Goal: Task Accomplishment & Management: Manage account settings

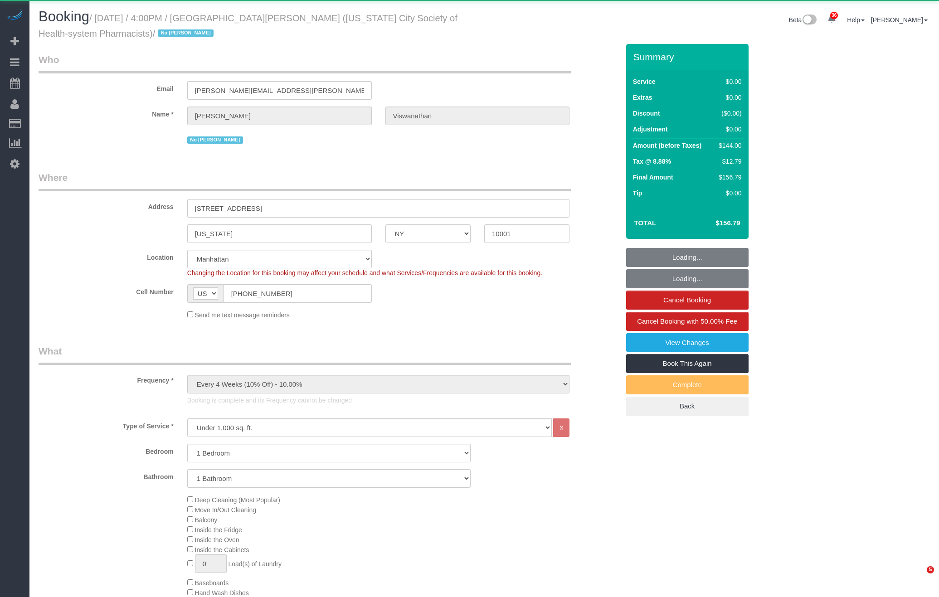
select select "NY"
select select "1"
select select "spot11"
select select "number:89"
select select "number:90"
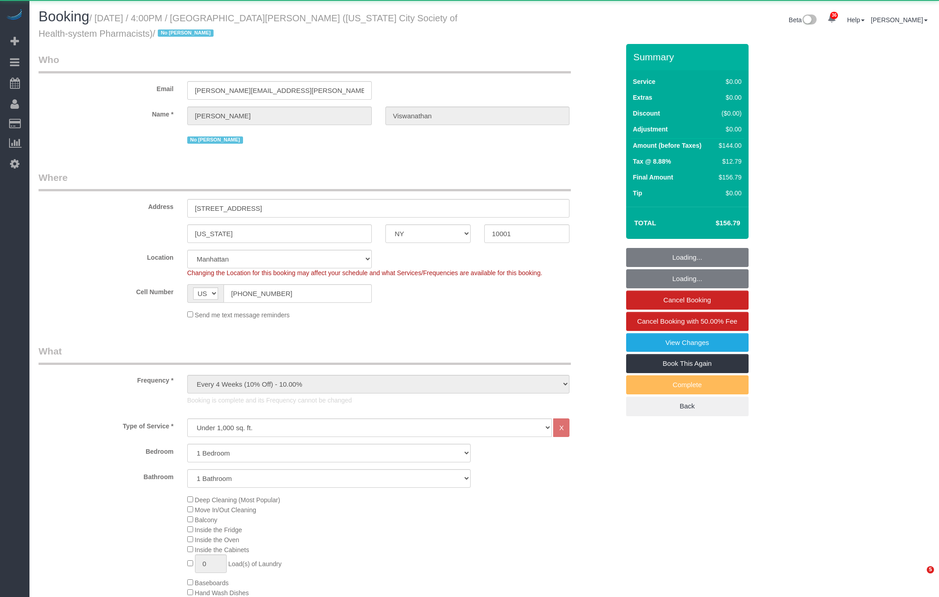
select select "number:15"
select select "number:5"
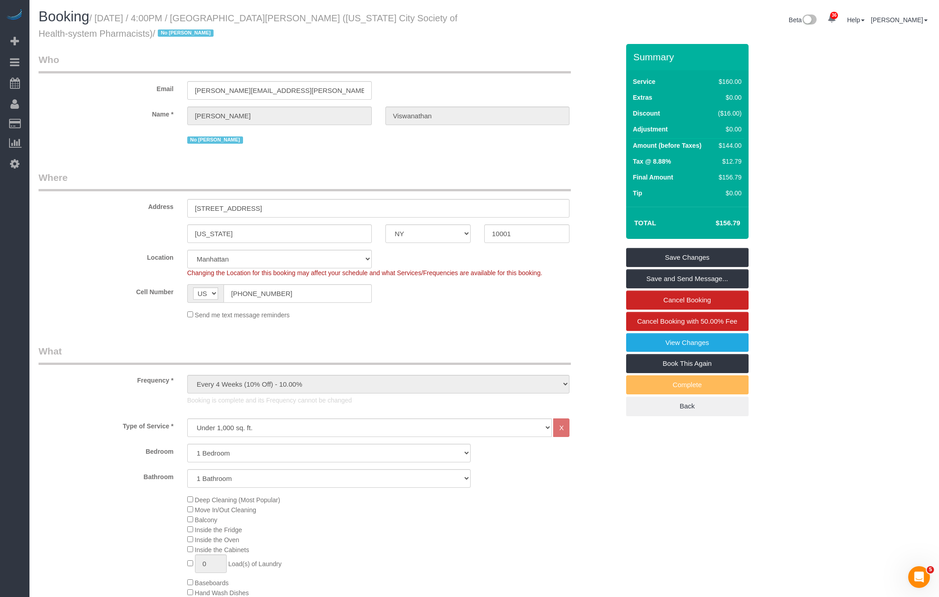
click at [239, 19] on small "/ [DATE] / 4:00PM / [GEOGRAPHIC_DATA][PERSON_NAME] ([US_STATE] City Society of …" at bounding box center [248, 25] width 419 height 25
copy small "[PERSON_NAME]"
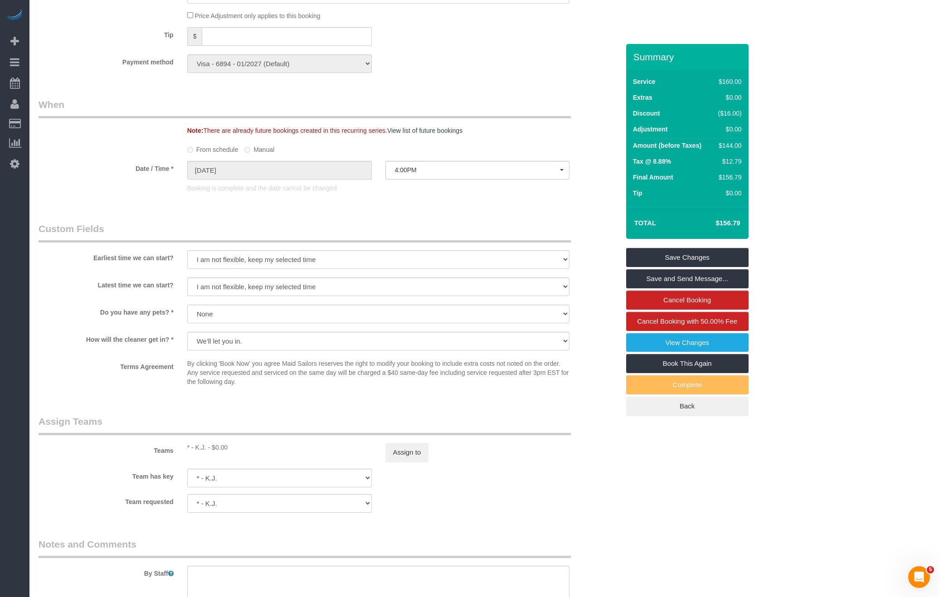
scroll to position [927, 0]
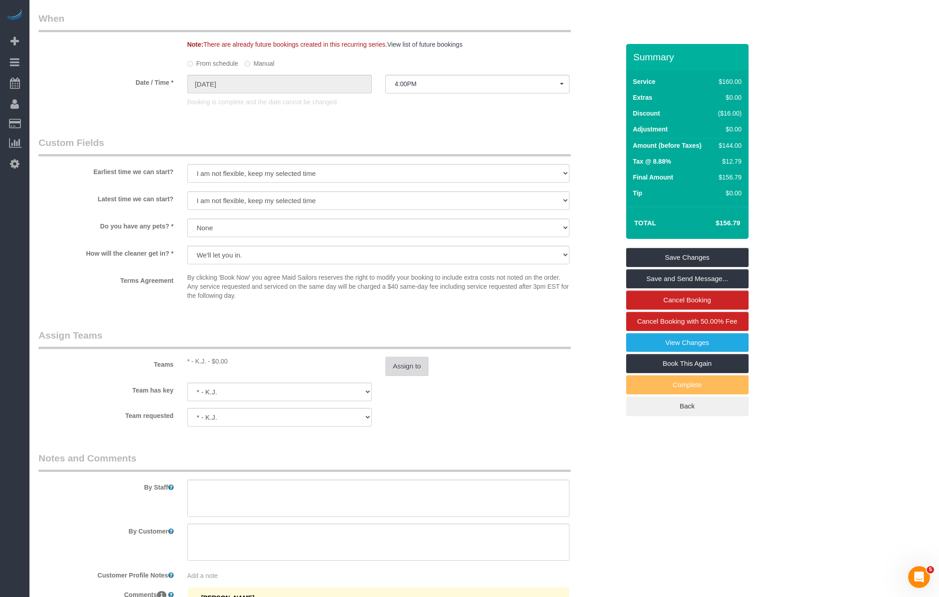
click at [409, 363] on button "Assign to" at bounding box center [407, 366] width 44 height 19
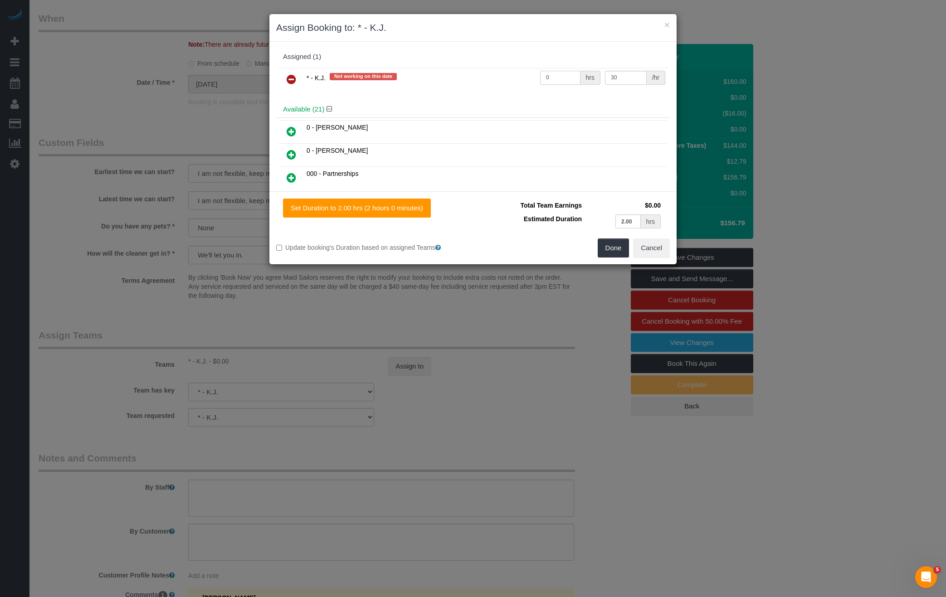
click at [551, 83] on input "0" at bounding box center [560, 78] width 40 height 14
type input "2"
click at [602, 239] on button "Done" at bounding box center [614, 247] width 32 height 19
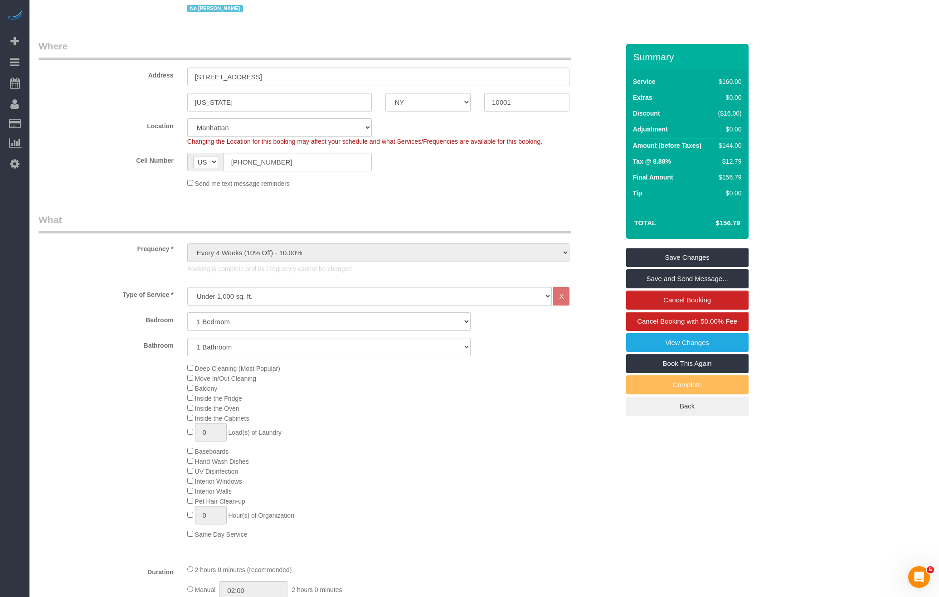
scroll to position [351, 0]
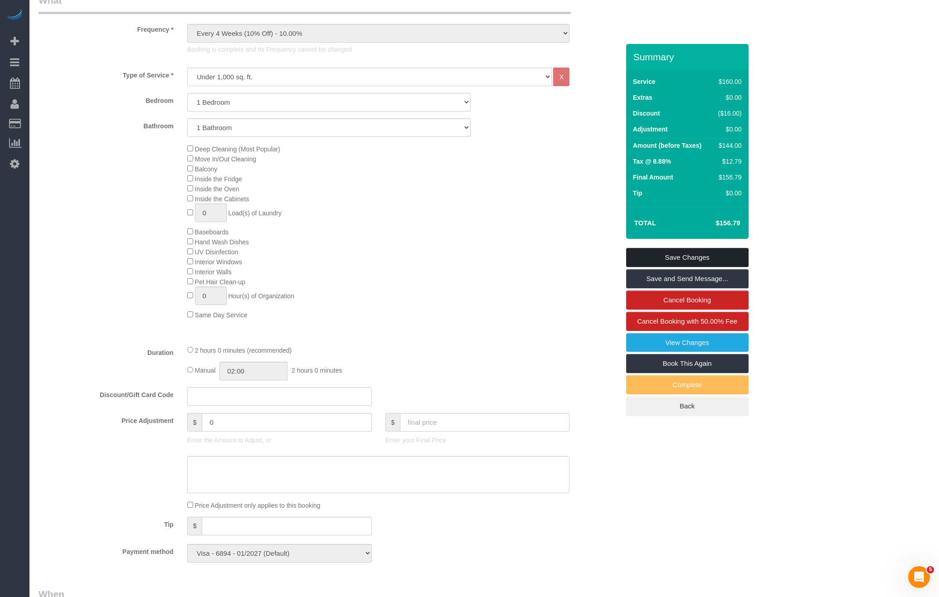
click at [694, 257] on link "Save Changes" at bounding box center [687, 257] width 122 height 19
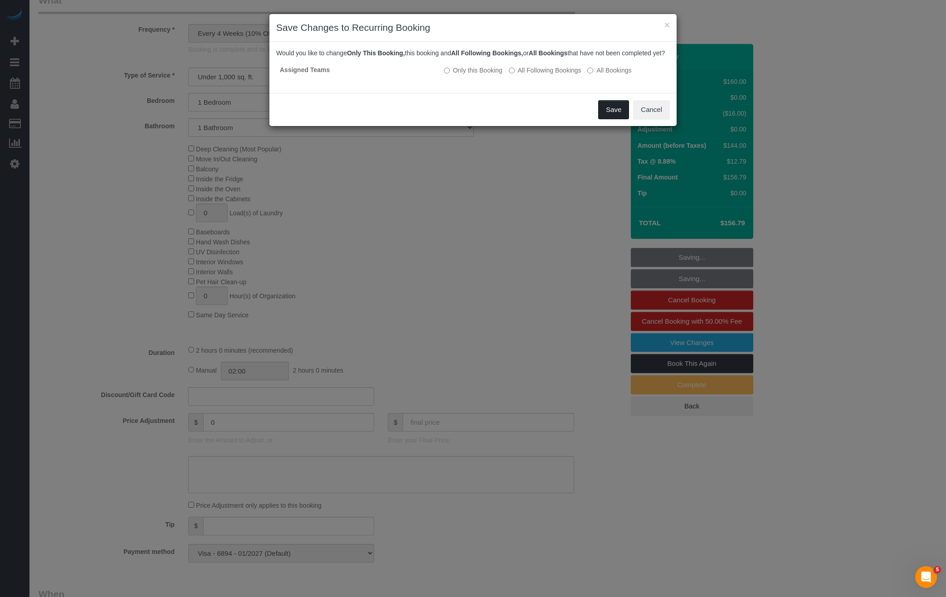
click at [608, 110] on button "Save" at bounding box center [613, 109] width 31 height 19
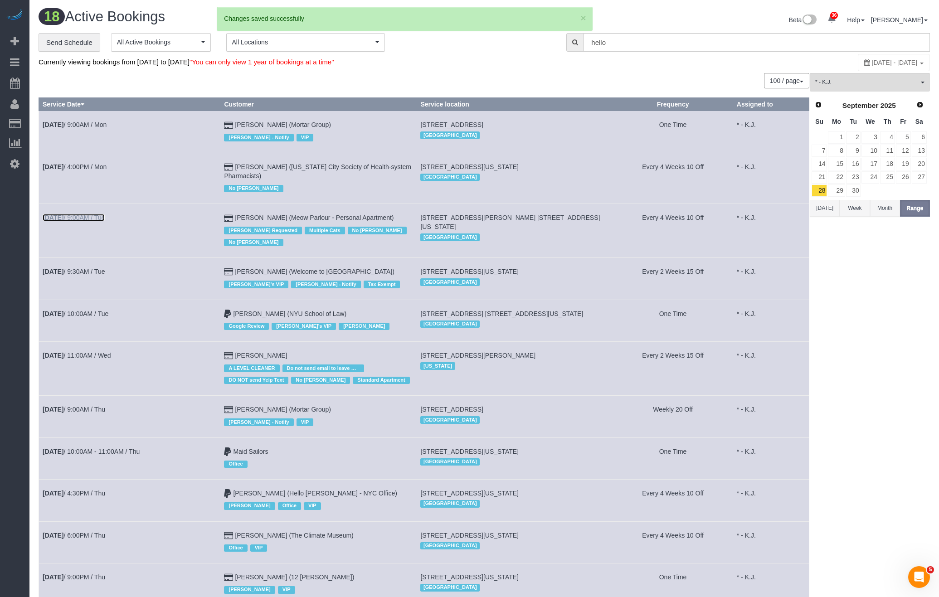
click at [92, 214] on link "[DATE] 9:00AM / Tue" at bounding box center [74, 217] width 62 height 7
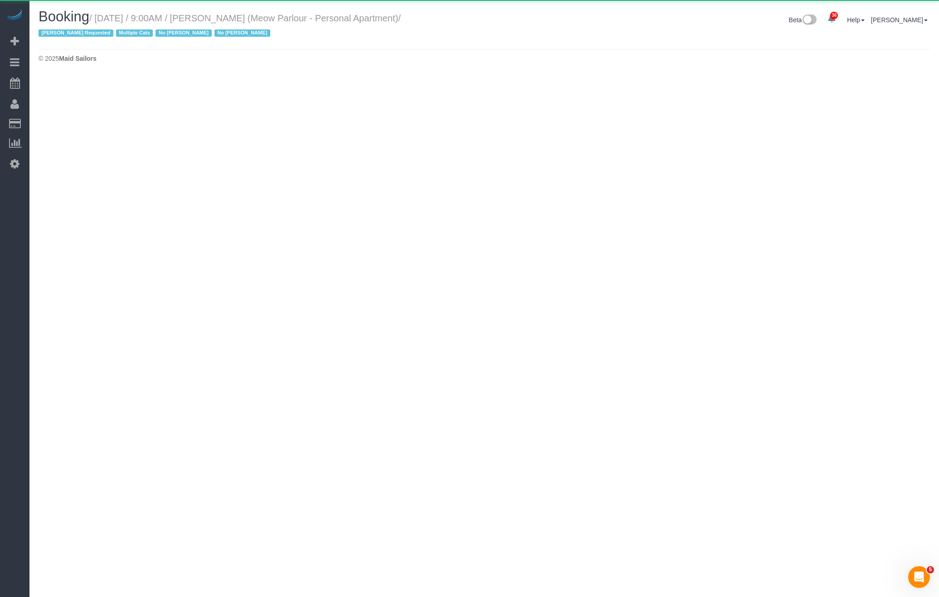
select select "NY"
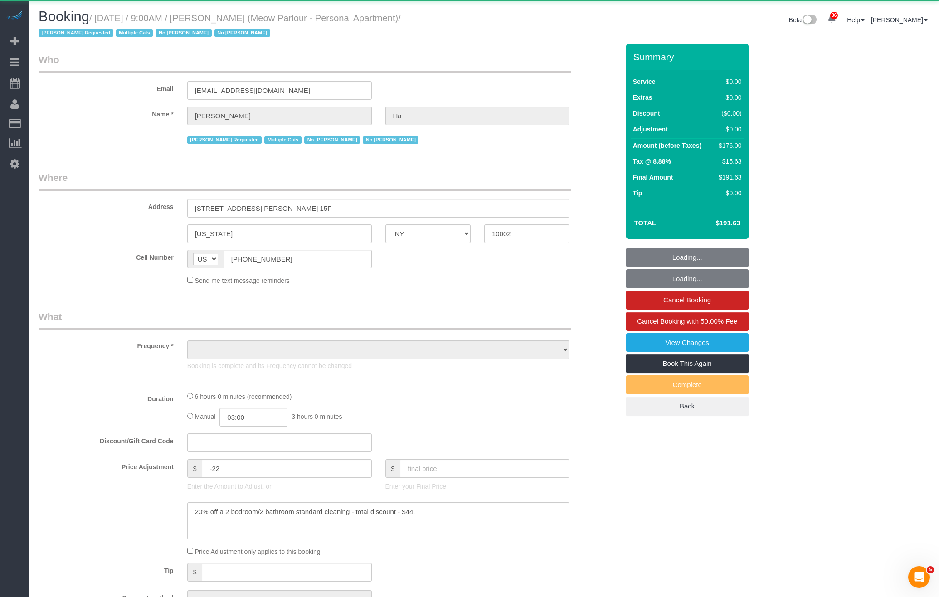
select select "object:45023"
select select "2"
select select "number:89"
select select "number:90"
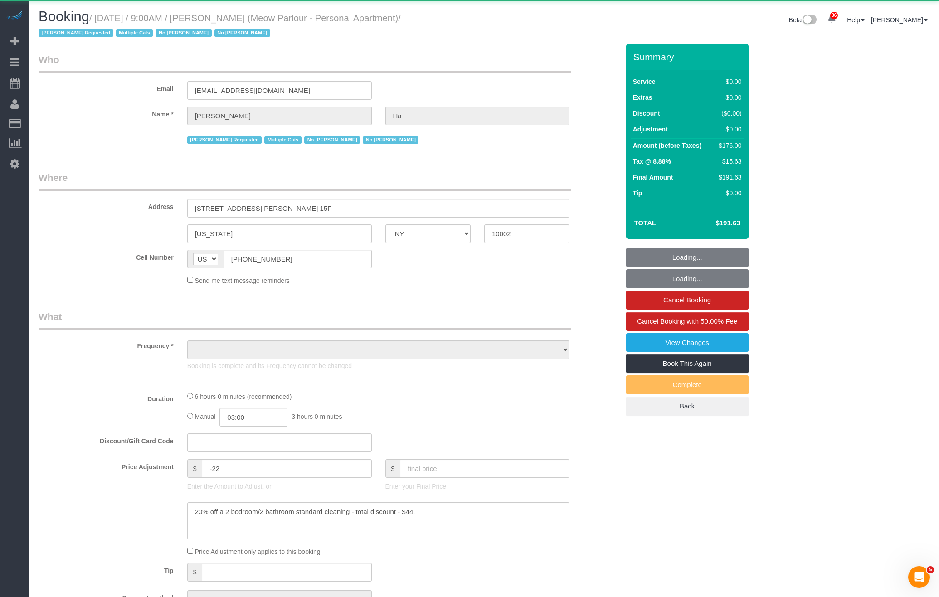
select select "number:14"
select select "number:5"
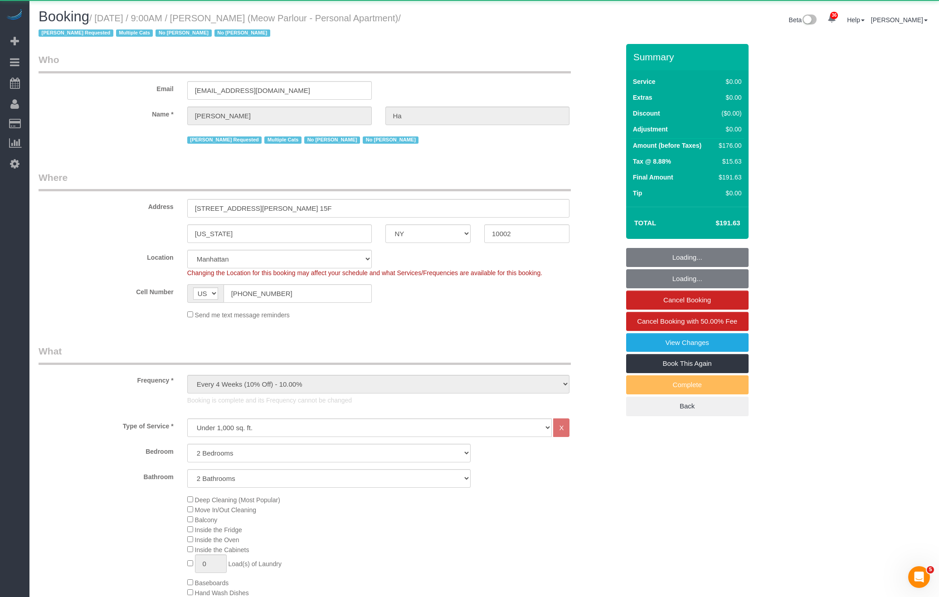
select select "string:stripe-pm_1QvO004VGloSiKo7mEDYuwDn"
select select "spot16"
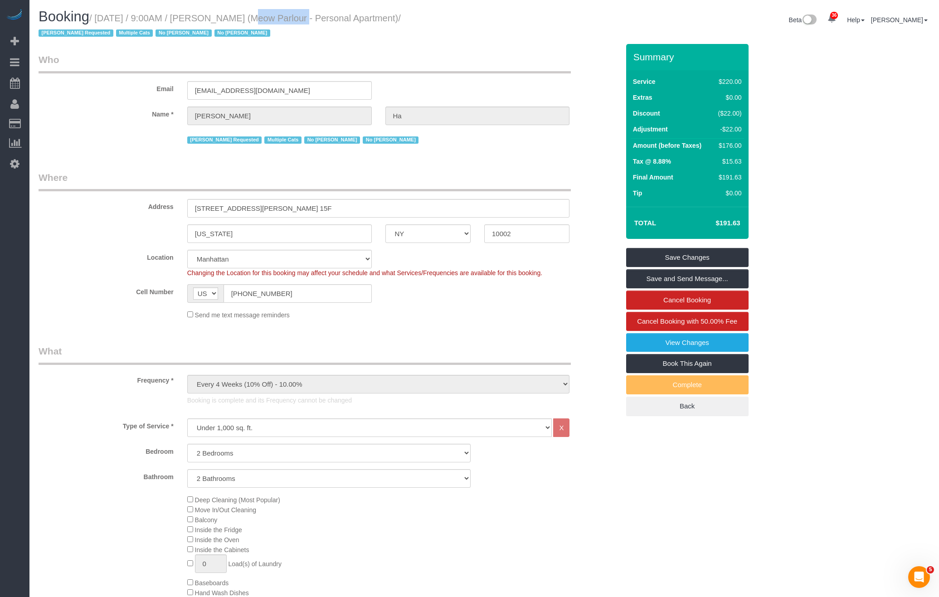
drag, startPoint x: 281, startPoint y: 18, endPoint x: 234, endPoint y: 22, distance: 46.9
click at [234, 22] on small "/ [DATE] / 9:00AM / [PERSON_NAME] (Meow Parlour - Personal Apartment) / [PERSON…" at bounding box center [220, 25] width 362 height 25
copy small "[PERSON_NAME]"
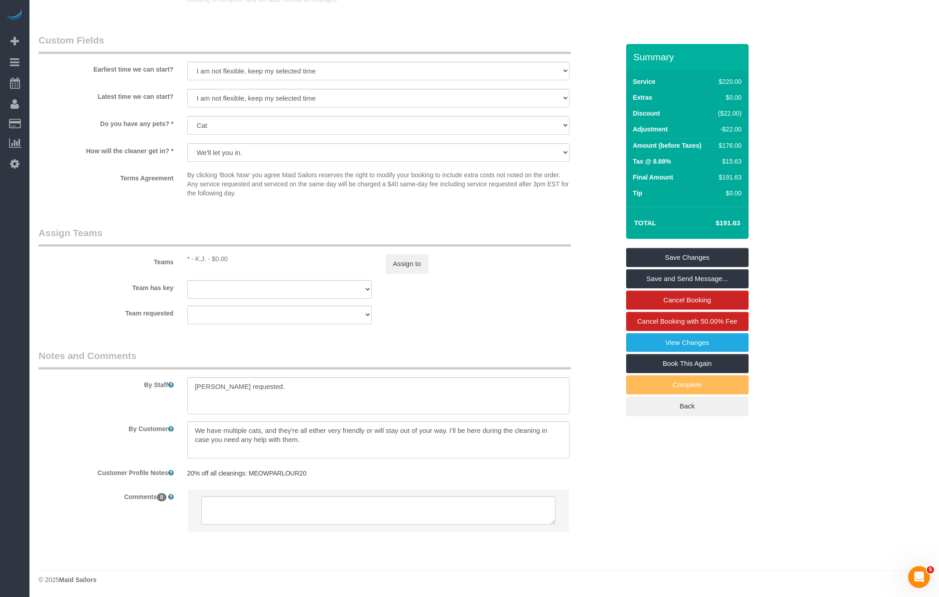
scroll to position [1030, 0]
click at [409, 264] on button "Assign to" at bounding box center [407, 263] width 44 height 19
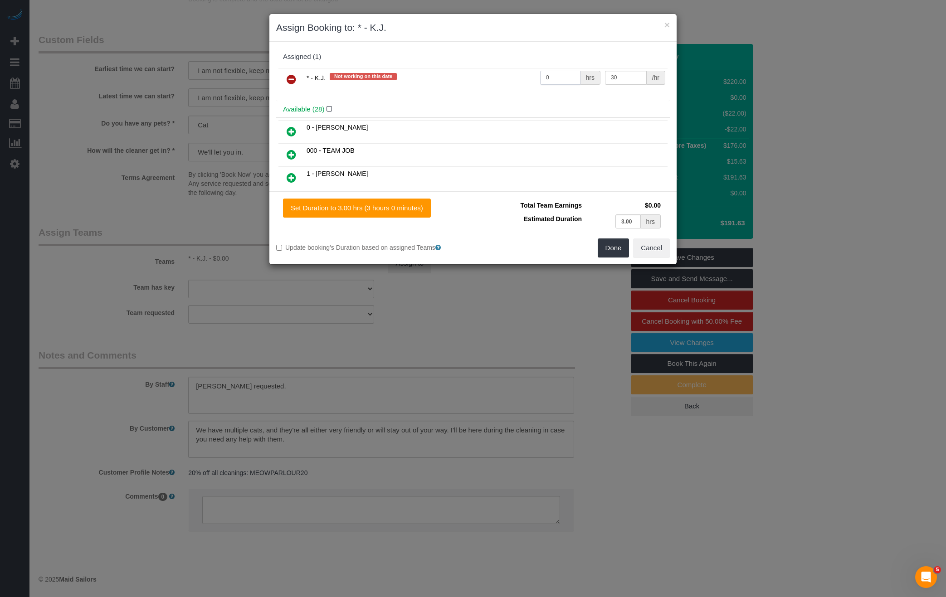
click at [557, 81] on input "0" at bounding box center [560, 78] width 40 height 14
type input "3"
click at [608, 253] on button "Done" at bounding box center [614, 247] width 32 height 19
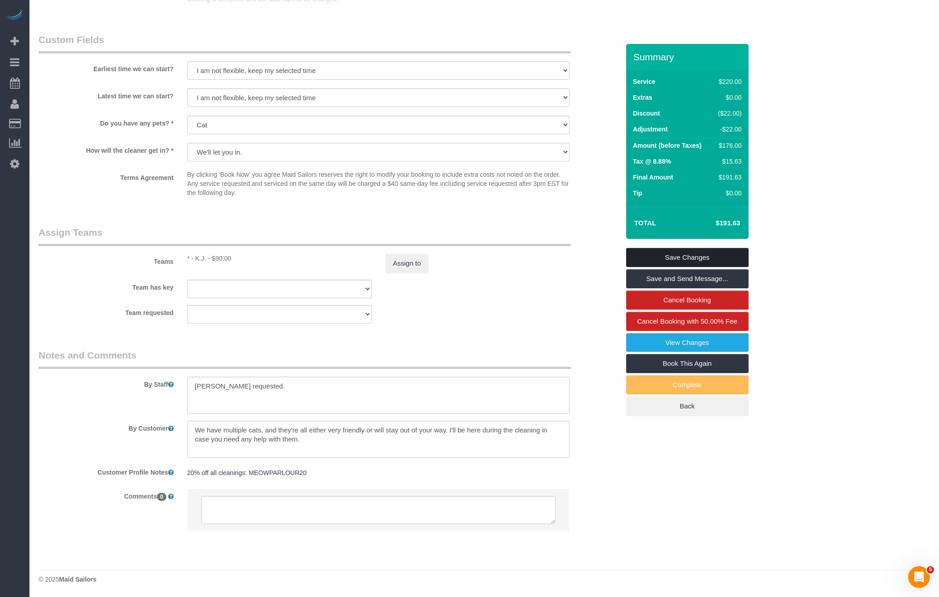
click at [679, 258] on link "Save Changes" at bounding box center [687, 257] width 122 height 19
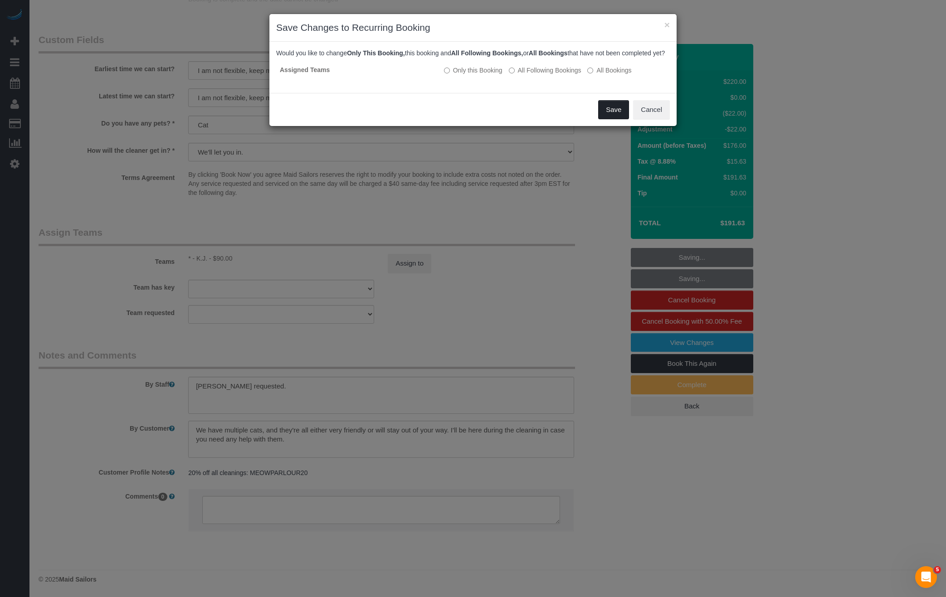
click at [614, 119] on button "Save" at bounding box center [613, 109] width 31 height 19
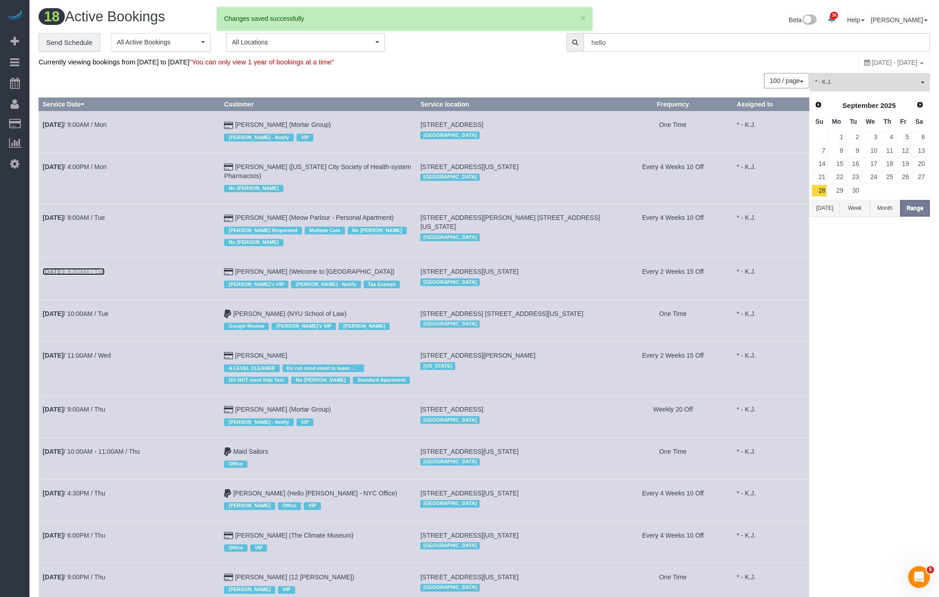
click at [100, 272] on link "[DATE] 9:30AM / Tue" at bounding box center [74, 271] width 62 height 7
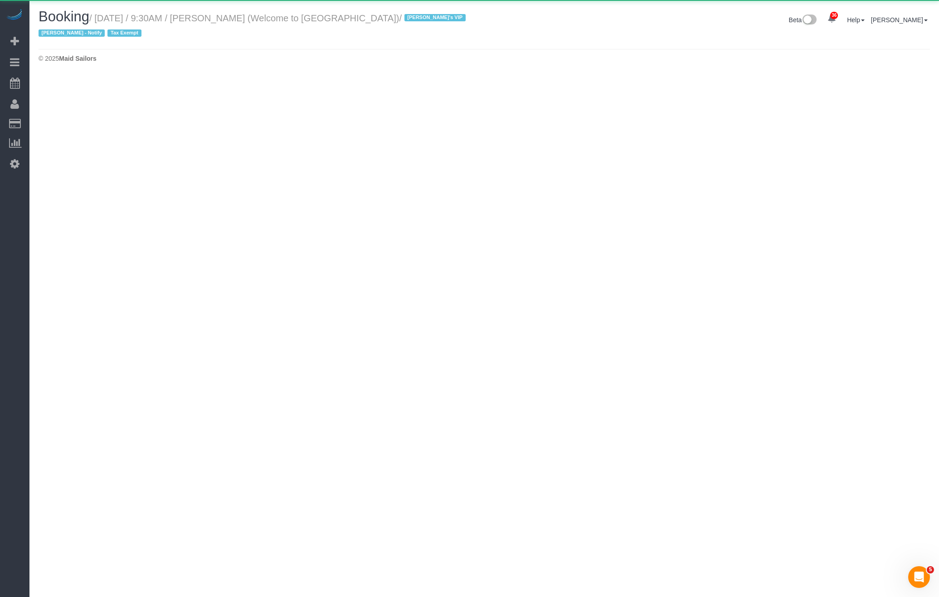
select select "NY"
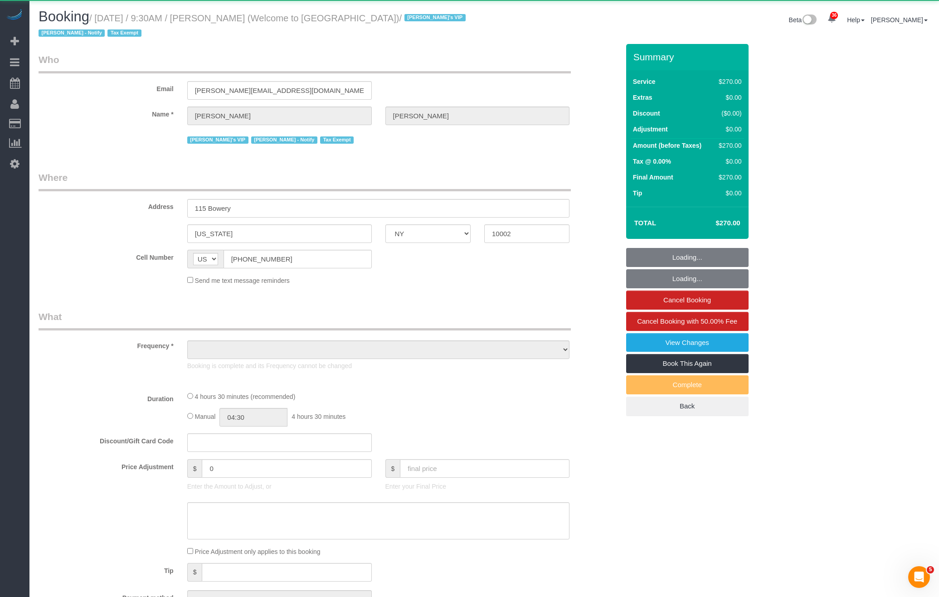
select select "object:48846"
select select "270"
select select "number:89"
select select "number:90"
select select "number:15"
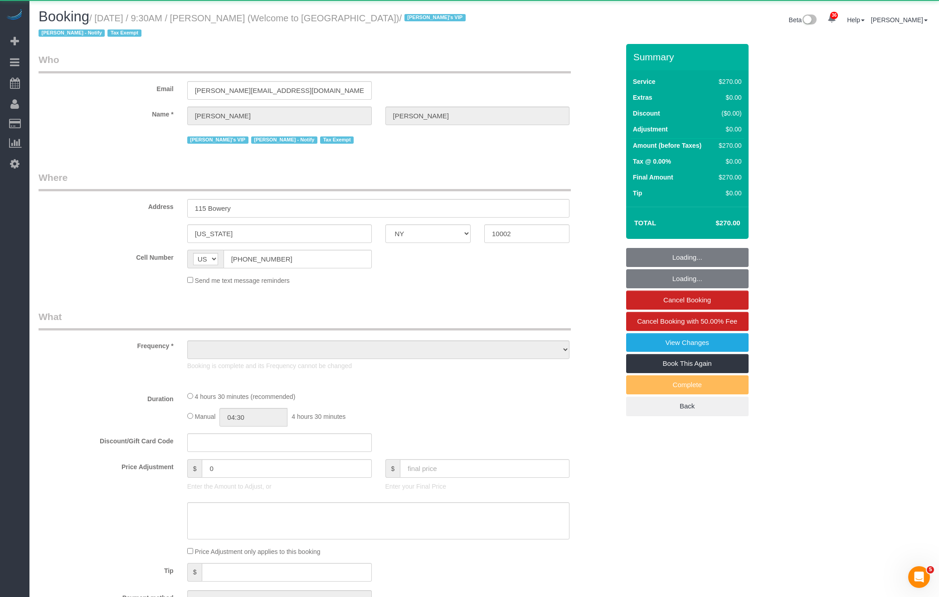
select select "number:5"
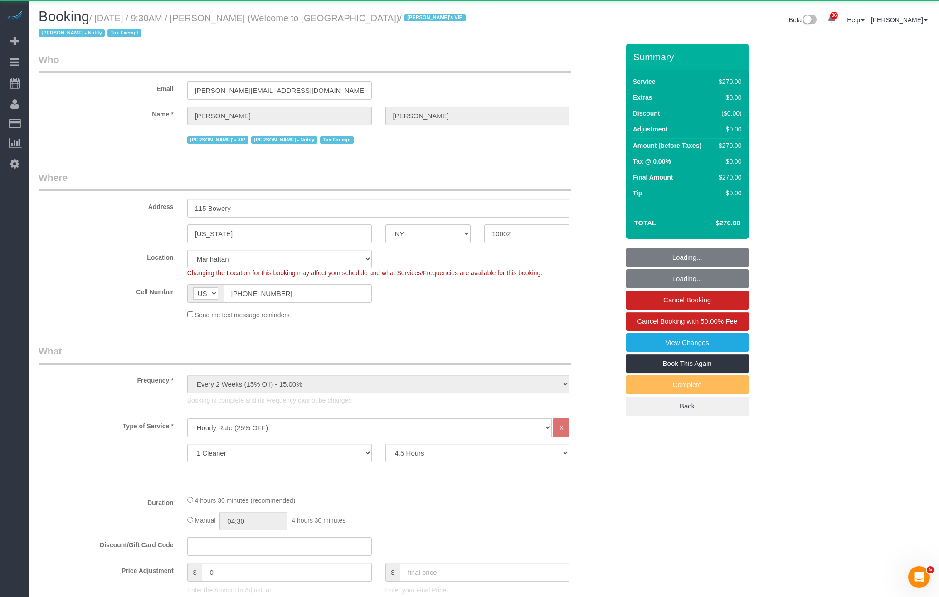
select select "string:stripe-pm_1Pzh2H4VGloSiKo7gpNGkwxe"
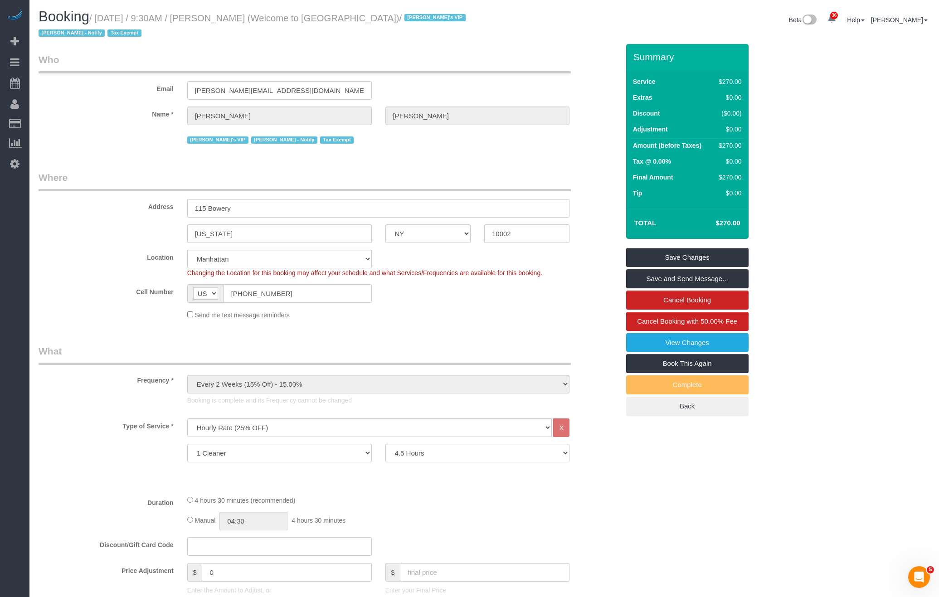
click at [264, 15] on small "/ [DATE] / 9:30AM / [PERSON_NAME] (Welcome to [GEOGRAPHIC_DATA]) / [PERSON_NAME…" at bounding box center [254, 25] width 430 height 25
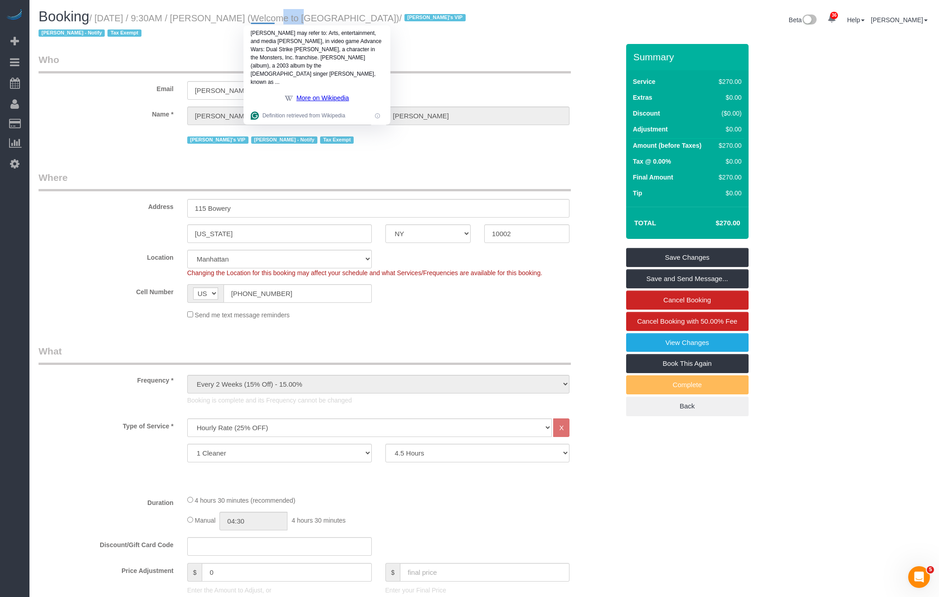
copy small "[PERSON_NAME]"
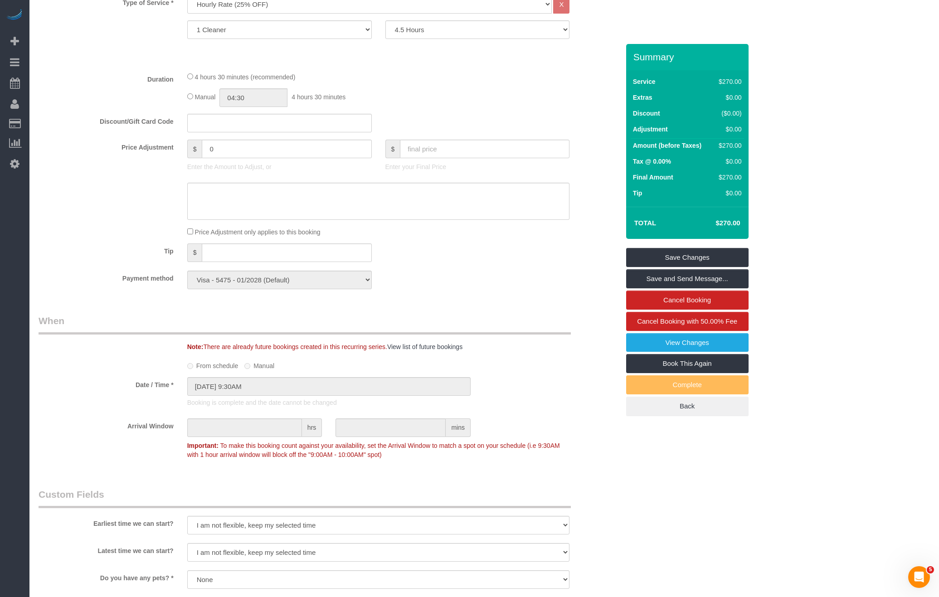
scroll to position [874, 0]
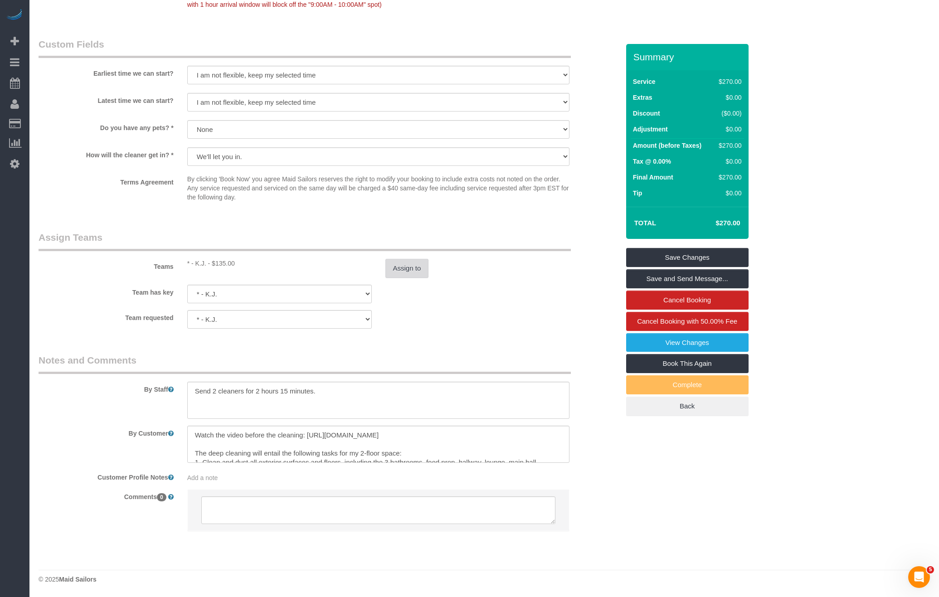
click at [425, 265] on button "Assign to" at bounding box center [407, 268] width 44 height 19
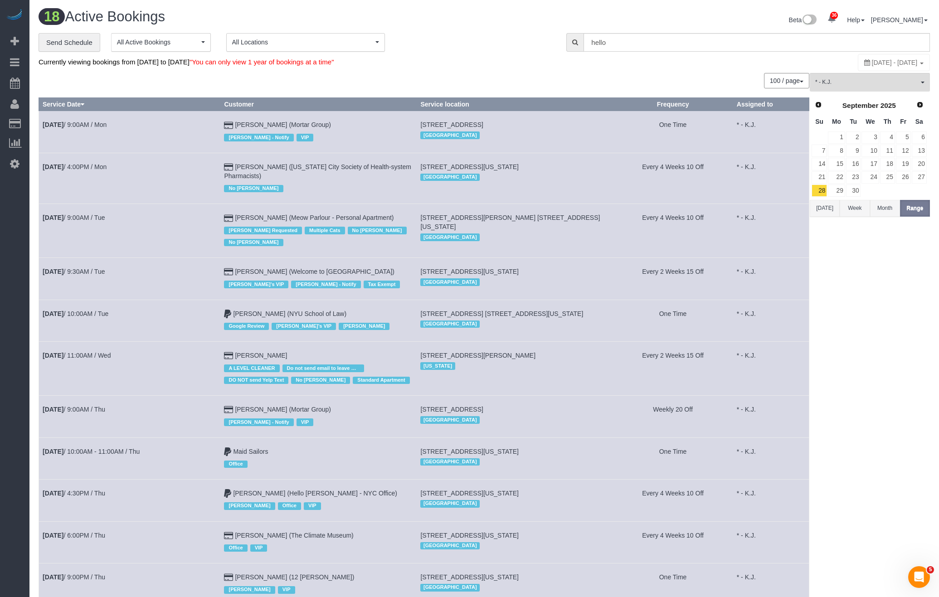
click at [90, 320] on td "[DATE] 10:00AM / Tue" at bounding box center [129, 321] width 181 height 42
click at [92, 315] on link "[DATE] 10:00AM / Tue" at bounding box center [76, 313] width 66 height 7
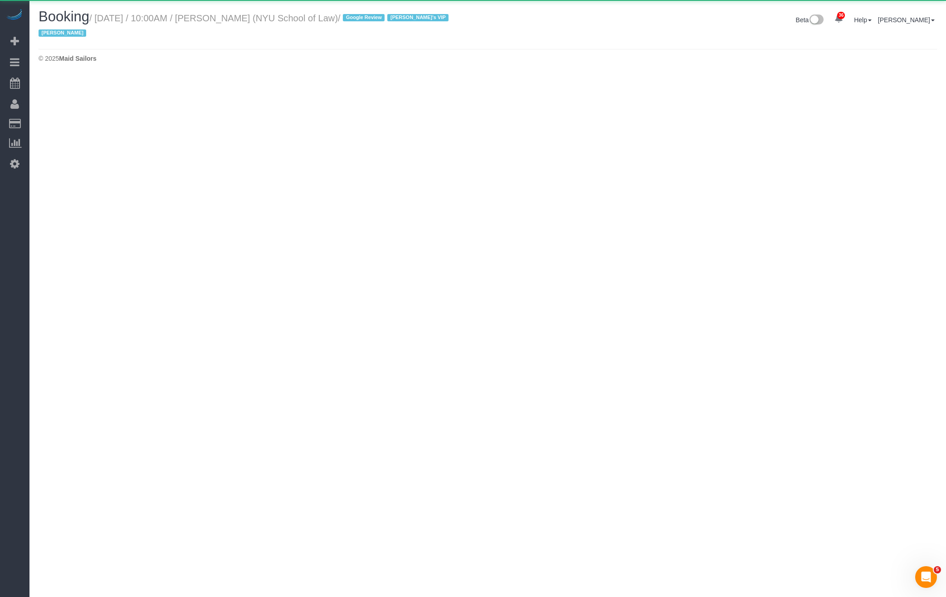
select select "NY"
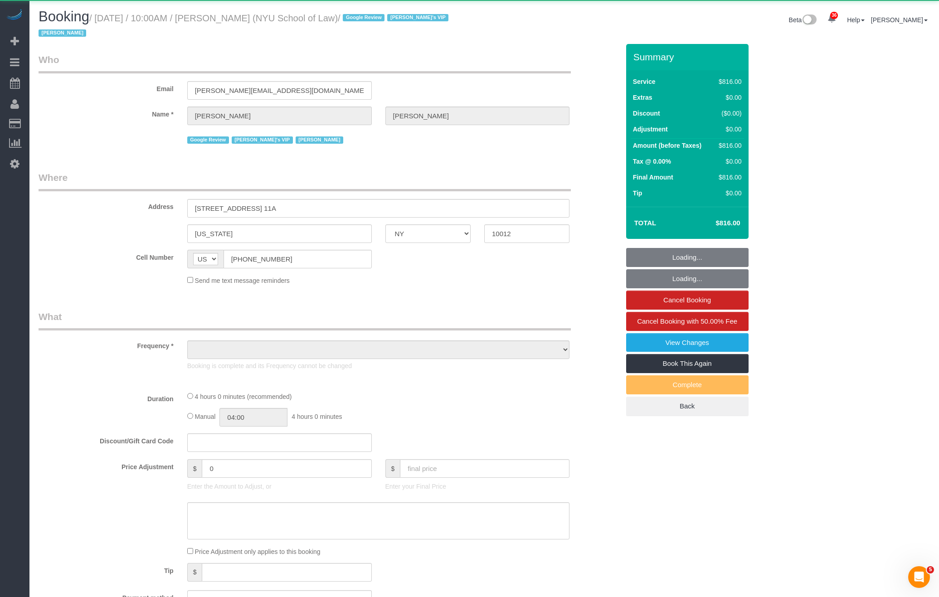
select select "object:51349"
select select "3"
select select "240"
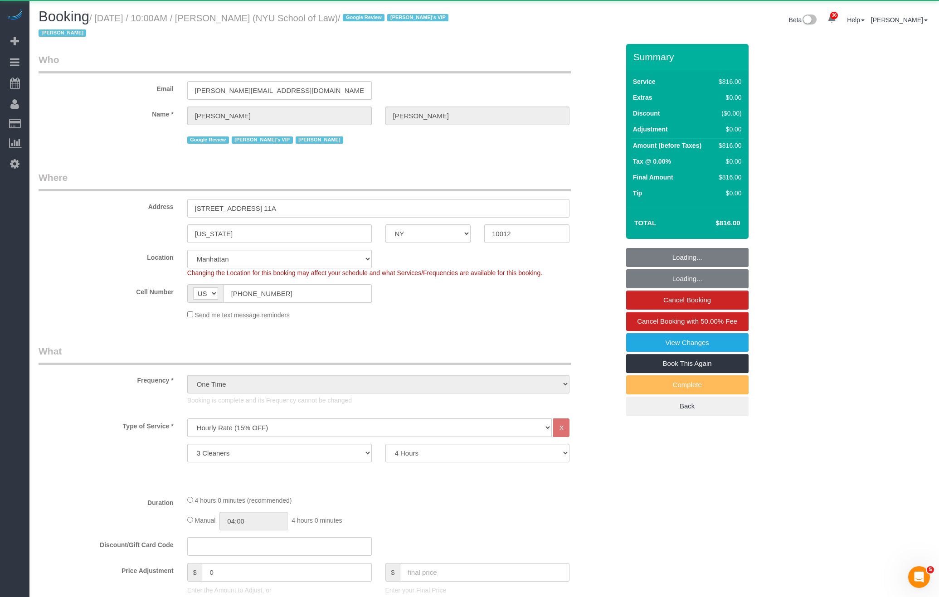
select select "spot26"
select select "number:89"
select select "number:90"
select select "number:15"
select select "number:7"
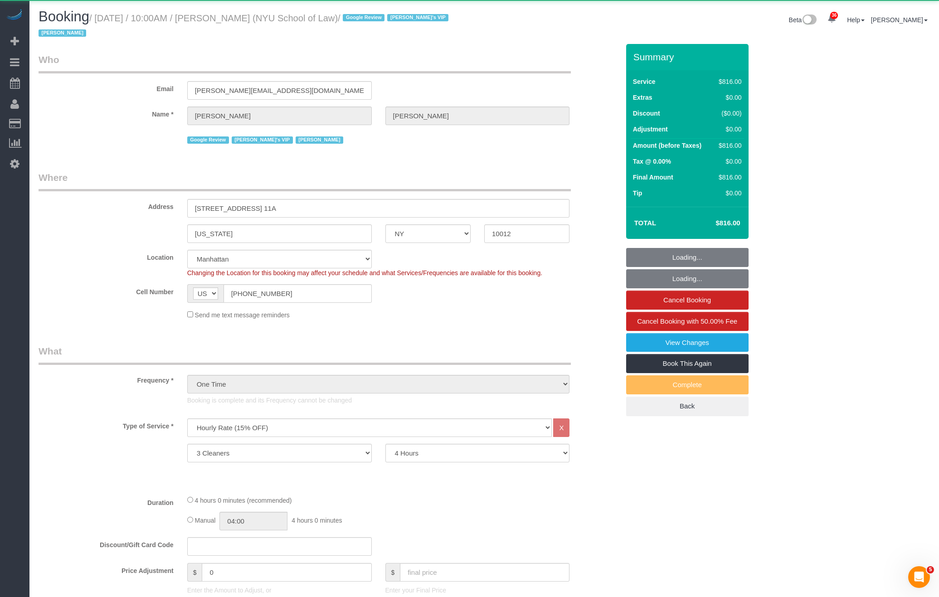
select select "object:52205"
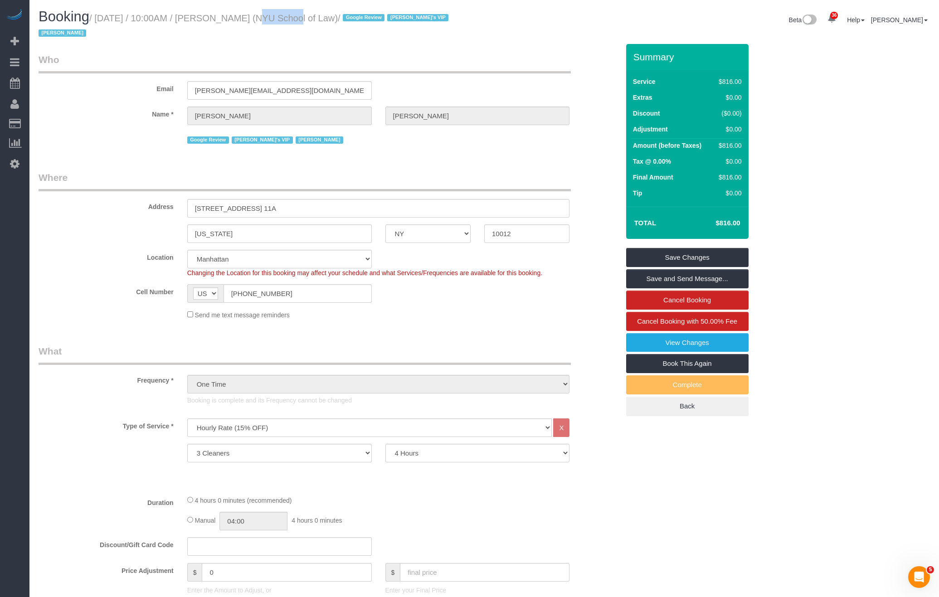
drag, startPoint x: 272, startPoint y: 19, endPoint x: 239, endPoint y: 17, distance: 32.2
click at [239, 17] on small "/ [DATE] / 10:00AM / [PERSON_NAME] (NYU School of Law) / Google Review [PERSON_…" at bounding box center [245, 25] width 413 height 25
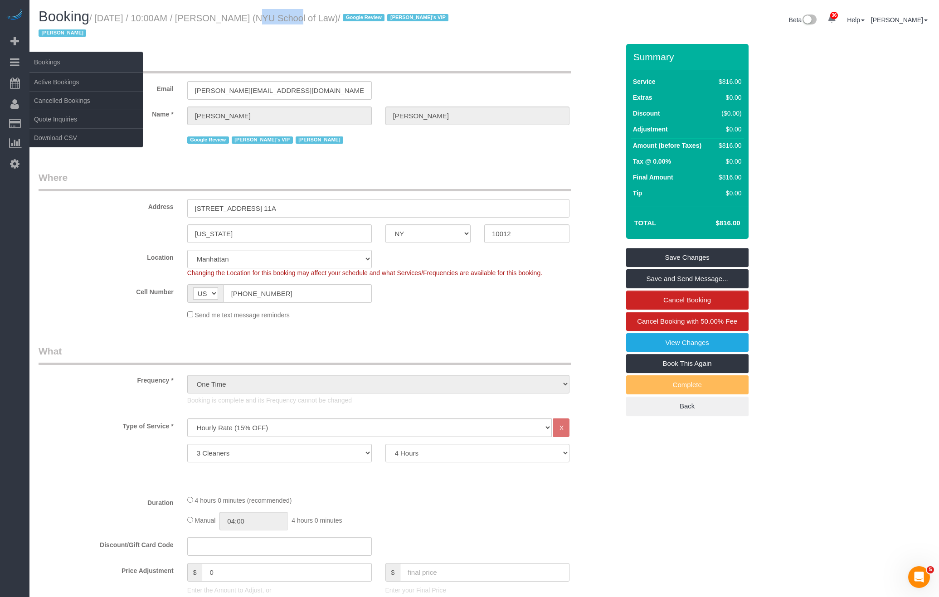
copy small "[PERSON_NAME]"
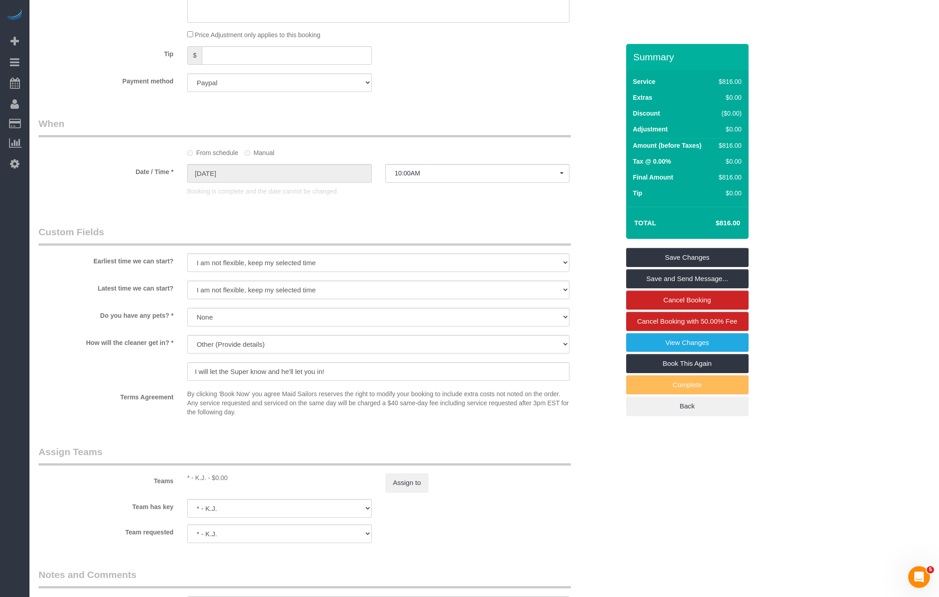
scroll to position [799, 0]
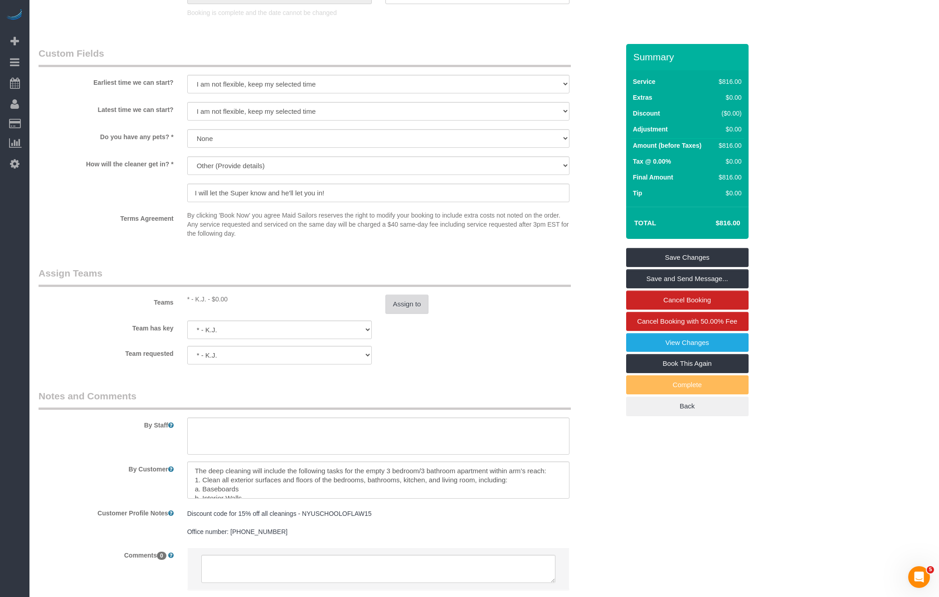
click at [418, 300] on button "Assign to" at bounding box center [407, 304] width 44 height 19
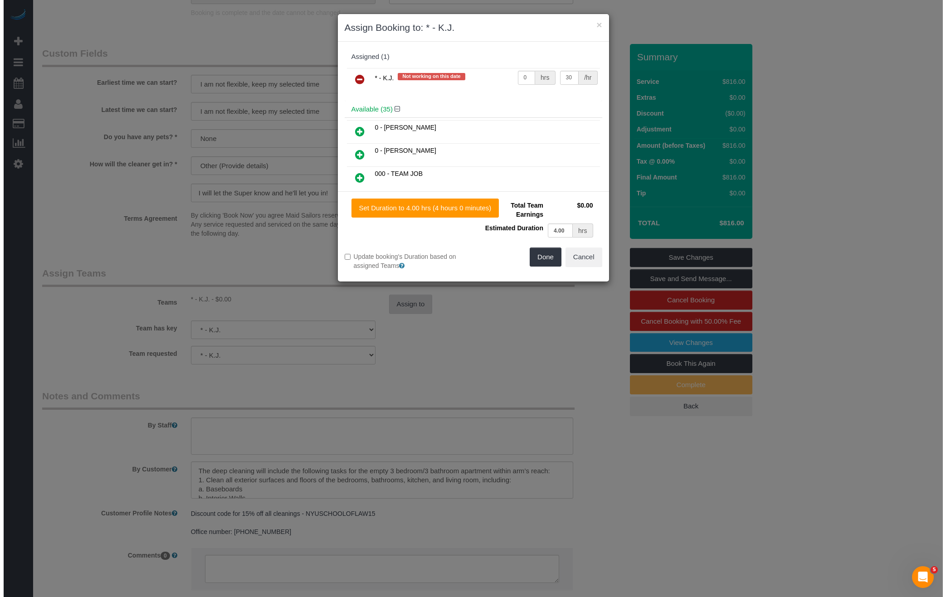
scroll to position [788, 0]
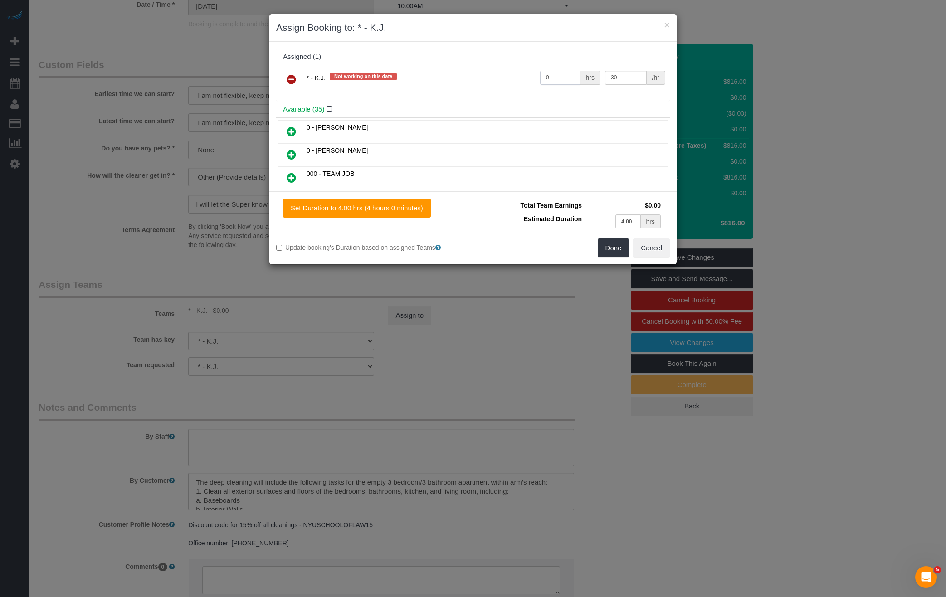
click at [560, 78] on input "0" at bounding box center [560, 78] width 40 height 14
type input "12"
click at [622, 249] on button "Done" at bounding box center [614, 247] width 32 height 19
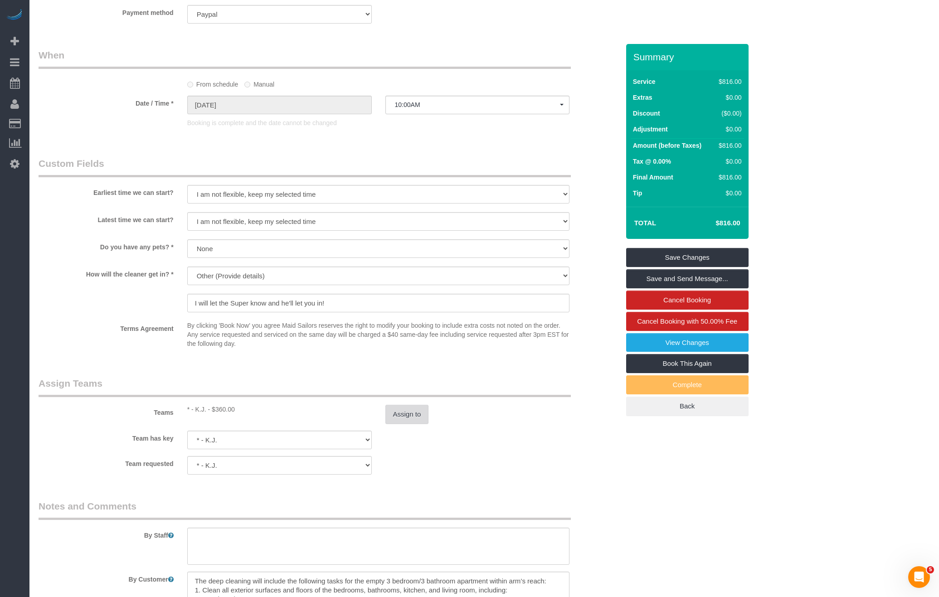
scroll to position [809, 0]
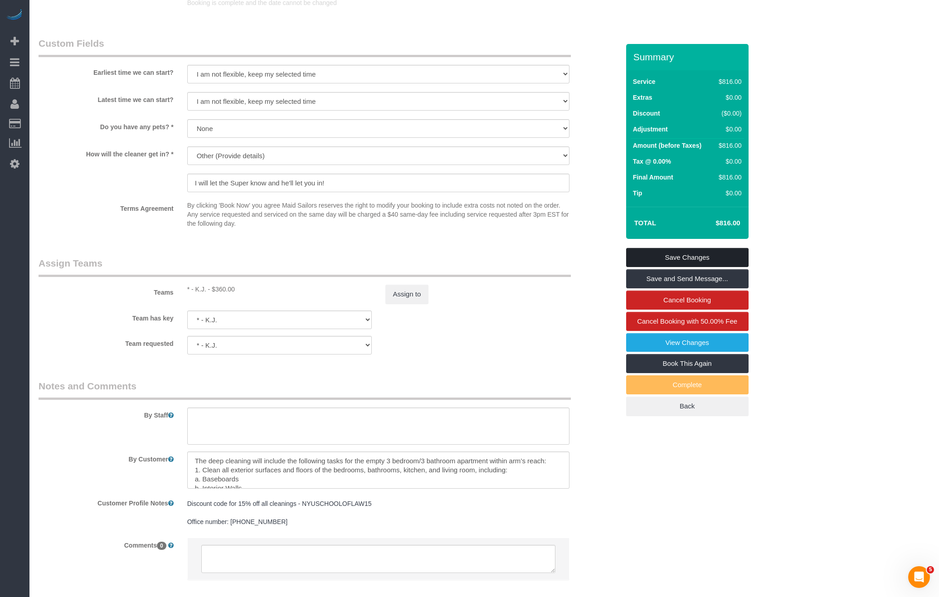
click at [714, 256] on link "Save Changes" at bounding box center [687, 257] width 122 height 19
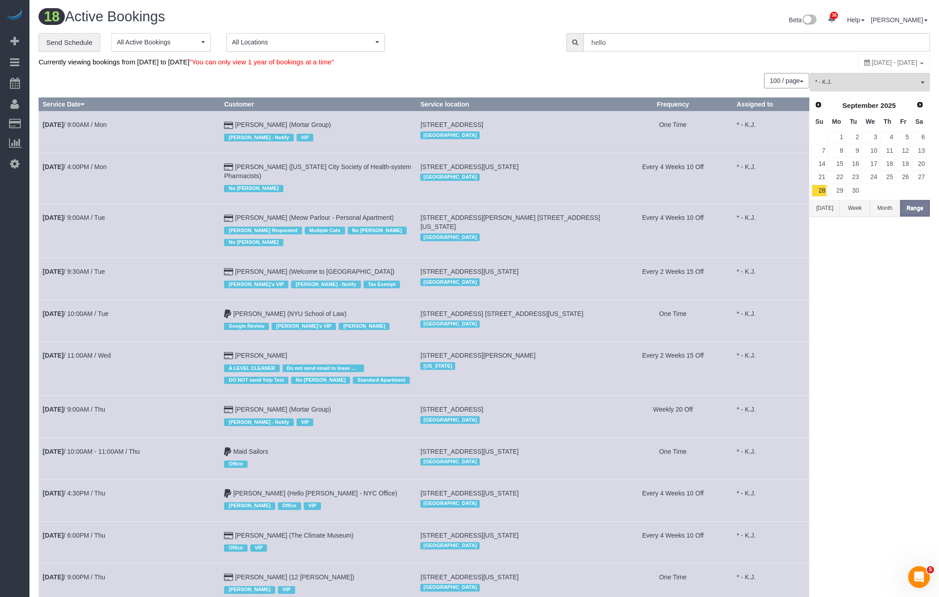
click at [86, 362] on td "[DATE] 11:00AM / Wed" at bounding box center [129, 369] width 181 height 54
click at [87, 359] on link "[DATE] 11:00AM / Wed" at bounding box center [77, 355] width 68 height 7
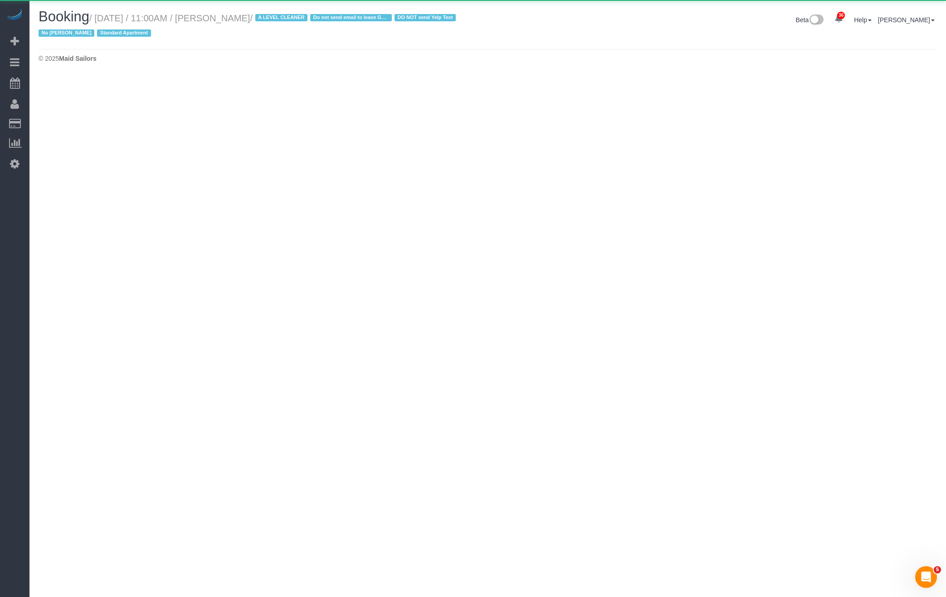
select select "NJ"
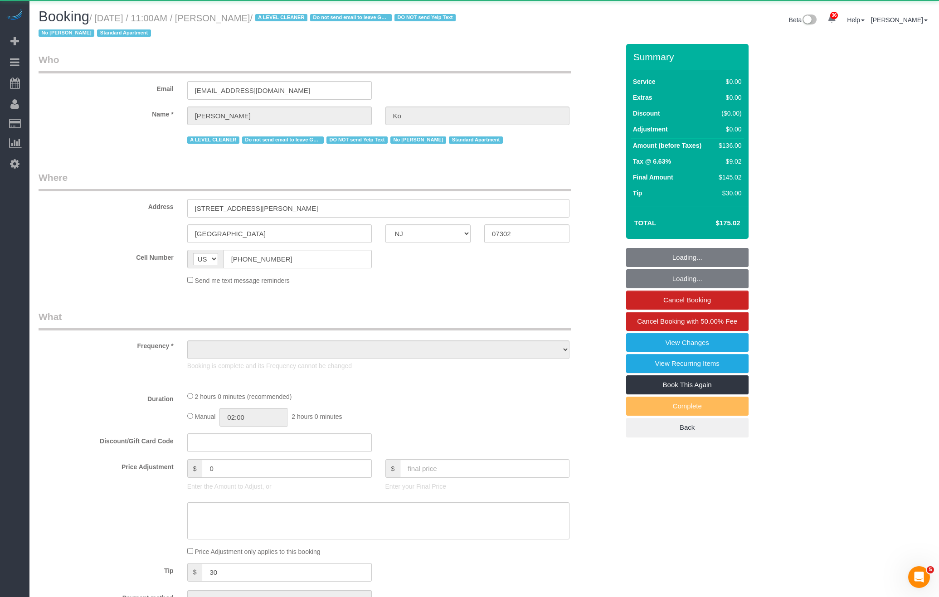
select select "object:54715"
select select "spot31"
select select "number:59"
select select "number:76"
select select "number:15"
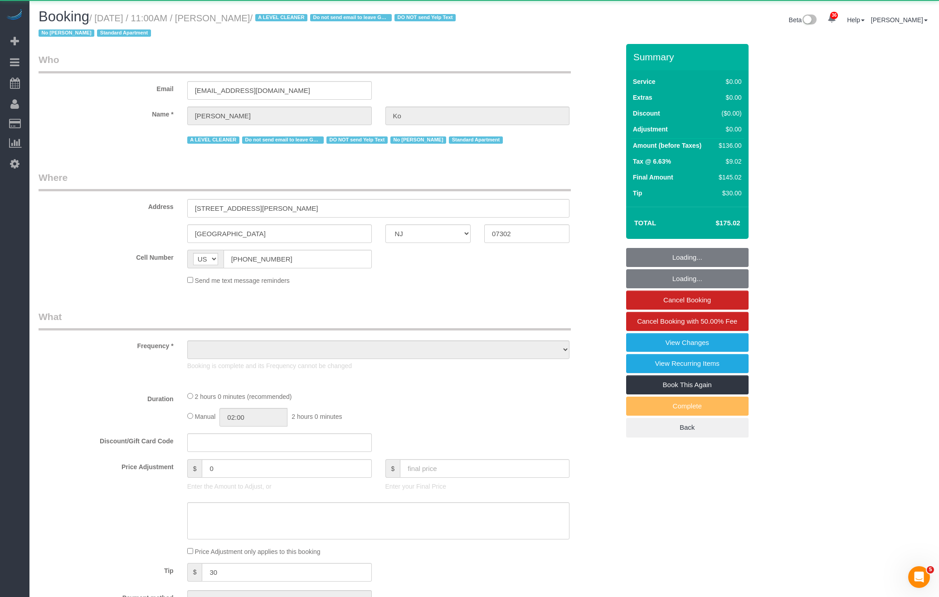
select select "number:6"
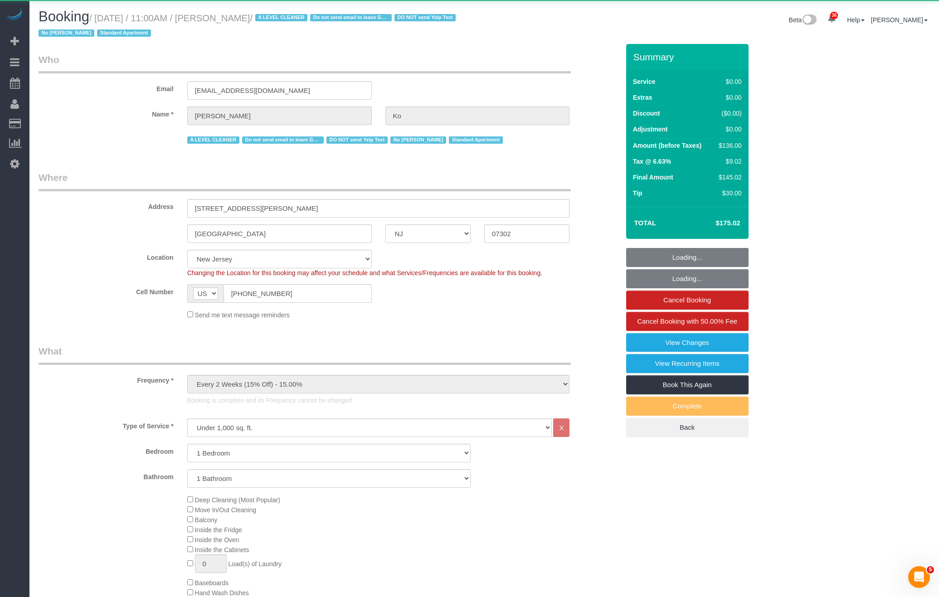
select select "object:55050"
select select "1"
select select "string:stripe-card_1EyoUm4VGloSiKo7YBWNFeY6"
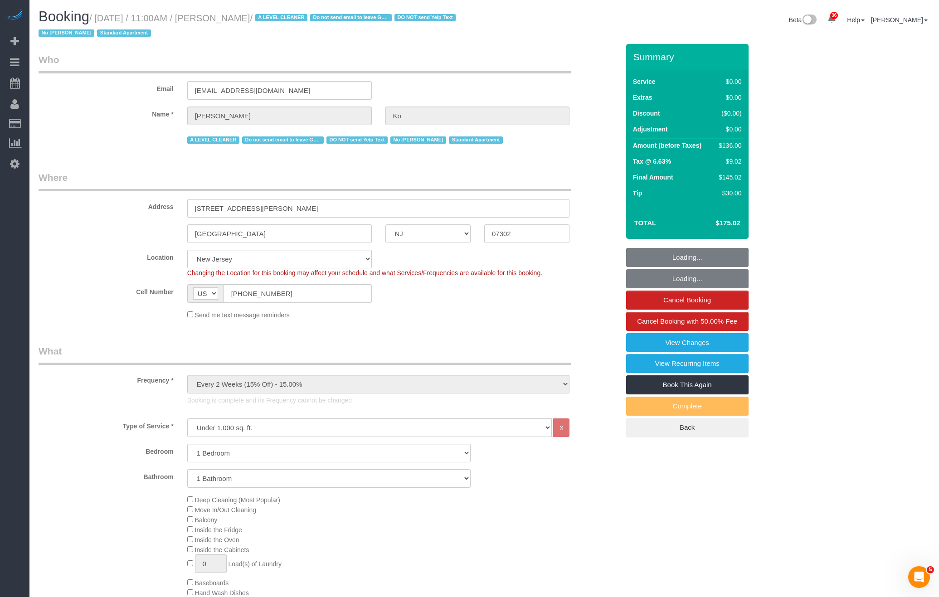
click at [234, 20] on small "/ [DATE] / 11:00AM / [PERSON_NAME] / A LEVEL CLEANER Do not send email to leave…" at bounding box center [249, 25] width 420 height 25
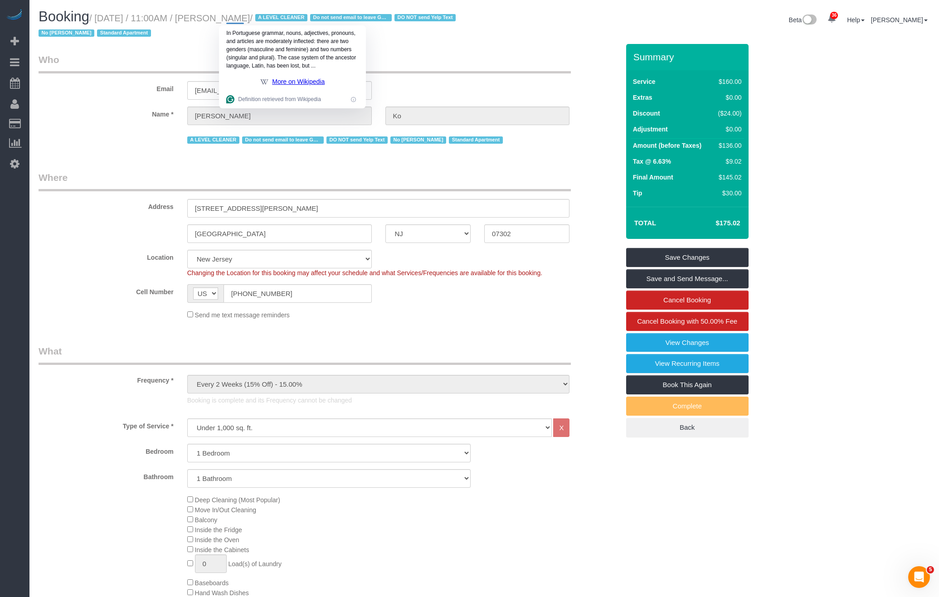
copy small "[PERSON_NAME]"
click at [260, 24] on h1 "Booking / [DATE] / 11:00AM / [PERSON_NAME] / A LEVEL CLEANER Do not send email …" at bounding box center [258, 24] width 439 height 31
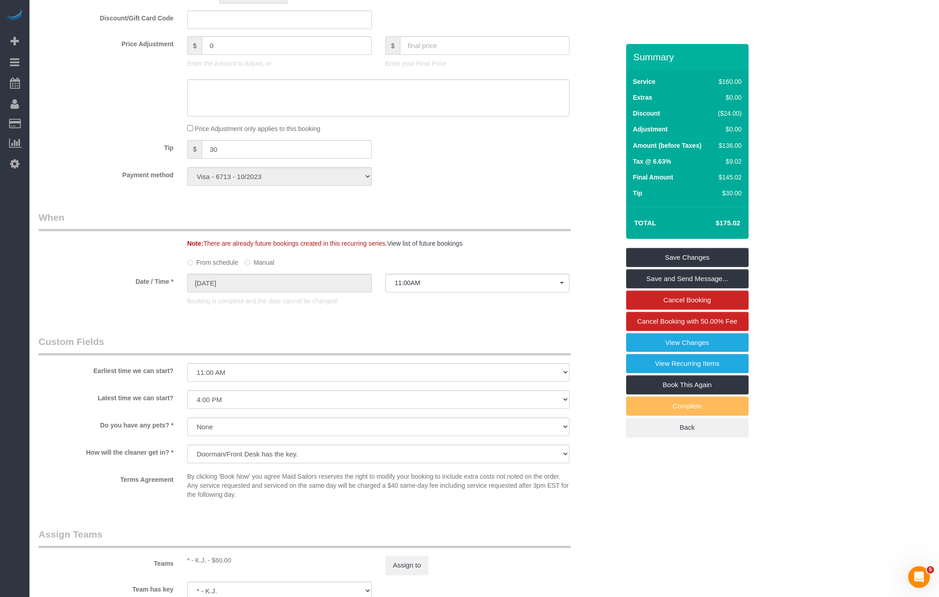
scroll to position [959, 0]
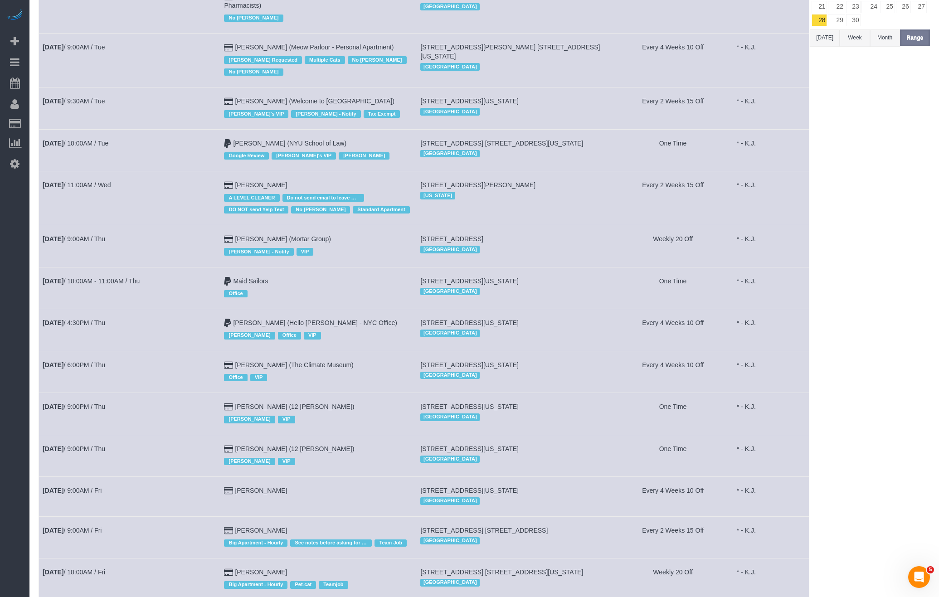
scroll to position [220, 0]
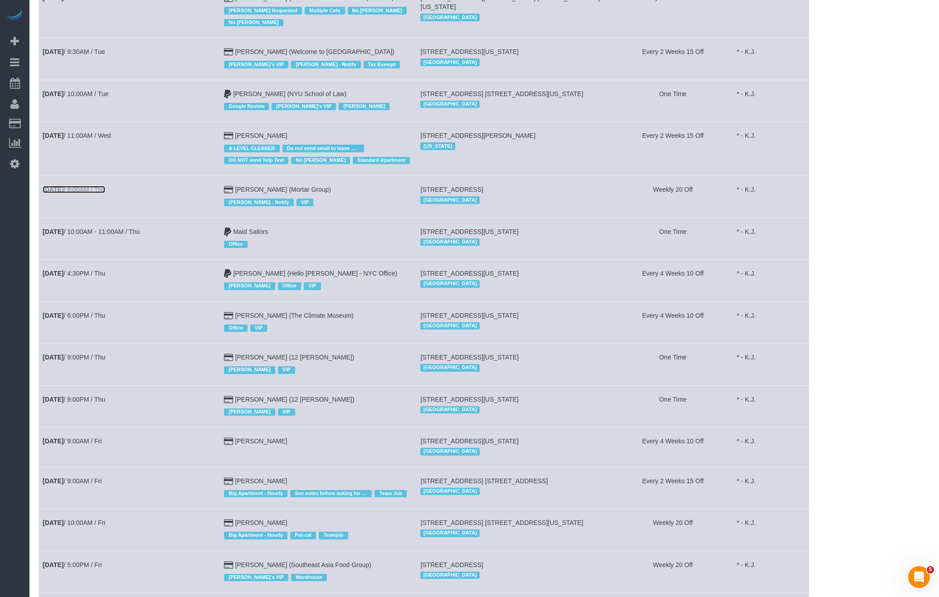
click at [89, 188] on link "[DATE] 9:00AM / Thu" at bounding box center [74, 189] width 63 height 7
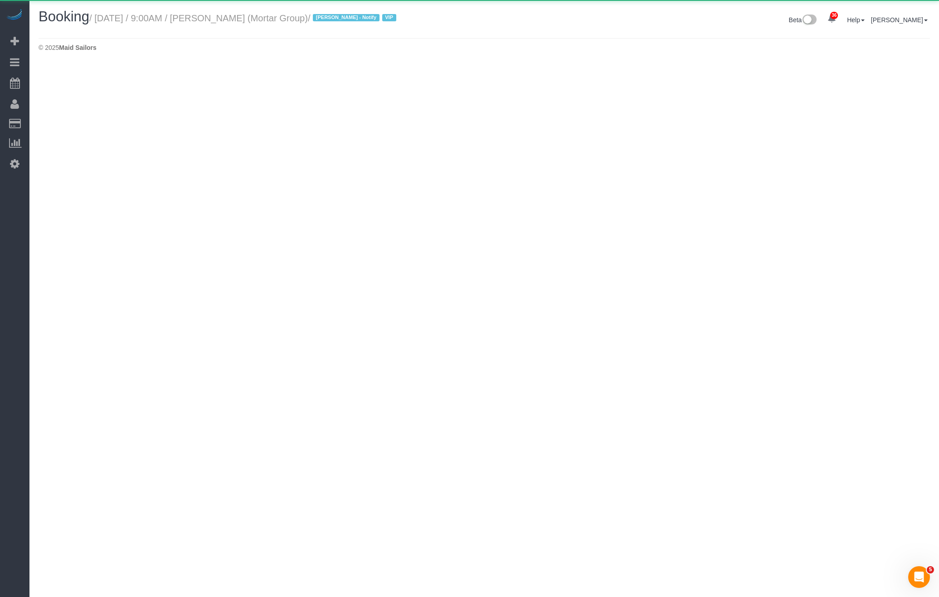
select select "NY"
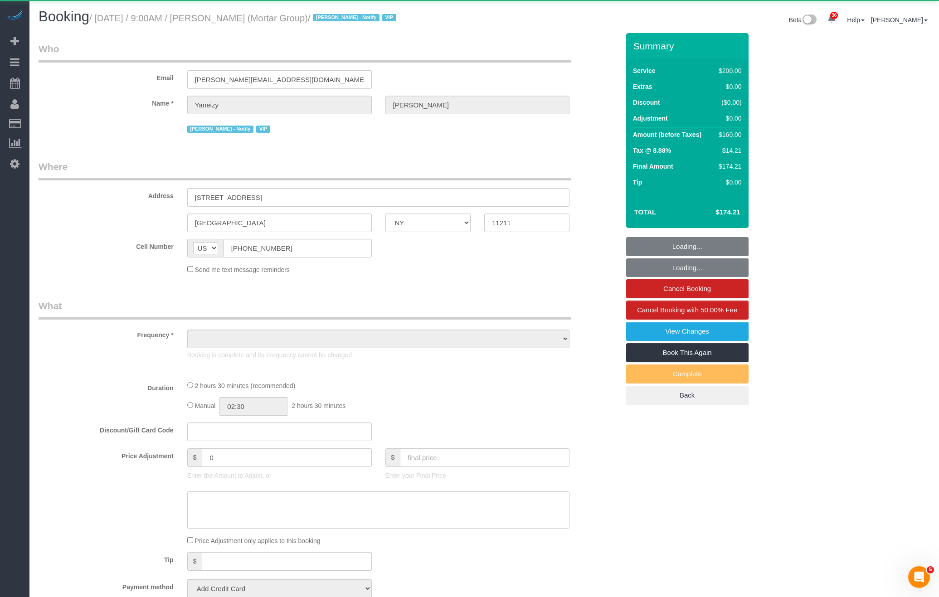
select select "object:56546"
select select "150"
select select "spot36"
select select "number:56"
select select "number:79"
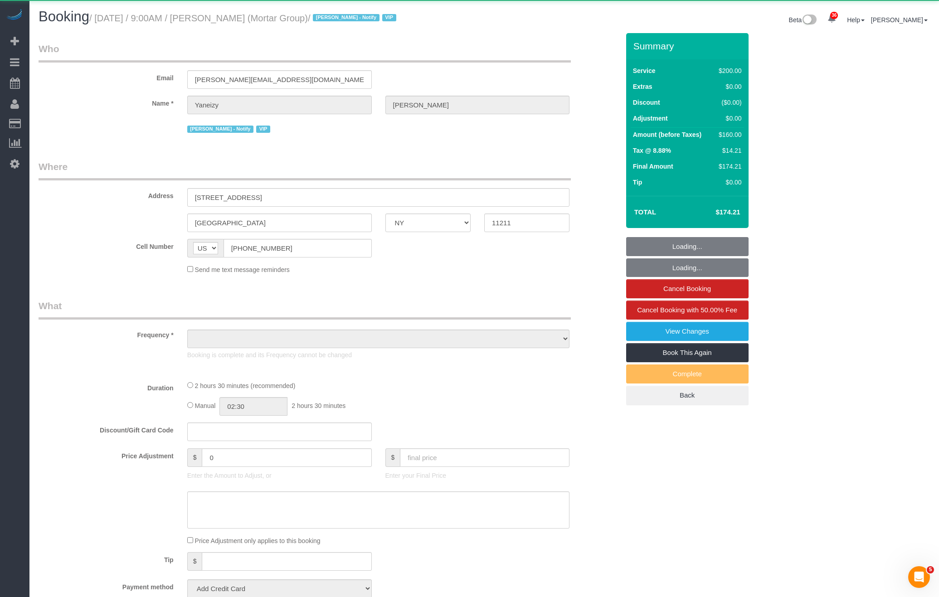
select select "number:15"
select select "number:7"
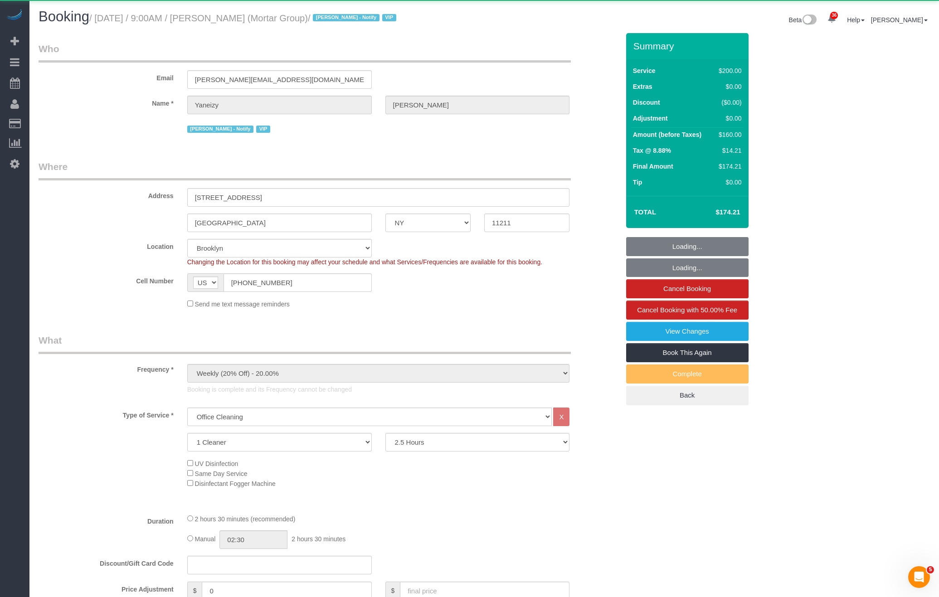
select select "string:stripe-pm_1RNxVG4VGloSiKo7QUT6i4DB"
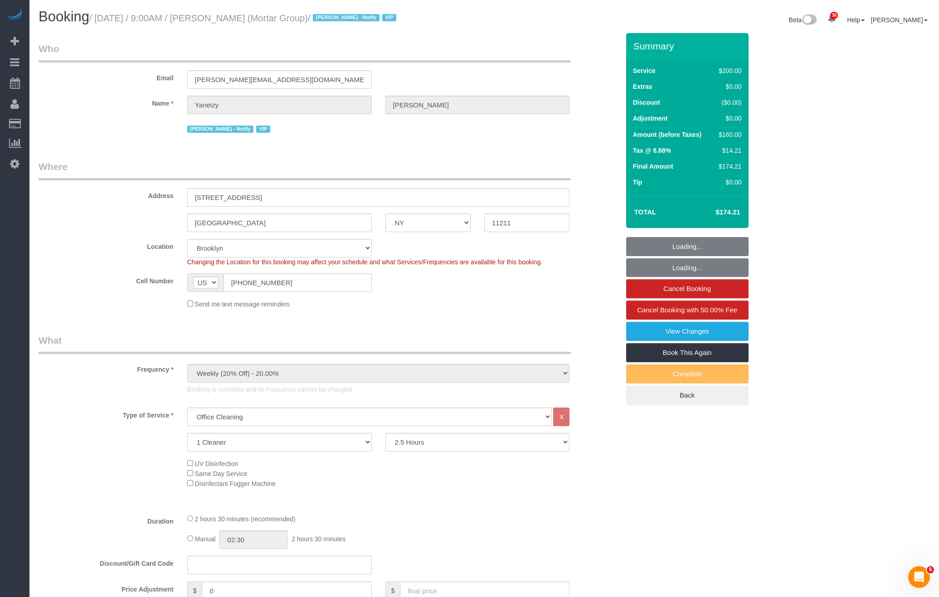
click at [254, 17] on small "/ [DATE] / 9:00AM / [PERSON_NAME] (Mortar Group) / [PERSON_NAME] - Notify VIP" at bounding box center [244, 18] width 310 height 10
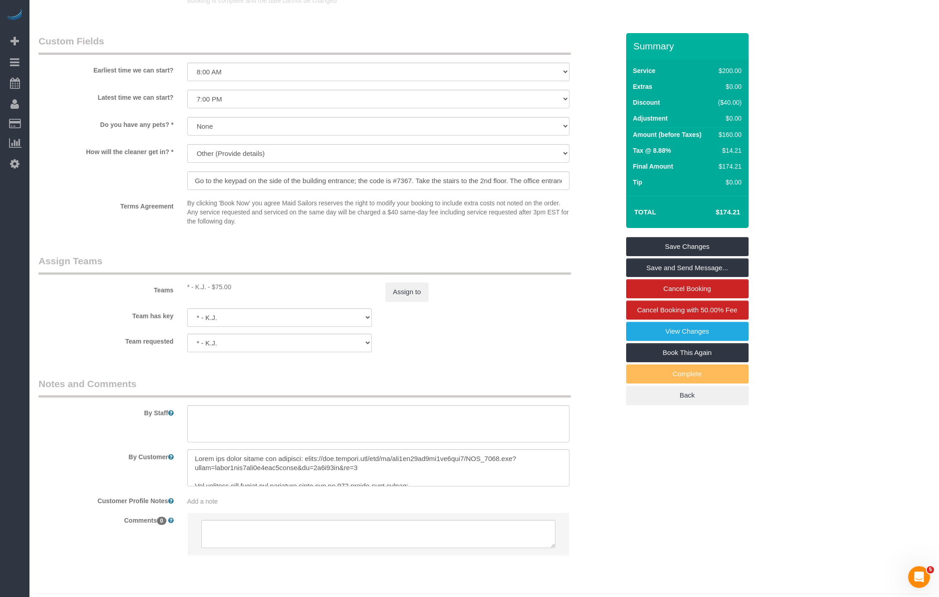
scroll to position [855, 0]
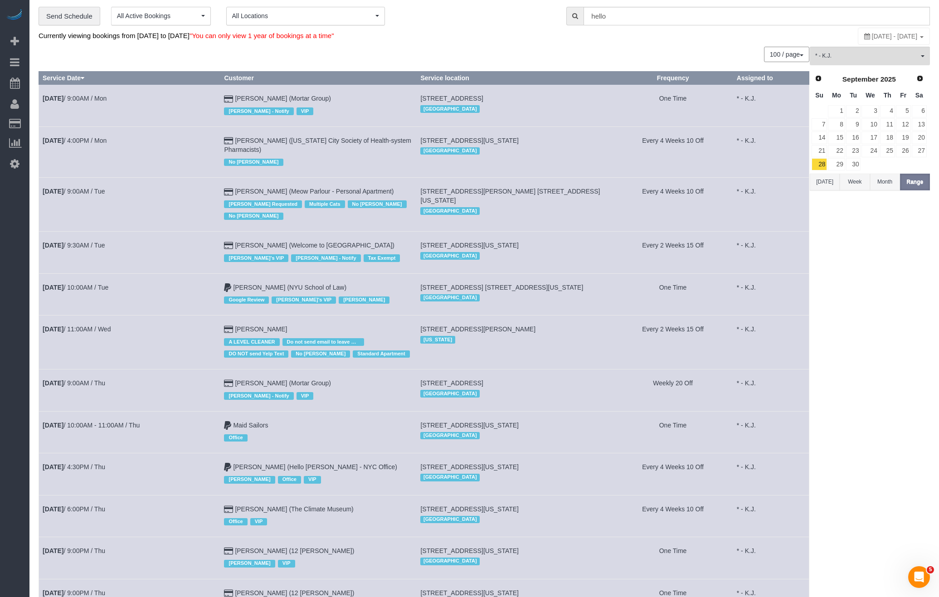
scroll to position [104, 0]
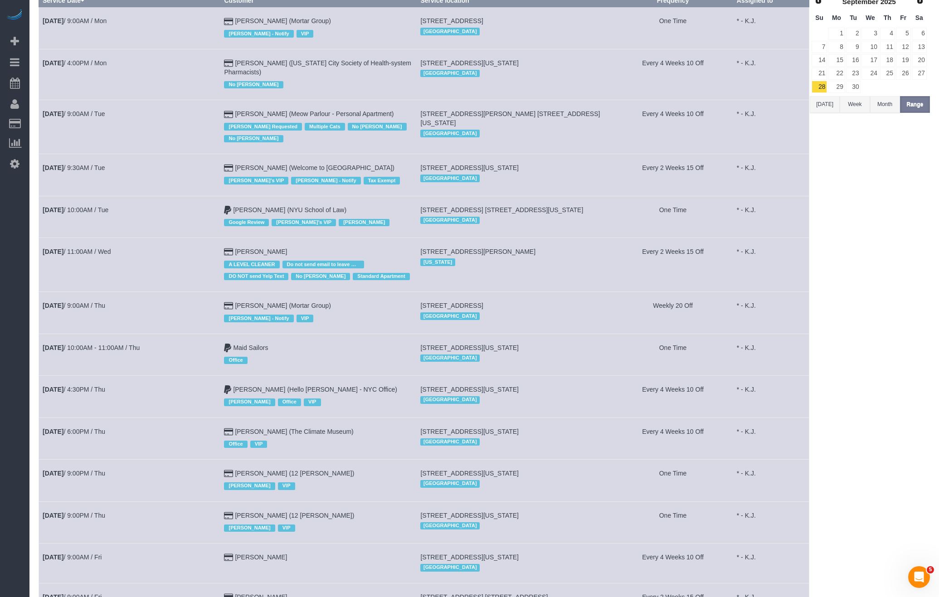
click at [131, 357] on td "[DATE] 10:00AM - 11:00AM / Thu" at bounding box center [129, 355] width 181 height 42
click at [132, 345] on link "[DATE] 10:00AM - 11:00AM / Thu" at bounding box center [91, 347] width 97 height 7
select select "NY"
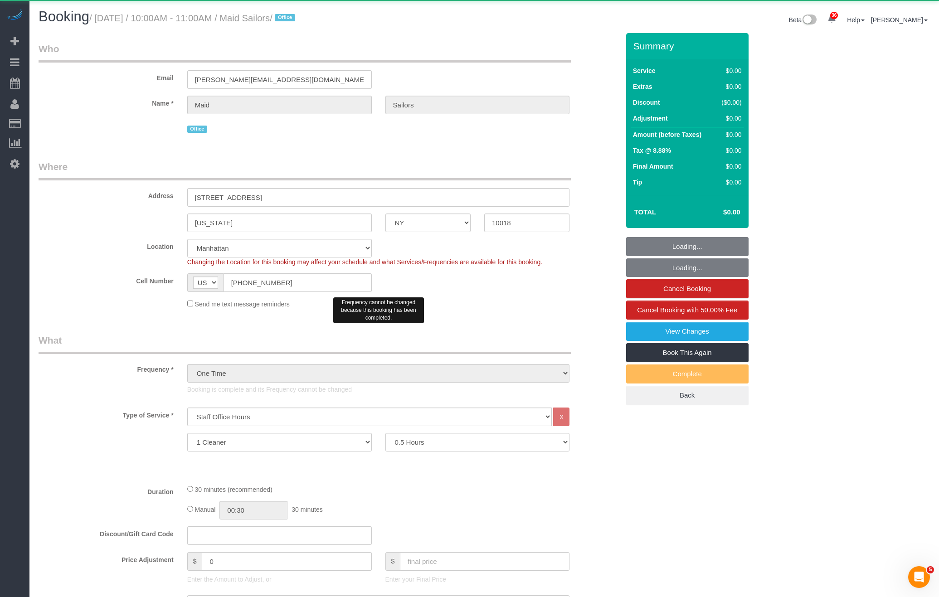
select select "object:58274"
select select "number:89"
select select "number:90"
select select "number:15"
select select "number:5"
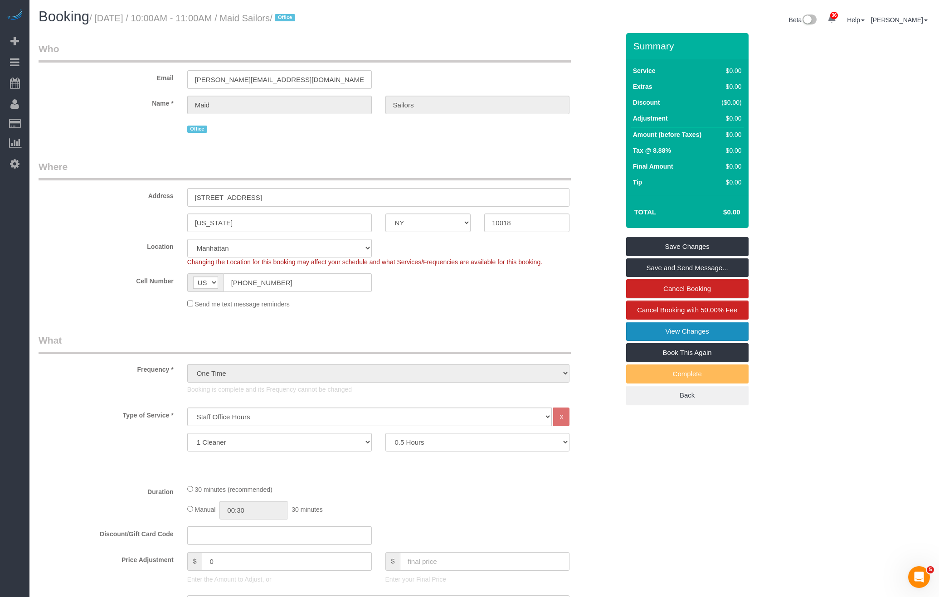
click at [686, 329] on link "View Changes" at bounding box center [687, 331] width 122 height 19
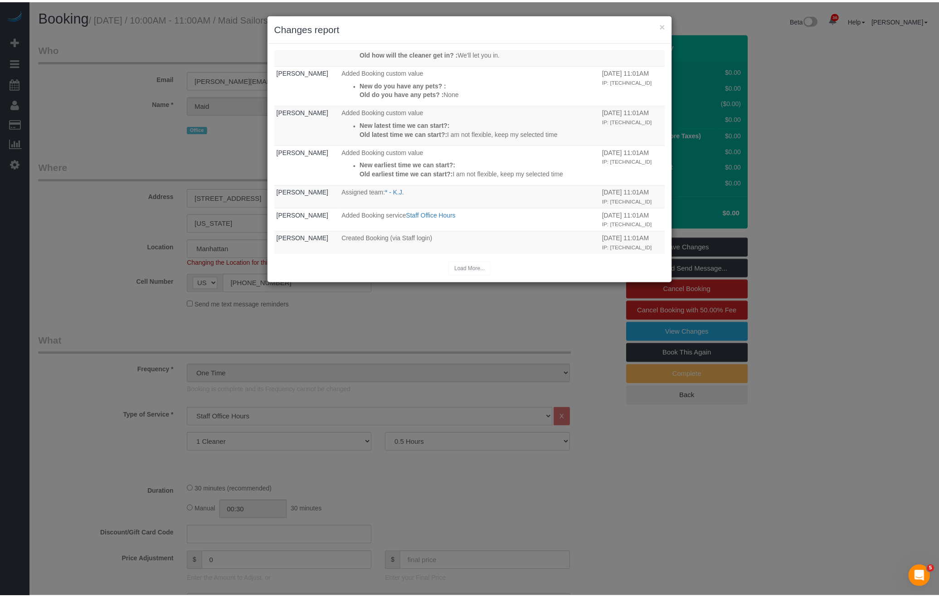
scroll to position [370, 0]
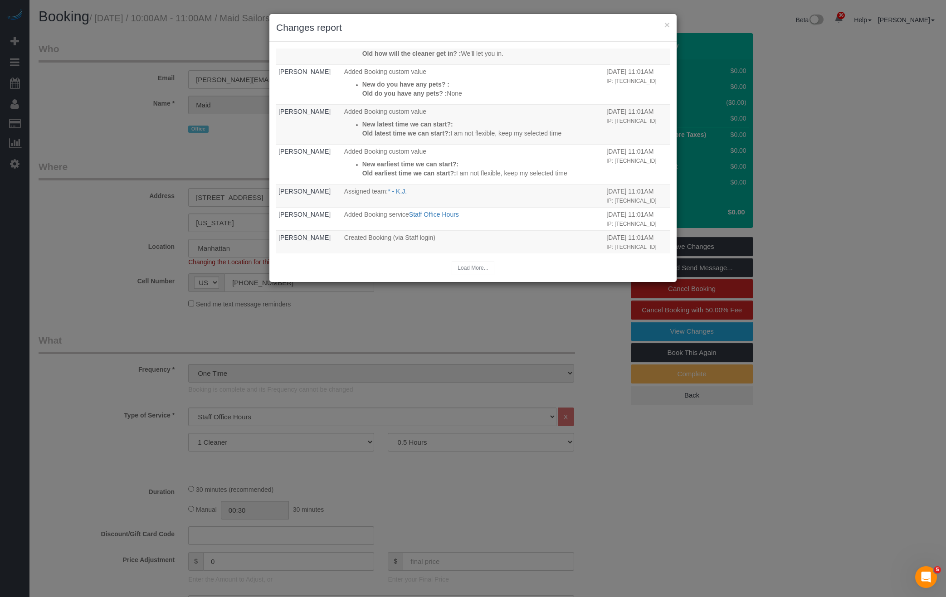
click at [671, 23] on div "× Changes report" at bounding box center [472, 28] width 407 height 28
click at [670, 29] on div "× Changes report" at bounding box center [472, 28] width 407 height 28
click at [656, 18] on div "× Changes report" at bounding box center [472, 28] width 407 height 28
click at [662, 29] on h3 "Changes report" at bounding box center [473, 28] width 394 height 14
click at [664, 26] on button "×" at bounding box center [666, 25] width 5 height 10
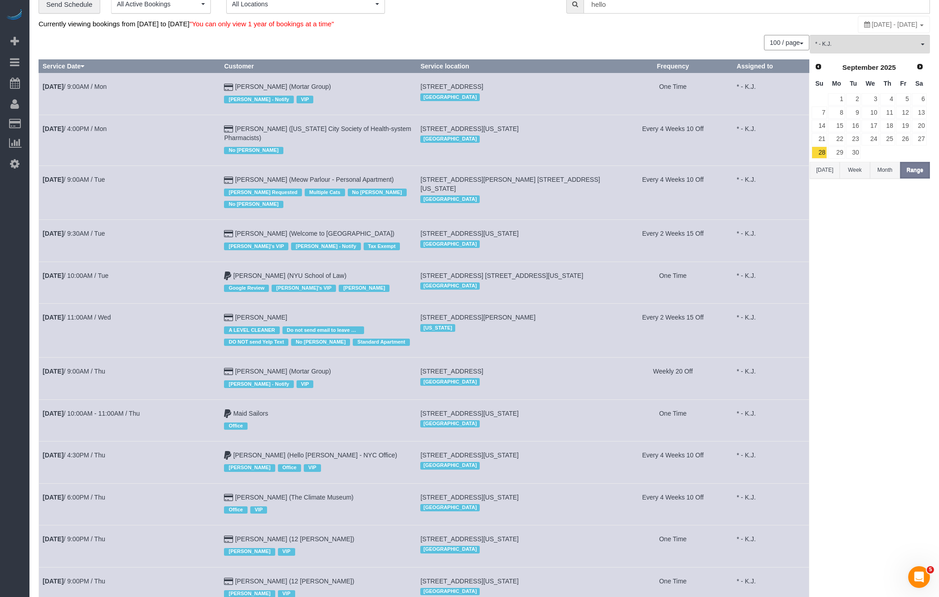
scroll to position [114, 0]
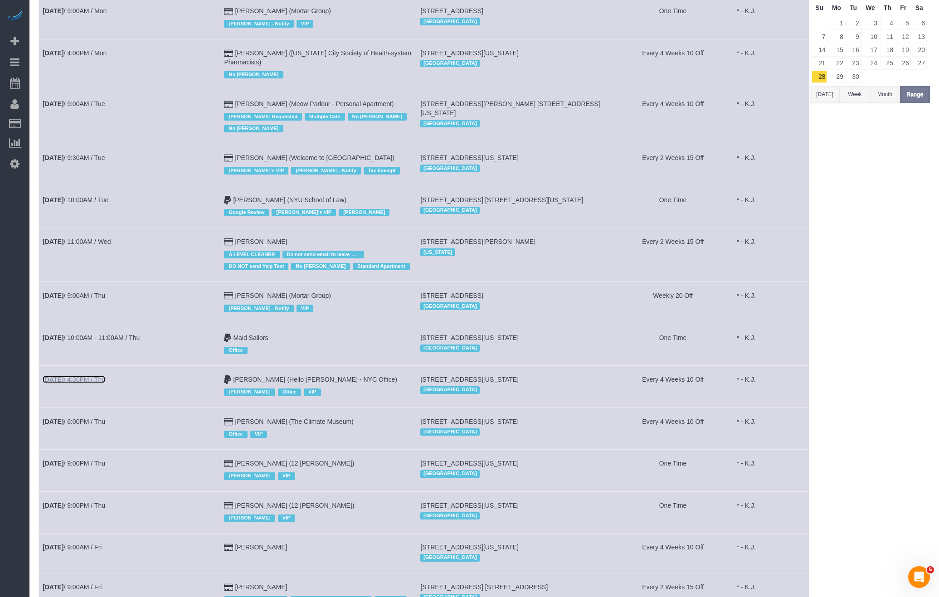
click at [102, 383] on link "[DATE] 4:30PM / Thu" at bounding box center [74, 379] width 63 height 7
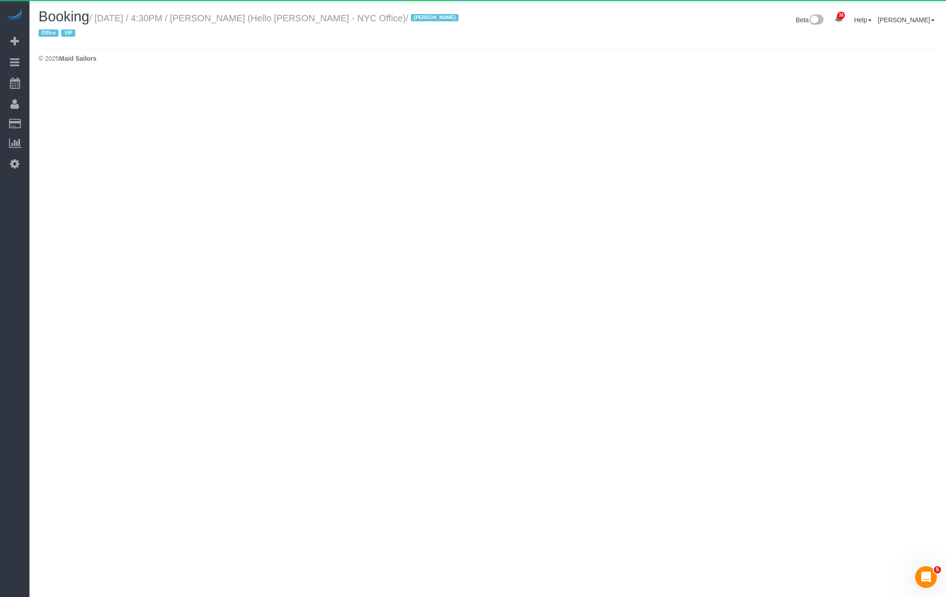
select select "NY"
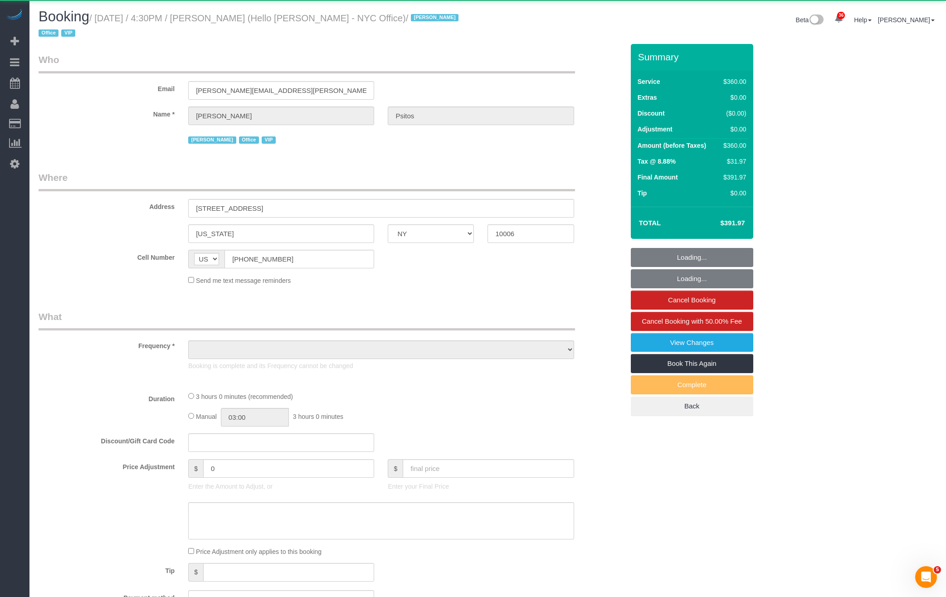
click at [103, 391] on label "Duration" at bounding box center [107, 397] width 150 height 12
select select "object:59875"
select select "2"
select select "180"
select select "number:89"
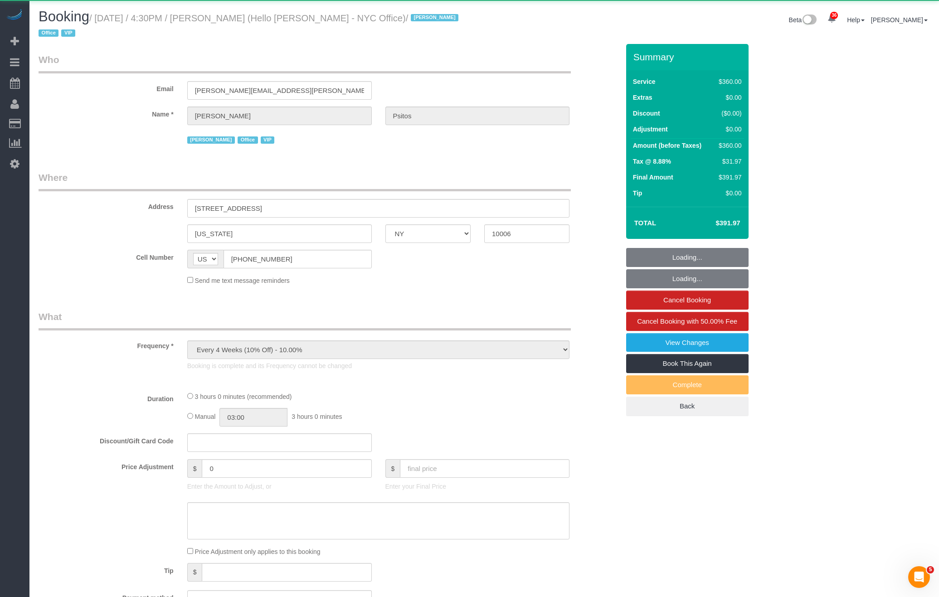
select select "number:90"
select select "number:15"
select select "number:7"
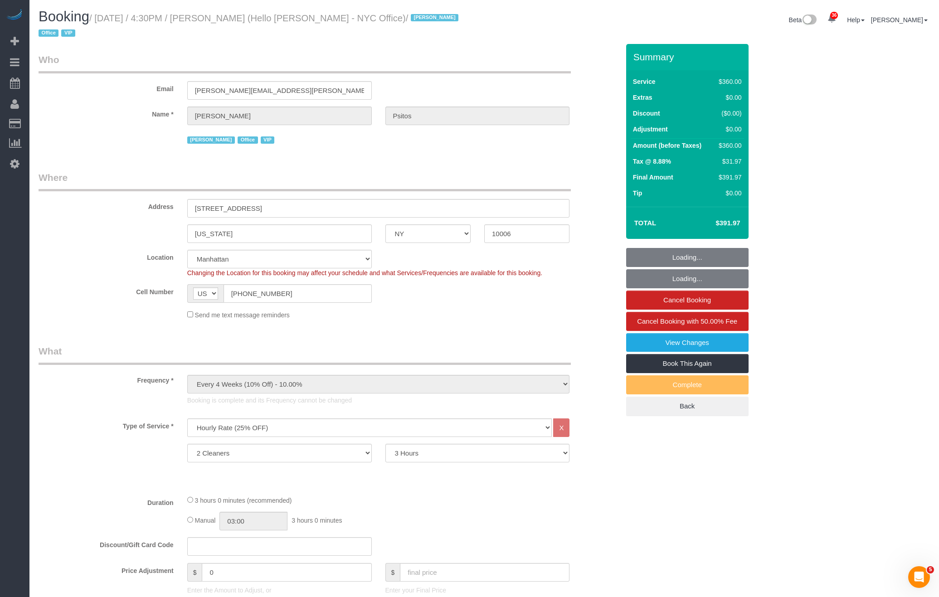
select select "object:60745"
drag, startPoint x: 268, startPoint y: 20, endPoint x: 247, endPoint y: 21, distance: 21.8
click at [246, 22] on small "/ [DATE] / 4:30PM / [PERSON_NAME] (Hello [PERSON_NAME] - NYC Office) / [PERSON_…" at bounding box center [250, 25] width 423 height 25
click at [248, 21] on small "/ [DATE] / 4:30PM / [PERSON_NAME] (Hello [PERSON_NAME] - NYC Office) / [PERSON_…" at bounding box center [250, 25] width 423 height 25
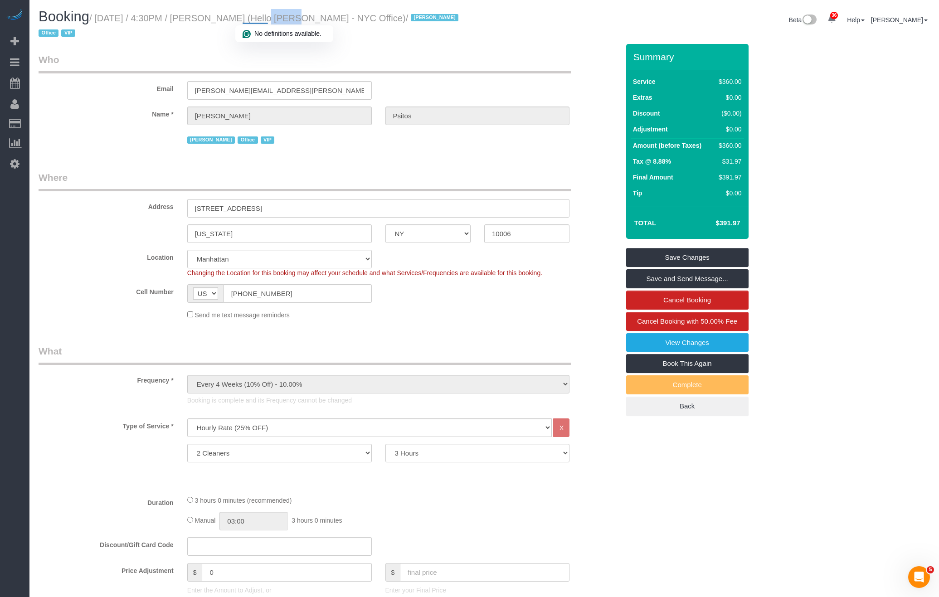
copy small "Psitos"
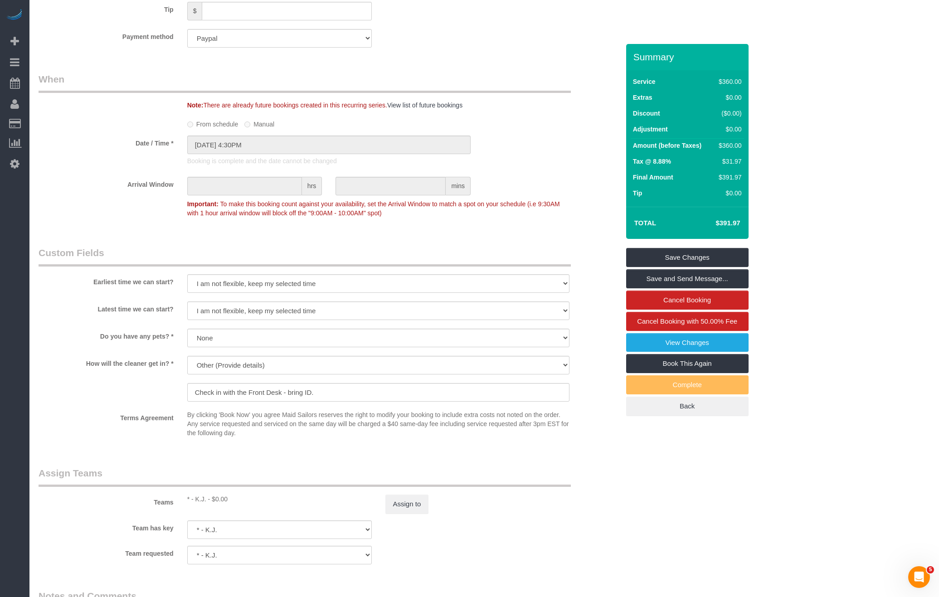
scroll to position [685, 0]
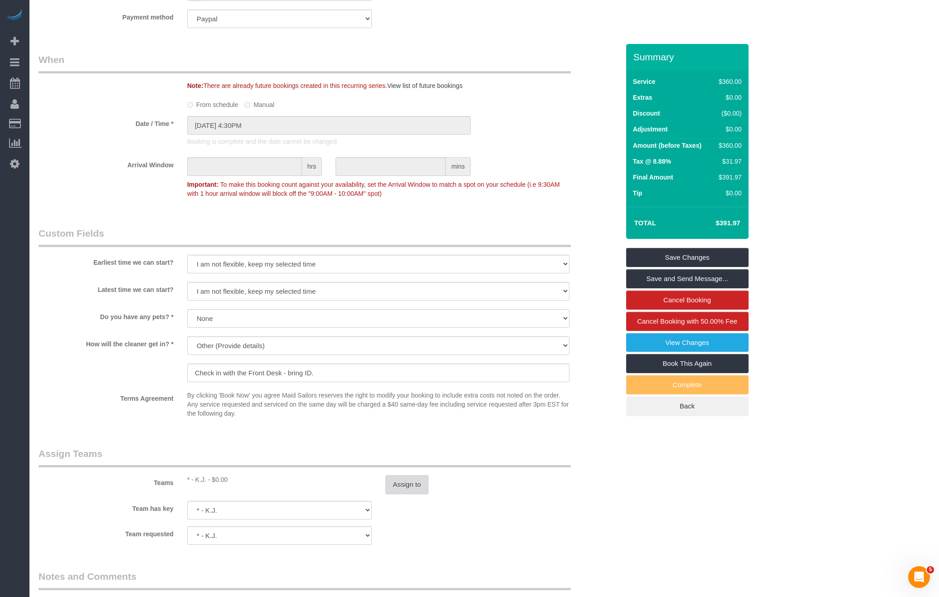
click at [420, 475] on button "Assign to" at bounding box center [407, 484] width 44 height 19
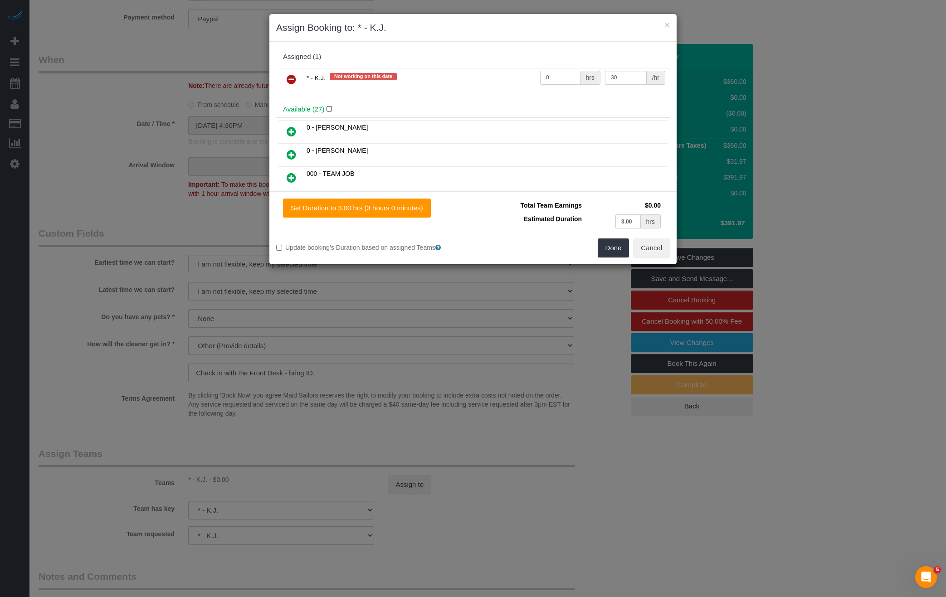
click at [560, 83] on input "0" at bounding box center [560, 78] width 40 height 14
type input "6"
click at [613, 245] on button "Done" at bounding box center [614, 247] width 32 height 19
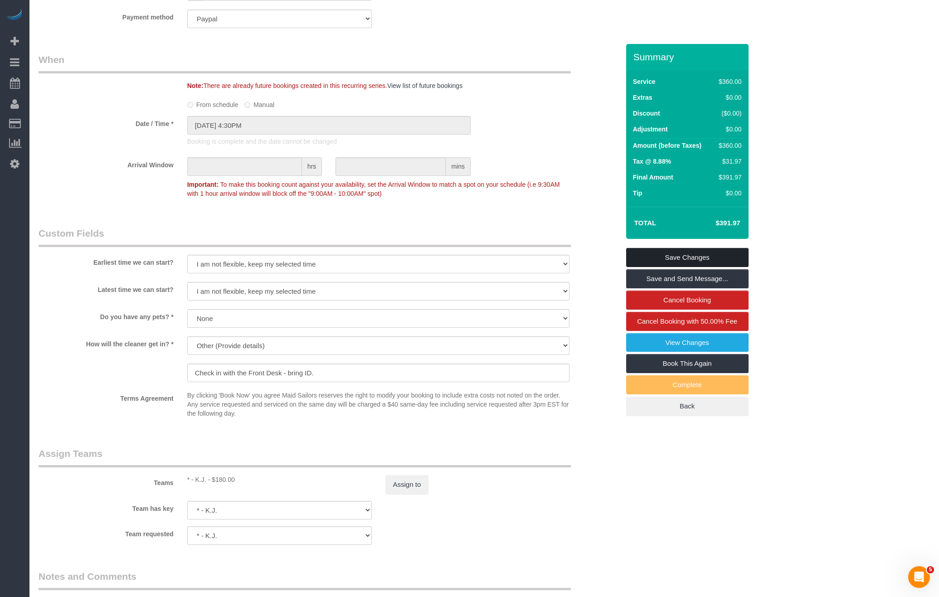
click at [683, 248] on link "Save Changes" at bounding box center [687, 257] width 122 height 19
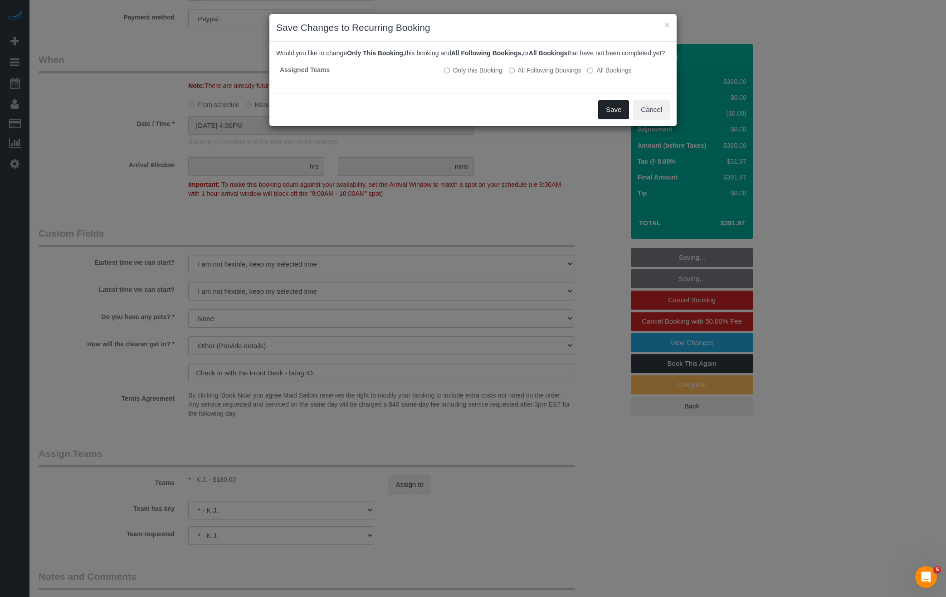
click at [599, 116] on button "Save" at bounding box center [613, 109] width 31 height 19
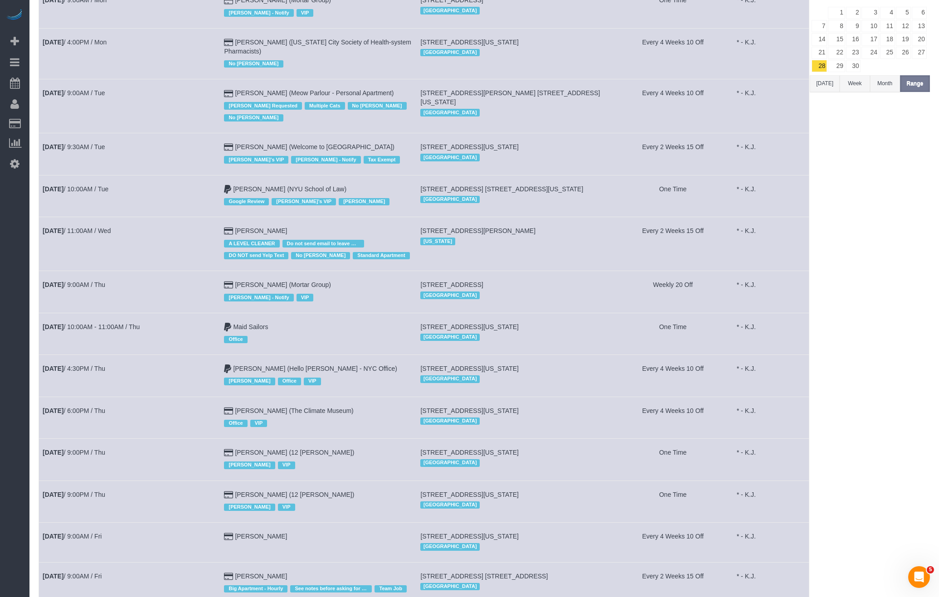
scroll to position [126, 0]
click at [167, 313] on td "[DATE] 10:00AM - 11:00AM / Thu" at bounding box center [129, 333] width 181 height 42
click at [63, 410] on b "[DATE]" at bounding box center [53, 409] width 21 height 7
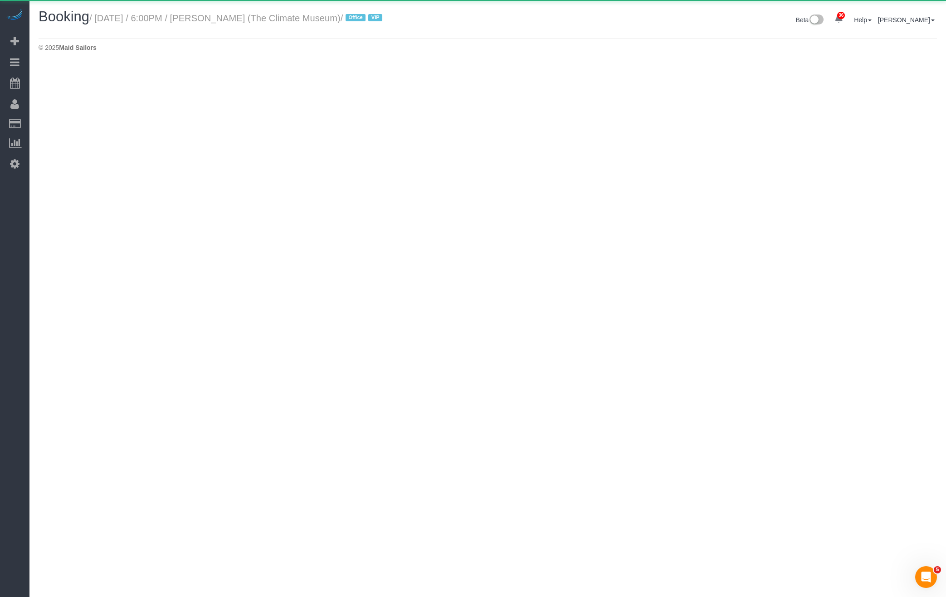
select select "NY"
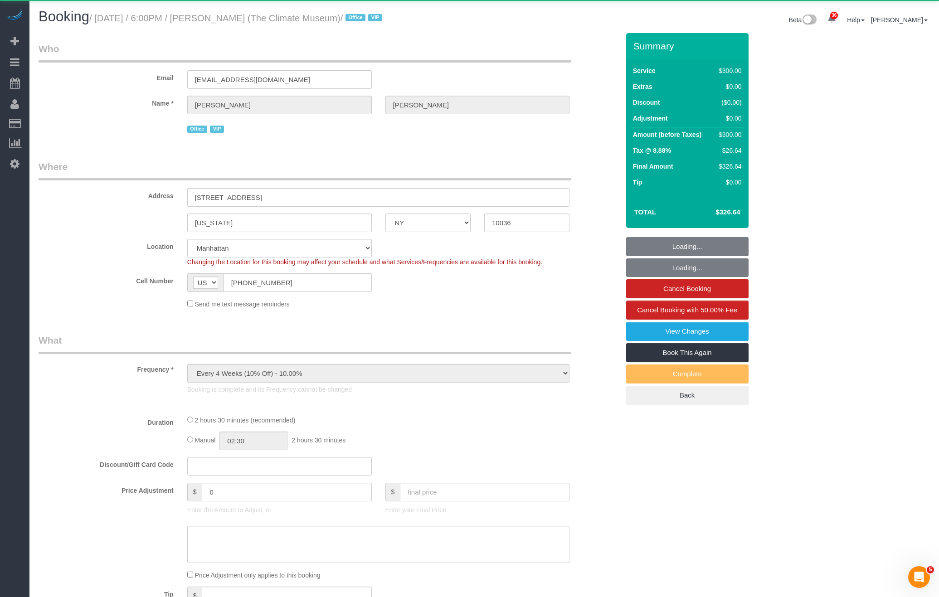
select select "object:63771"
select select "string:stripe-pm_1RslnM4VGloSiKo7IMueSgaT"
select select "2"
select select "150"
select select "number:89"
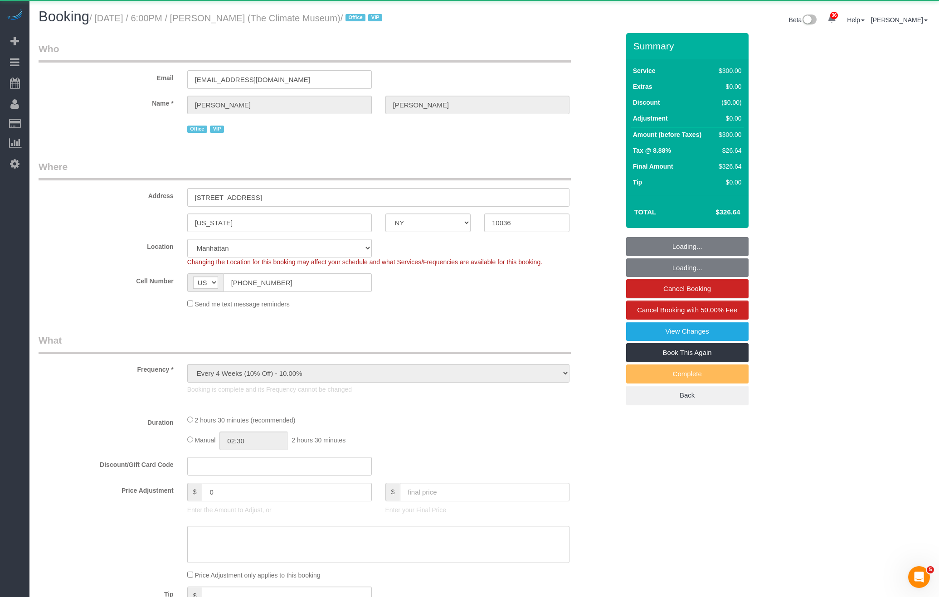
select select "number:90"
select select "number:15"
select select "number:7"
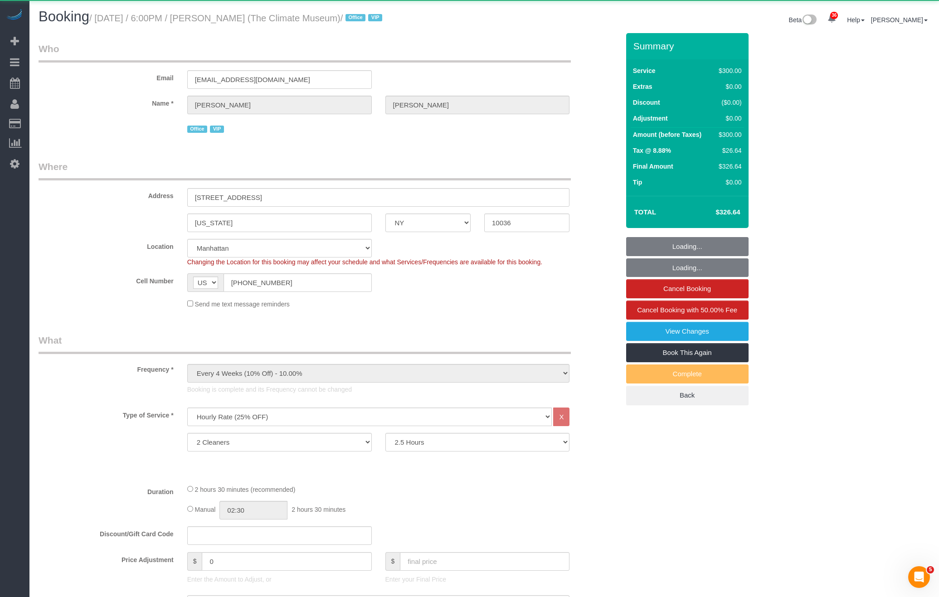
select select "spot51"
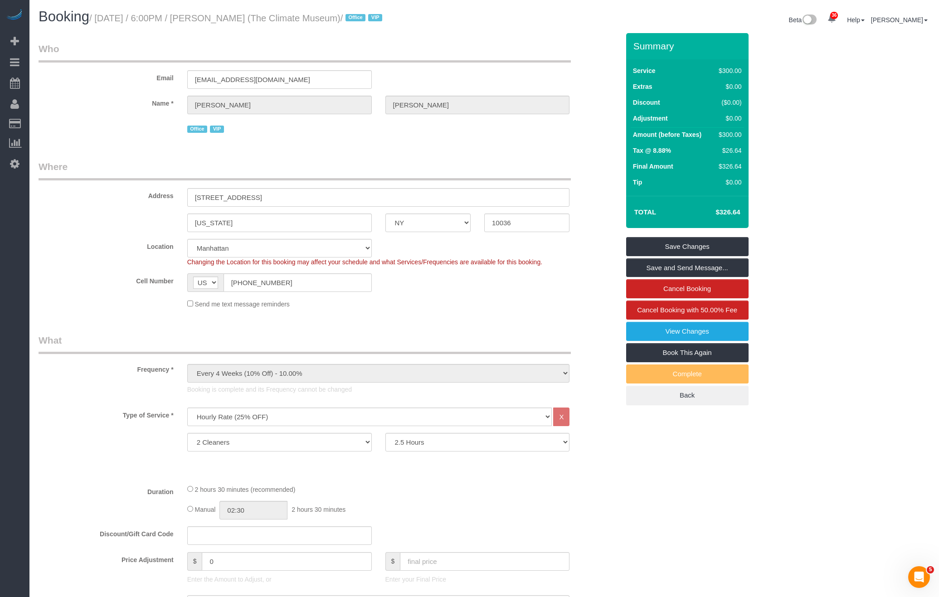
click at [253, 16] on small "/ [DATE] / 6:00PM / [PERSON_NAME] (The Climate Museum) / Office VIP" at bounding box center [237, 18] width 296 height 10
copy small "[PERSON_NAME]"
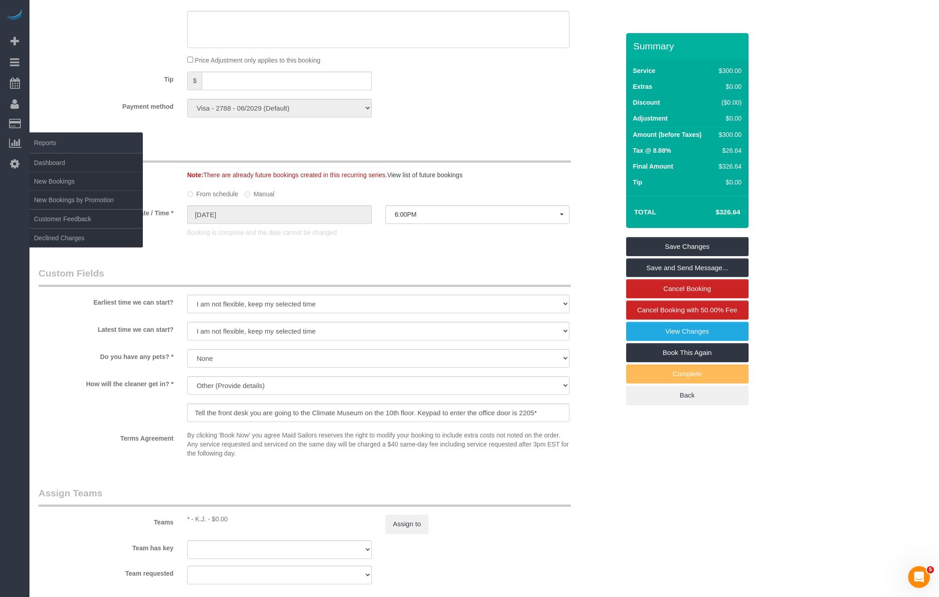
scroll to position [826, 0]
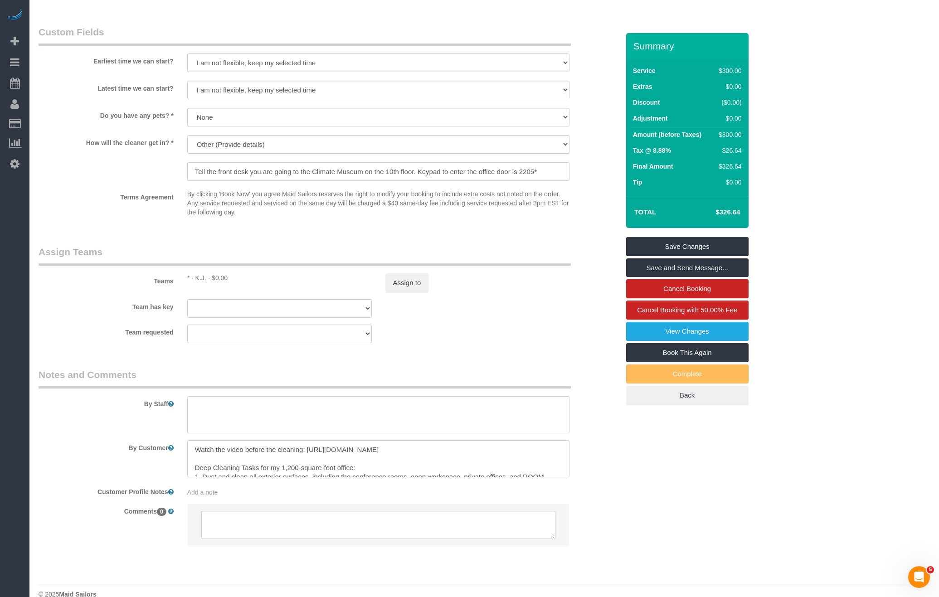
click at [437, 274] on div "Assign to" at bounding box center [478, 282] width 198 height 19
click at [420, 282] on button "Assign to" at bounding box center [407, 282] width 44 height 19
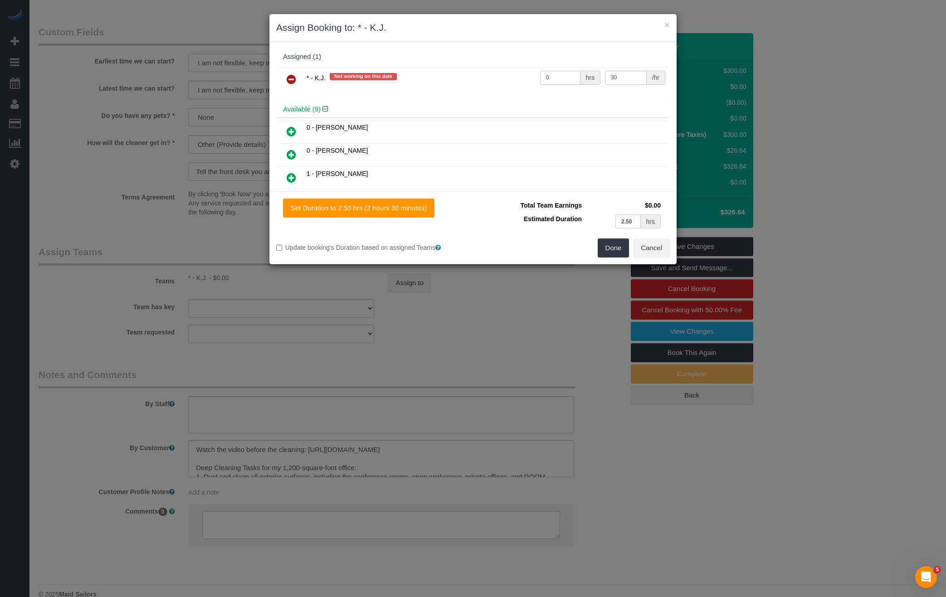
click at [554, 73] on input "0" at bounding box center [560, 78] width 40 height 14
type input "5"
click at [614, 250] on button "Done" at bounding box center [614, 247] width 32 height 19
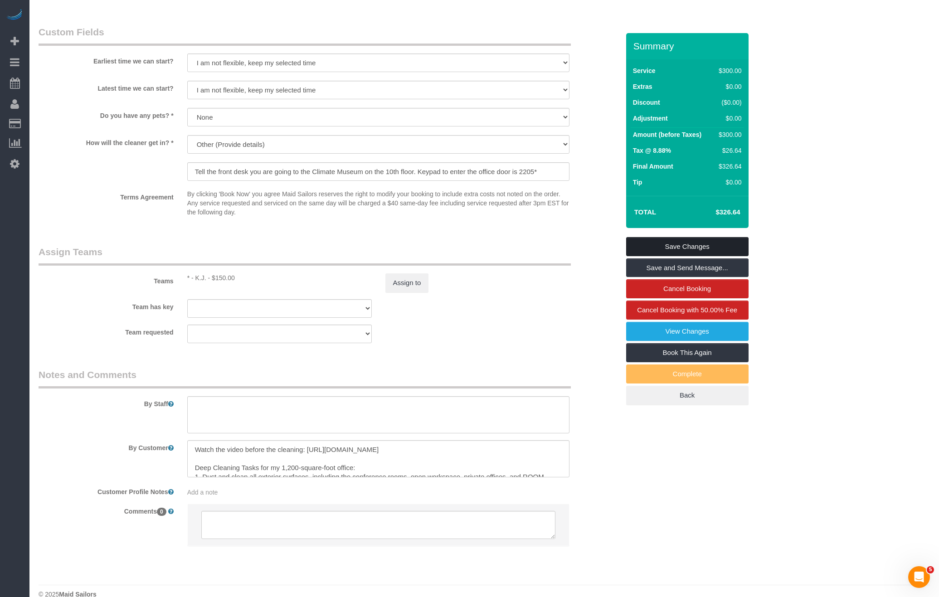
click at [688, 249] on link "Save Changes" at bounding box center [687, 246] width 122 height 19
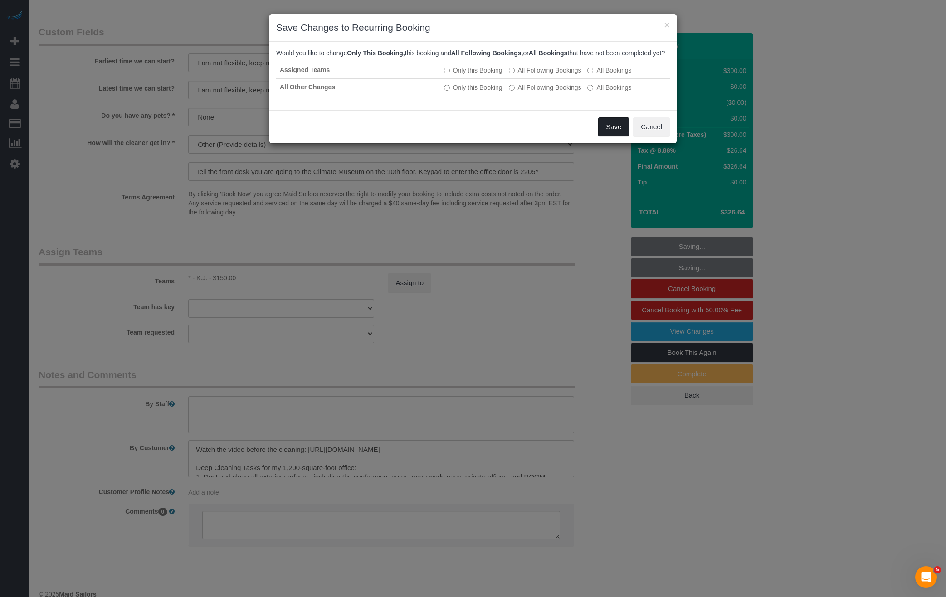
click at [605, 131] on button "Save" at bounding box center [613, 126] width 31 height 19
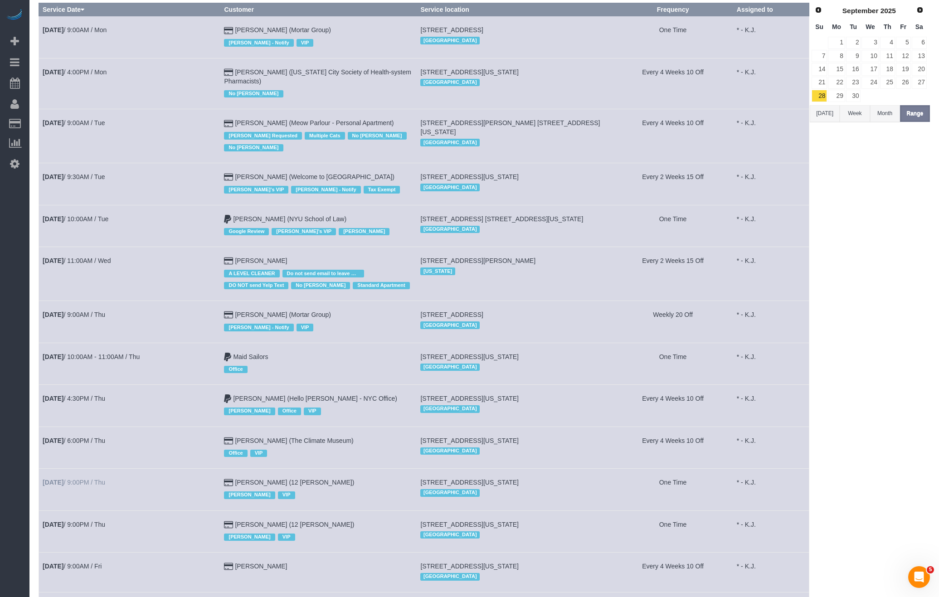
scroll to position [212, 0]
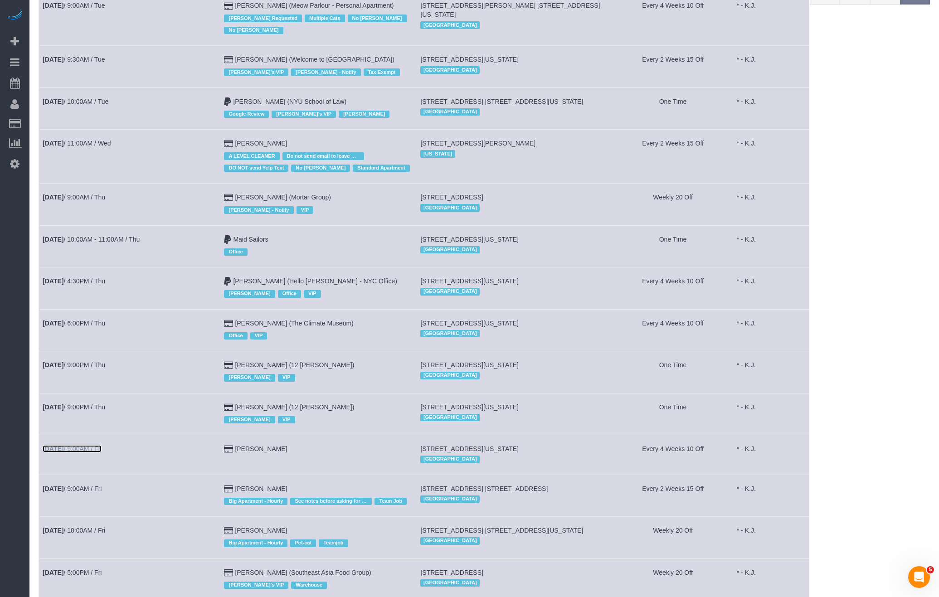
click at [92, 445] on link "[DATE] 9:00AM / Fri" at bounding box center [72, 448] width 59 height 7
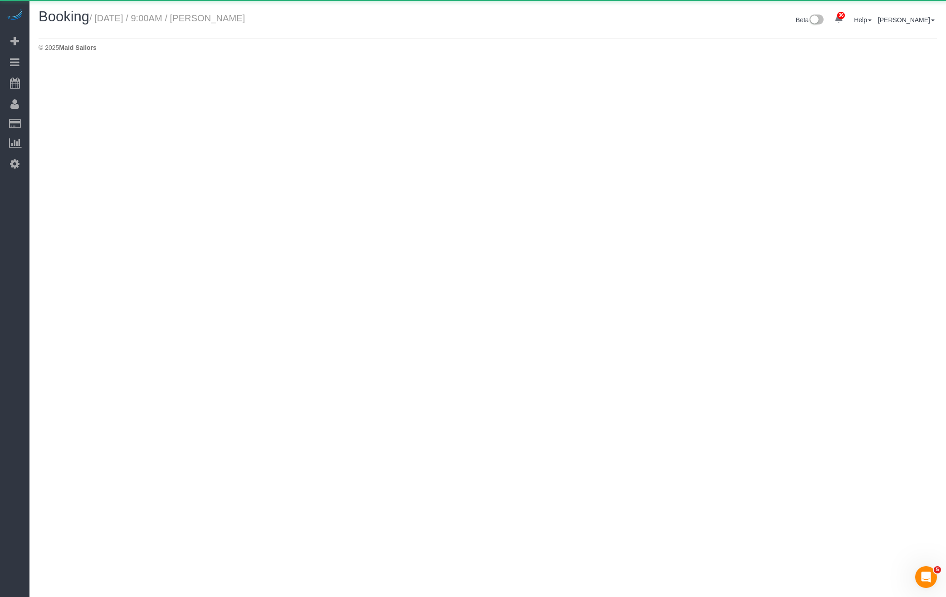
select select "NY"
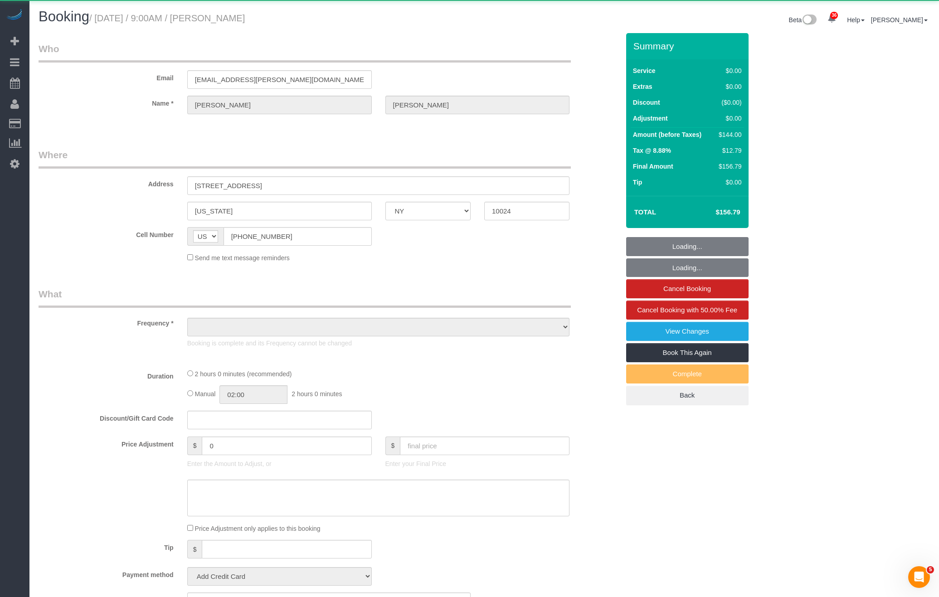
select select "object:66915"
select select "1"
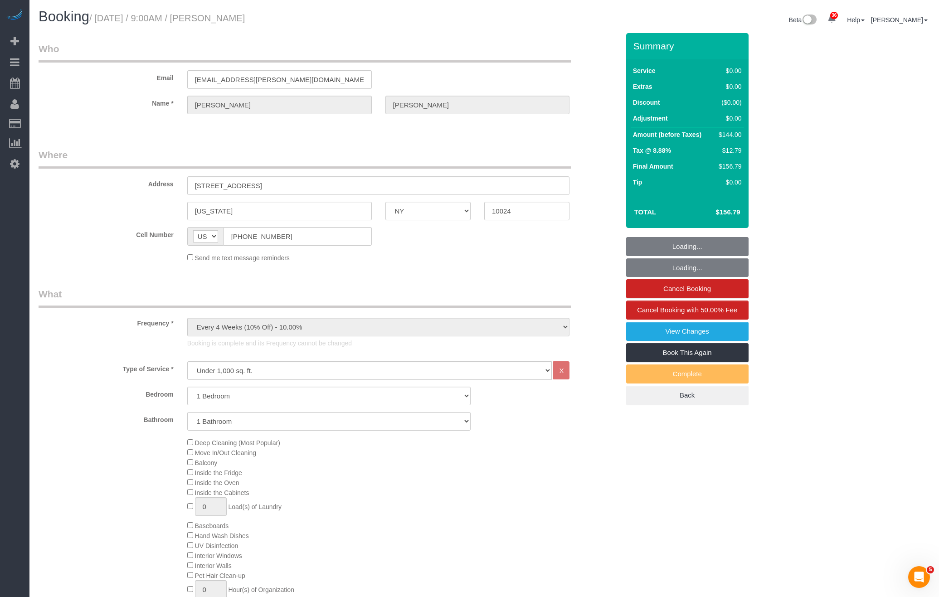
select select "string:stripe-pm_1Pd0lq4VGloSiKo7J3Fd67Ad"
select select "number:89"
select select "number:71"
select select "number:15"
select select "number:5"
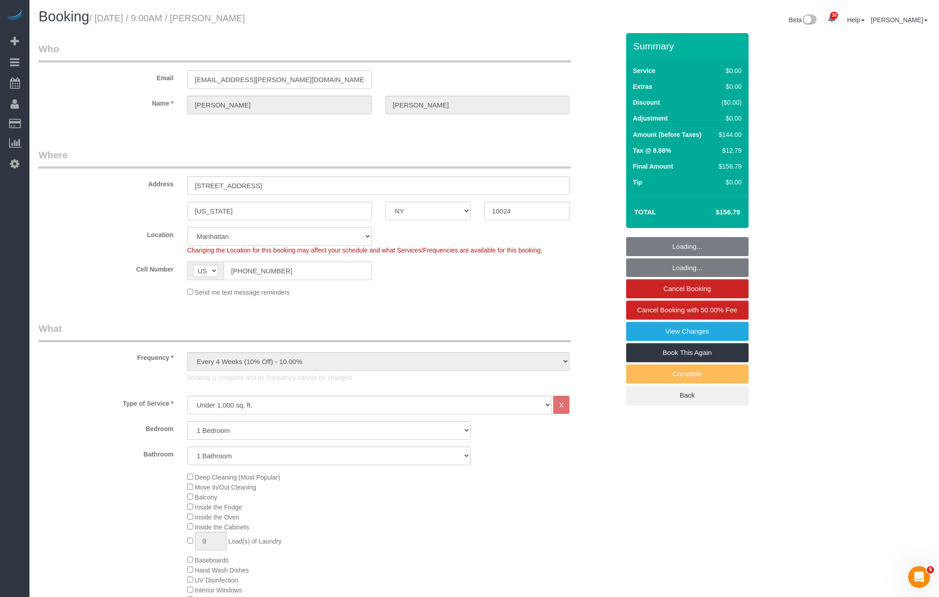
select select "spot56"
select select "object:67495"
select select "1"
click at [245, 22] on small "/ [DATE] / 9:00AM / [PERSON_NAME]" at bounding box center [167, 18] width 156 height 10
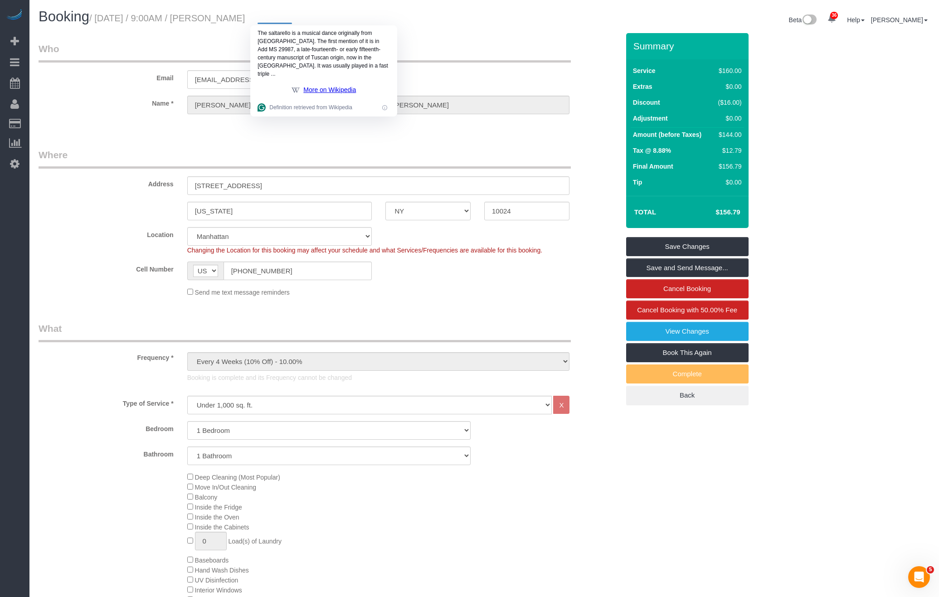
copy small "[PERSON_NAME]"
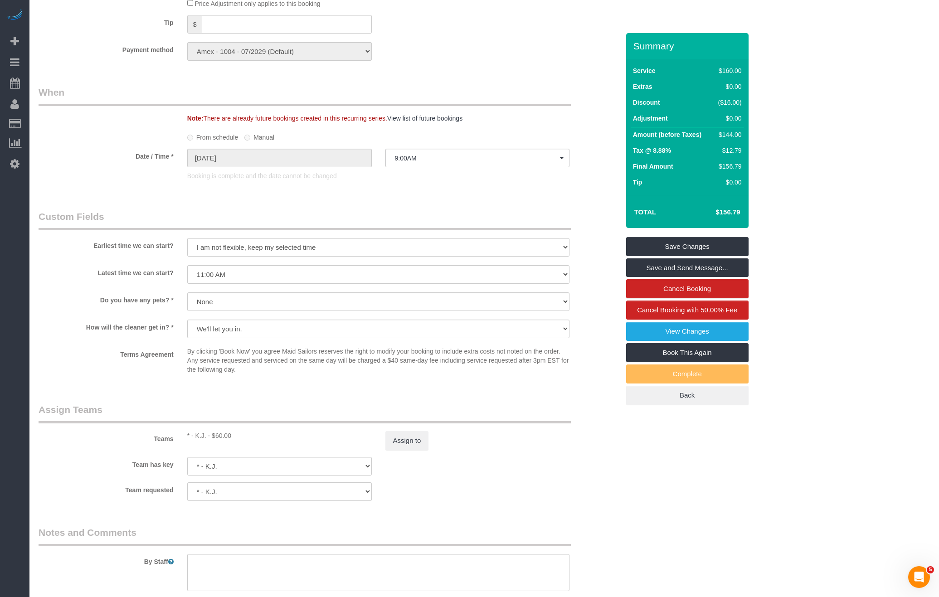
scroll to position [1025, 0]
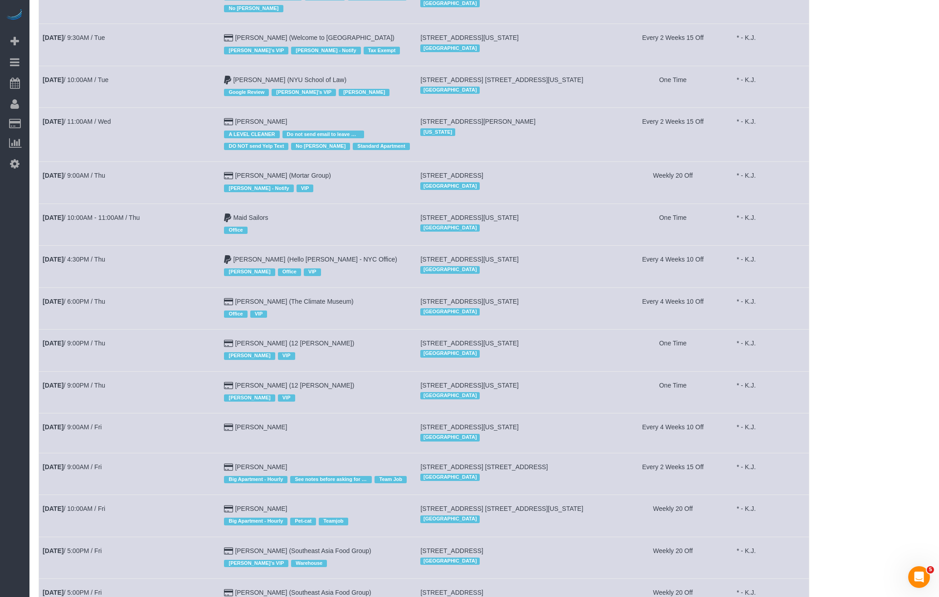
scroll to position [235, 0]
click at [79, 462] on link "[DATE] 9:00AM / Fri" at bounding box center [72, 465] width 59 height 7
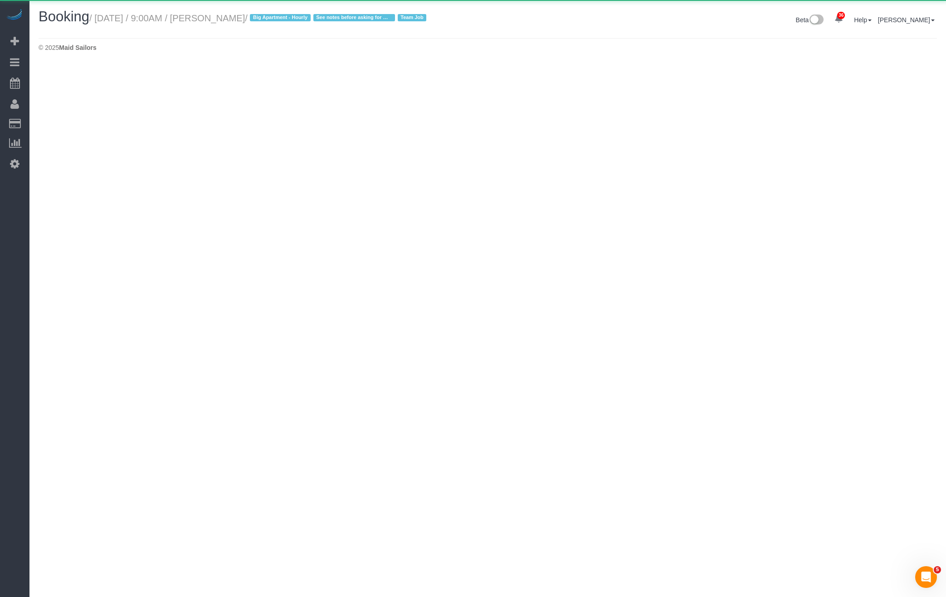
select select "NY"
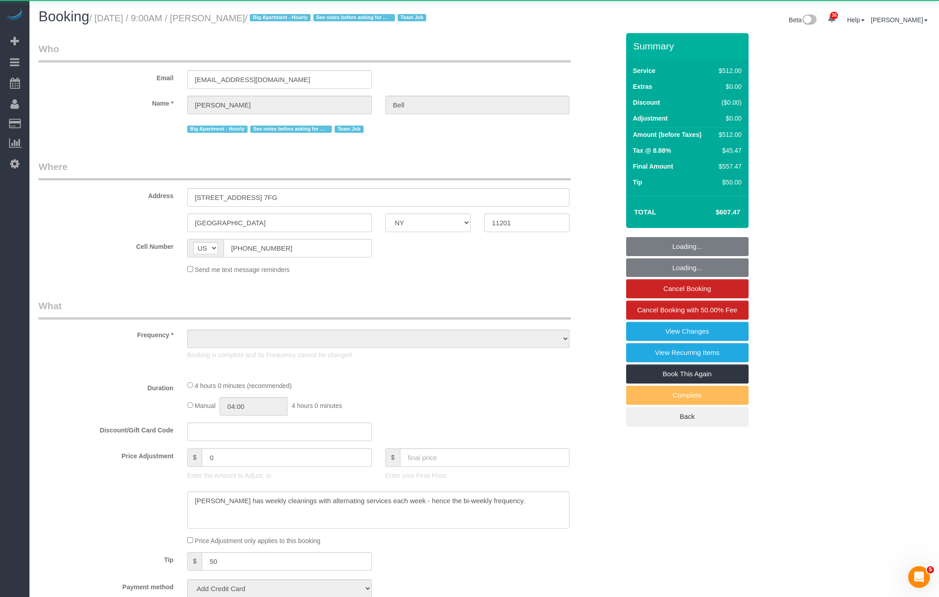
select select "object:68749"
select select "2"
select select "240"
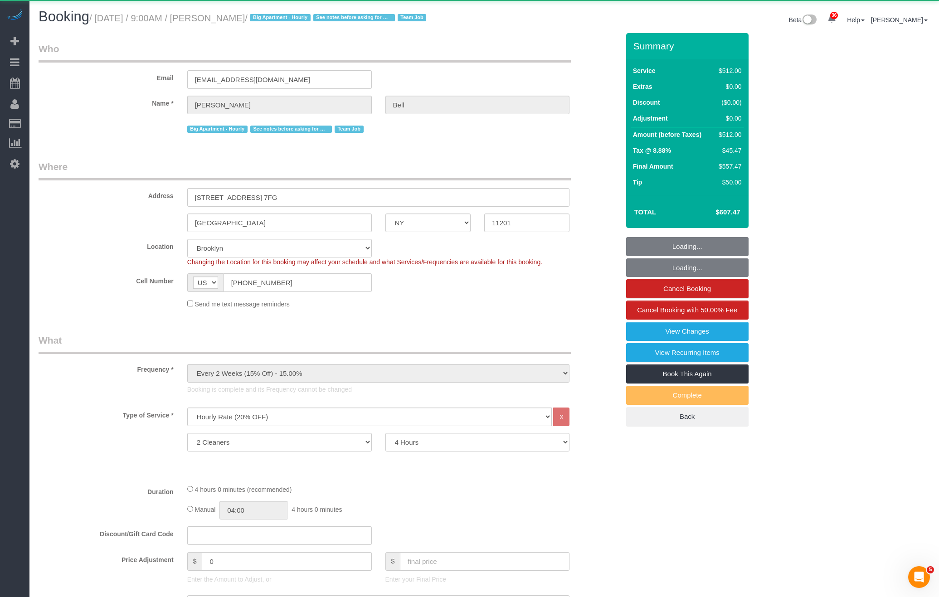
select select "number:89"
select select "number:90"
select select "number:15"
select select "number:5"
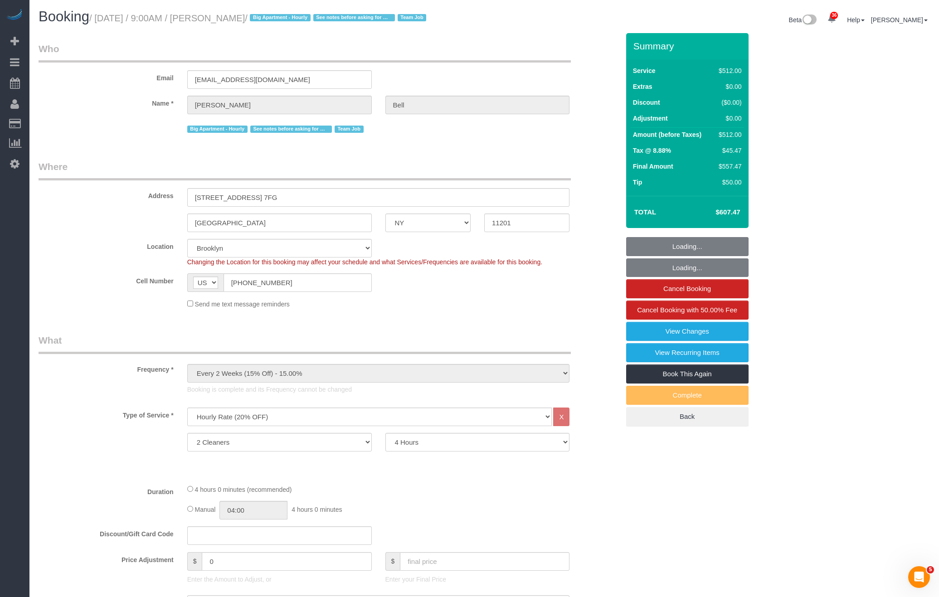
select select "object:69570"
select select "string:stripe-pm_1KXFUA4VGloSiKo7ffajs4Qi"
select select "spot65"
drag, startPoint x: 245, startPoint y: 18, endPoint x: 273, endPoint y: 17, distance: 27.7
click at [273, 17] on small "/ [DATE] / 9:00AM / [PERSON_NAME] / Big Apartment - Hourly See notes before ask…" at bounding box center [259, 18] width 340 height 10
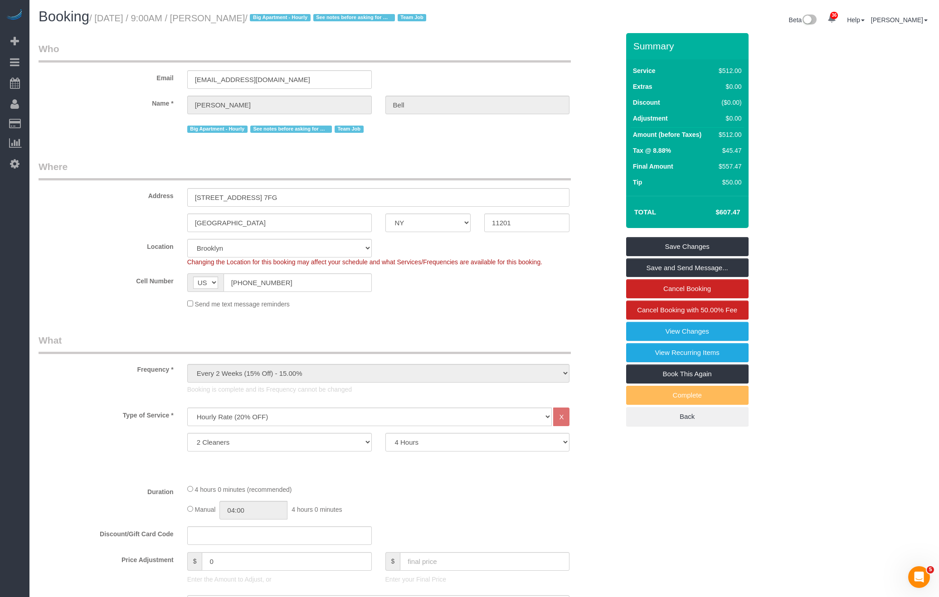
copy small "[PERSON_NAME]"
click at [667, 331] on link "View Changes" at bounding box center [687, 331] width 122 height 19
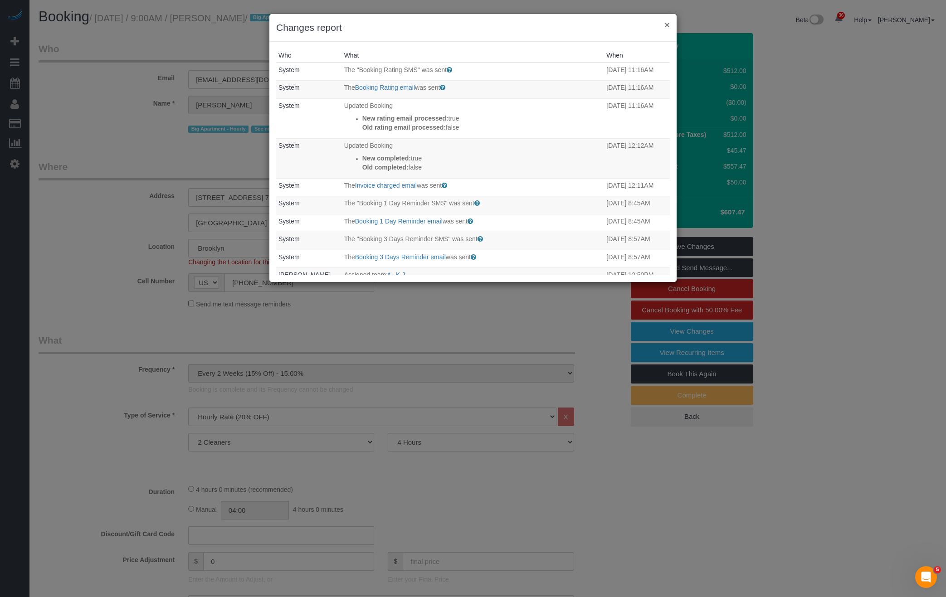
click at [668, 25] on button "×" at bounding box center [666, 25] width 5 height 10
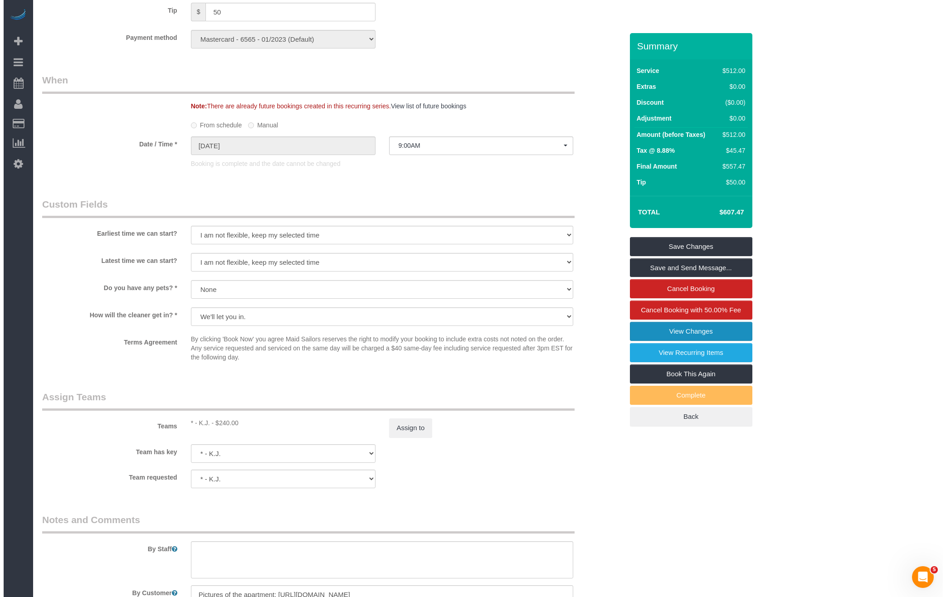
scroll to position [766, 0]
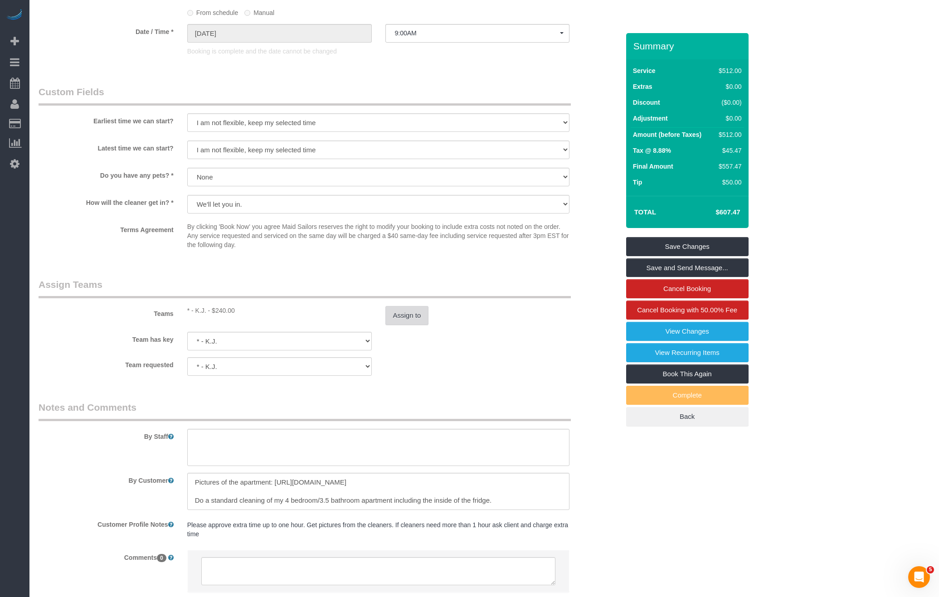
click at [415, 324] on button "Assign to" at bounding box center [407, 315] width 44 height 19
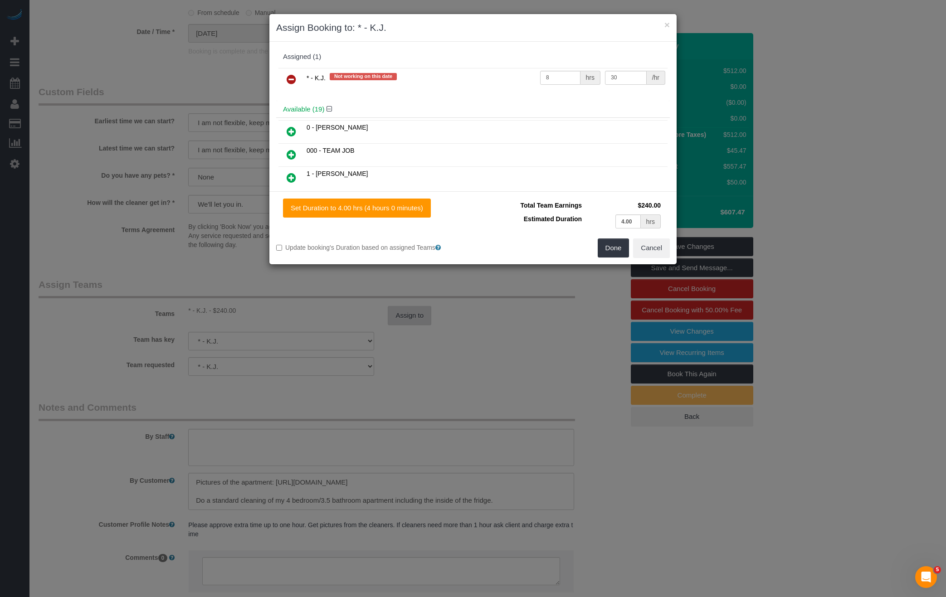
click at [415, 319] on div "× Assign Booking to: * - K.J. Assigned (1) * - K.J. Not working on this date 8 …" at bounding box center [473, 298] width 946 height 597
click at [658, 251] on button "Cancel" at bounding box center [651, 247] width 37 height 19
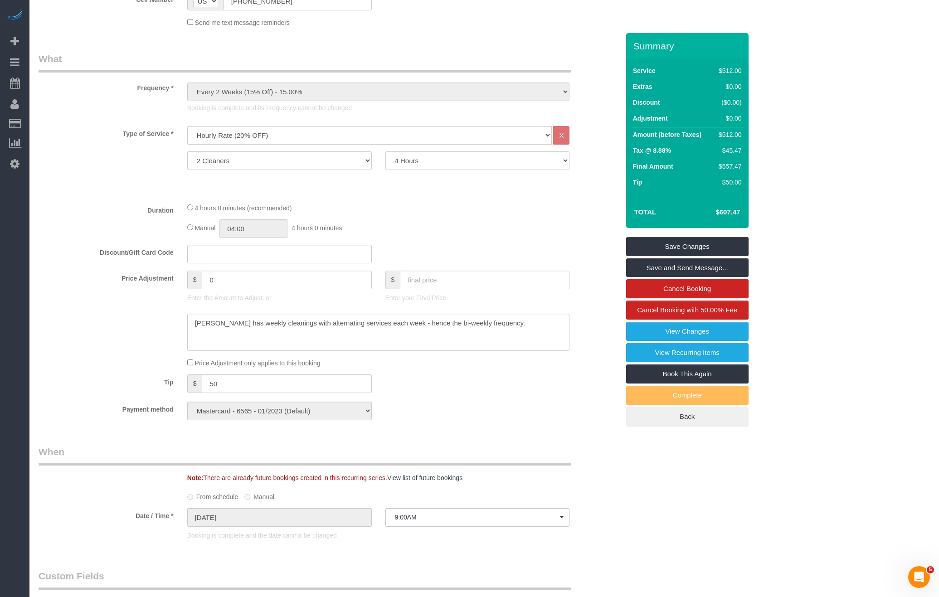
scroll to position [175, 0]
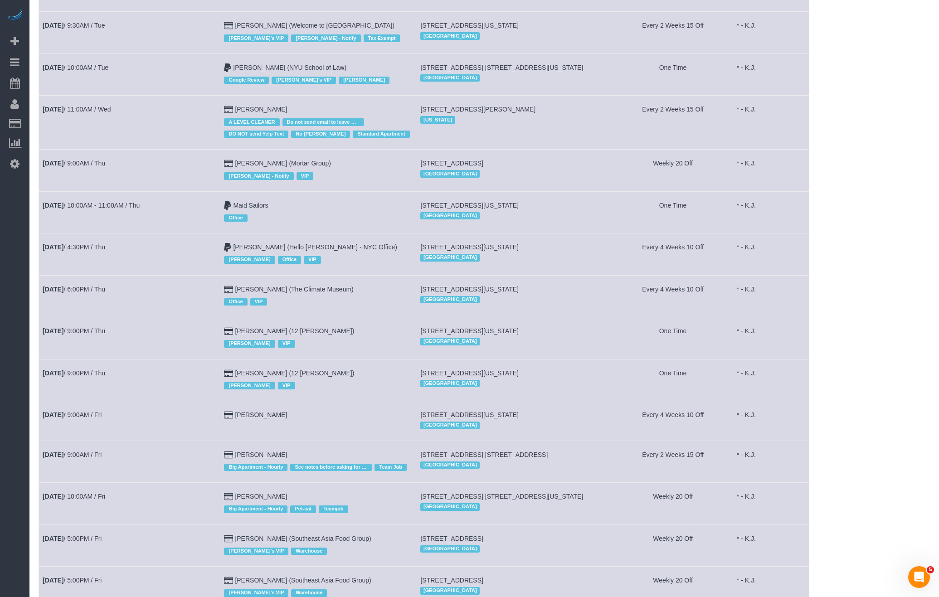
scroll to position [389, 0]
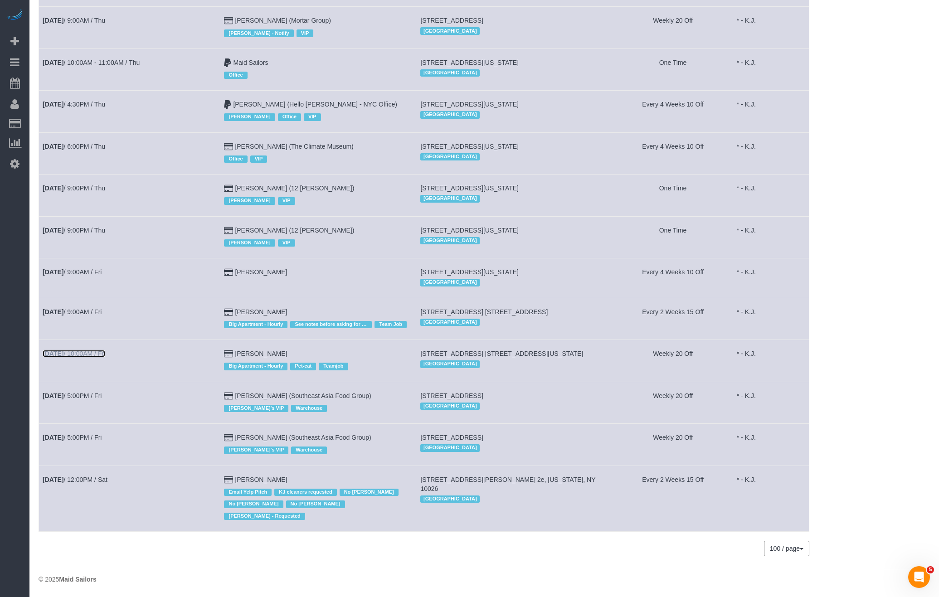
click at [75, 354] on link "[DATE] 10:00AM / Fri" at bounding box center [74, 353] width 63 height 7
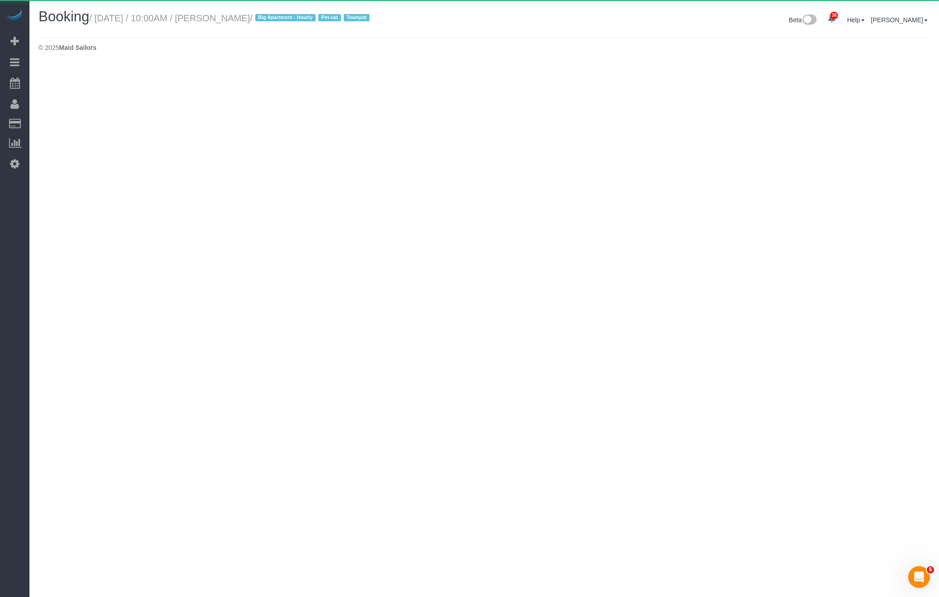
select select "NY"
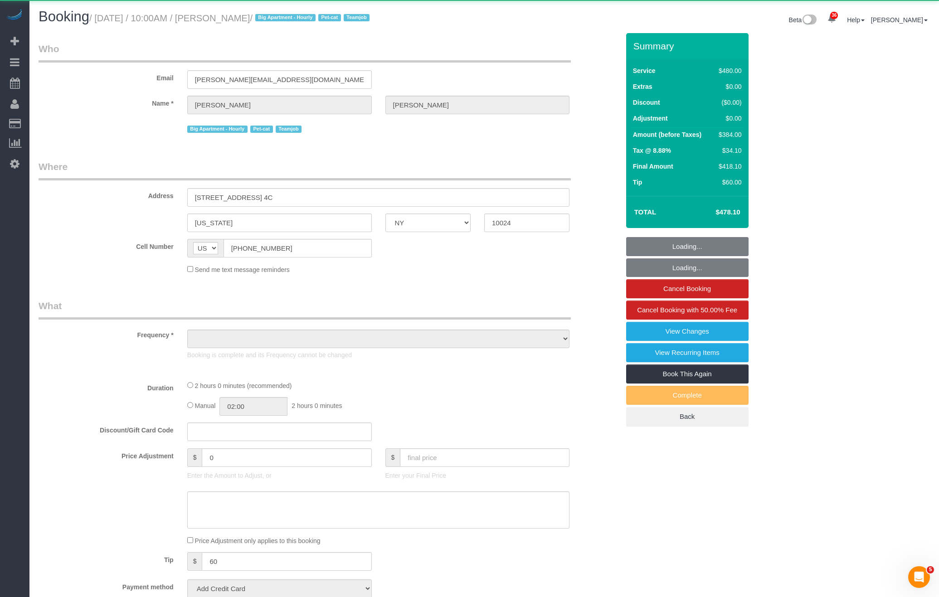
select select "object:72808"
select select "3"
select select "spot75"
select select "number:57"
select select "number:71"
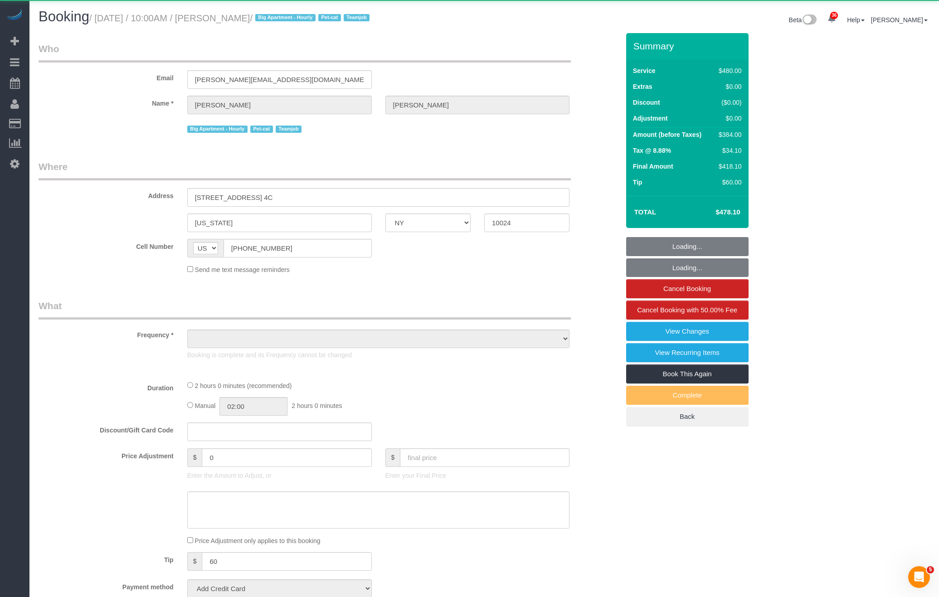
select select "number:14"
select select "number:6"
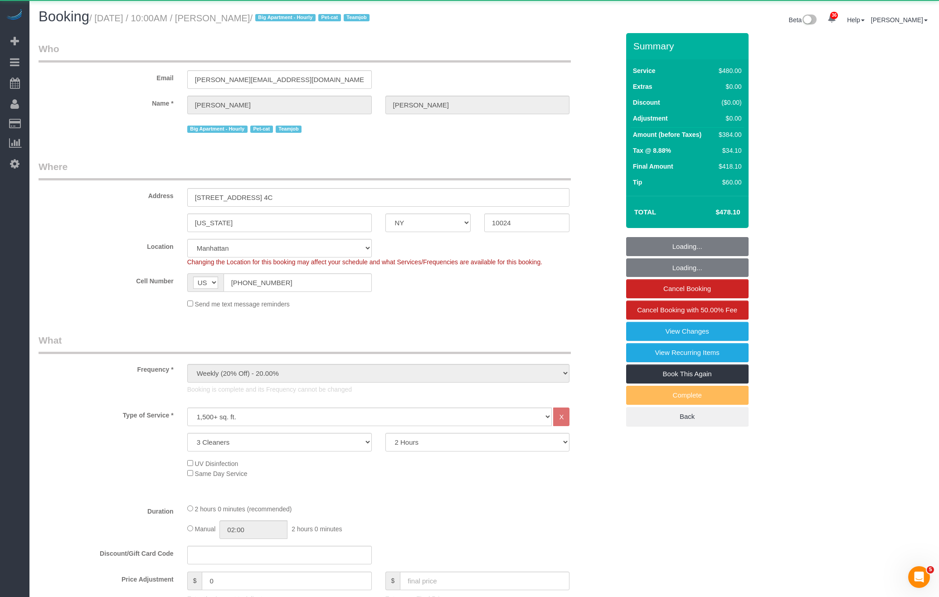
select select "string:stripe-pm_1SALCg4VGloSiKo7n0VJeoEE"
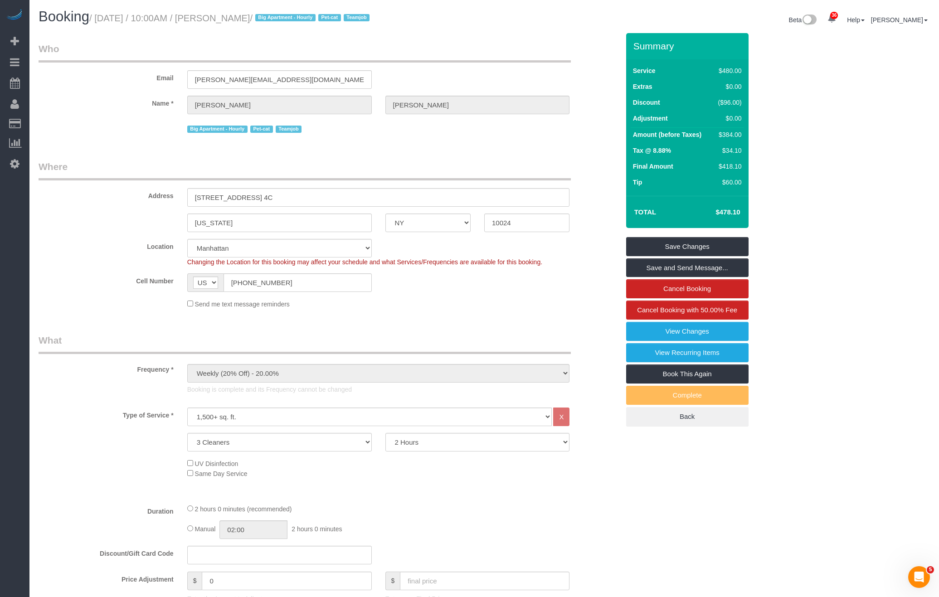
drag, startPoint x: 227, startPoint y: 17, endPoint x: 282, endPoint y: 16, distance: 54.9
click at [282, 16] on small "/ [DATE] / 10:00AM / [PERSON_NAME] / Big Apartment - Hourly Pet-cat Teamjob" at bounding box center [230, 18] width 283 height 10
copy small "[PERSON_NAME]"
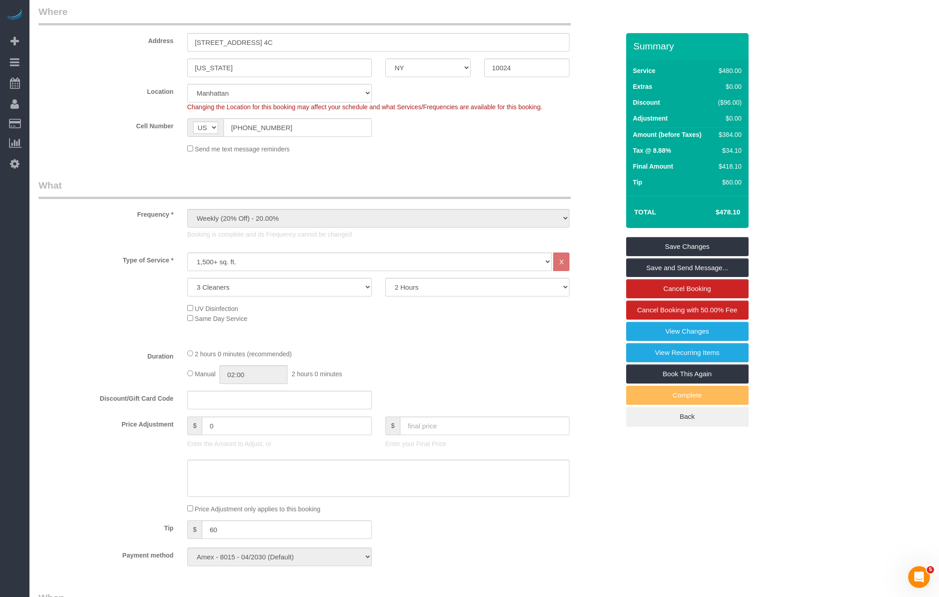
scroll to position [846, 0]
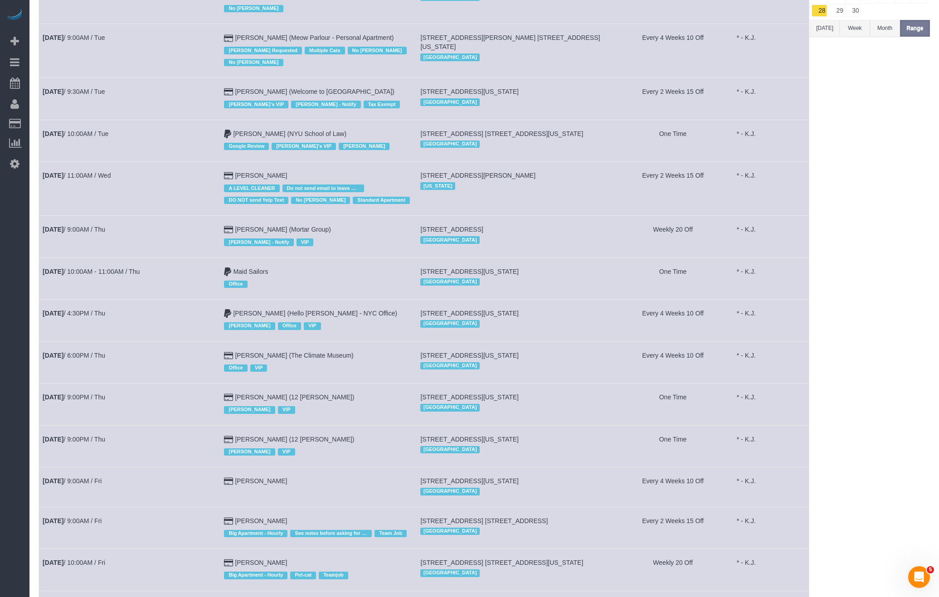
scroll to position [389, 0]
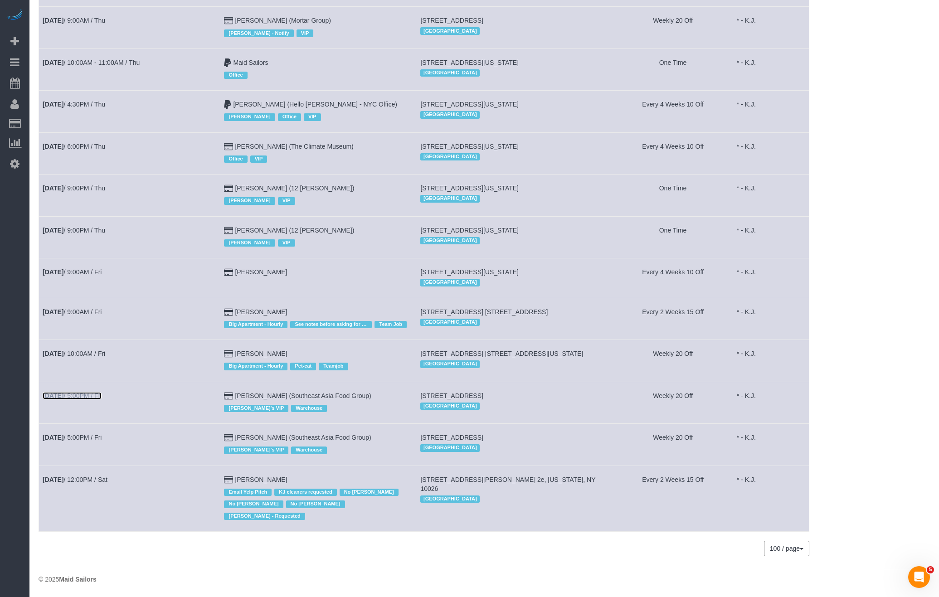
click at [102, 392] on link "[DATE] 5:00PM / Fri" at bounding box center [72, 395] width 59 height 7
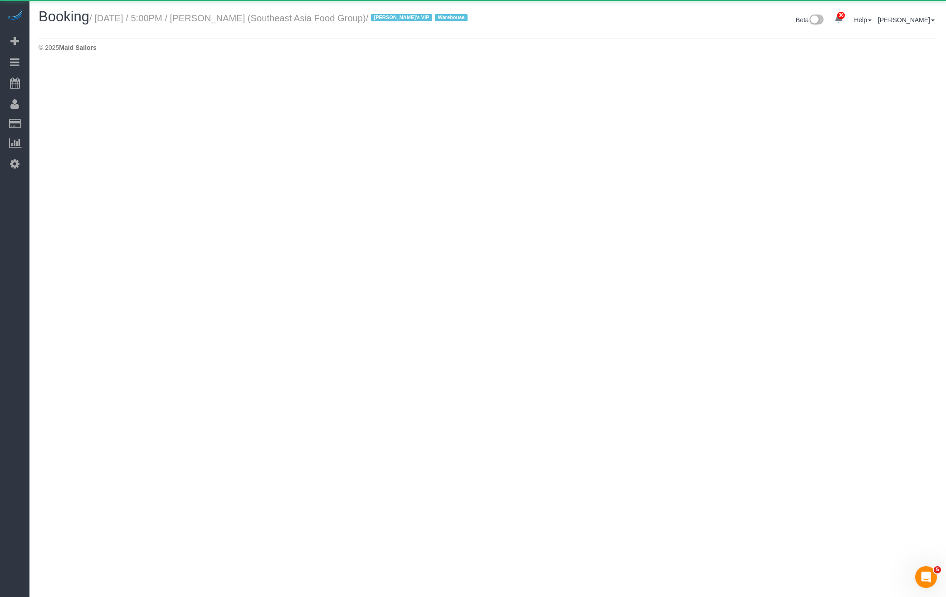
select select "NY"
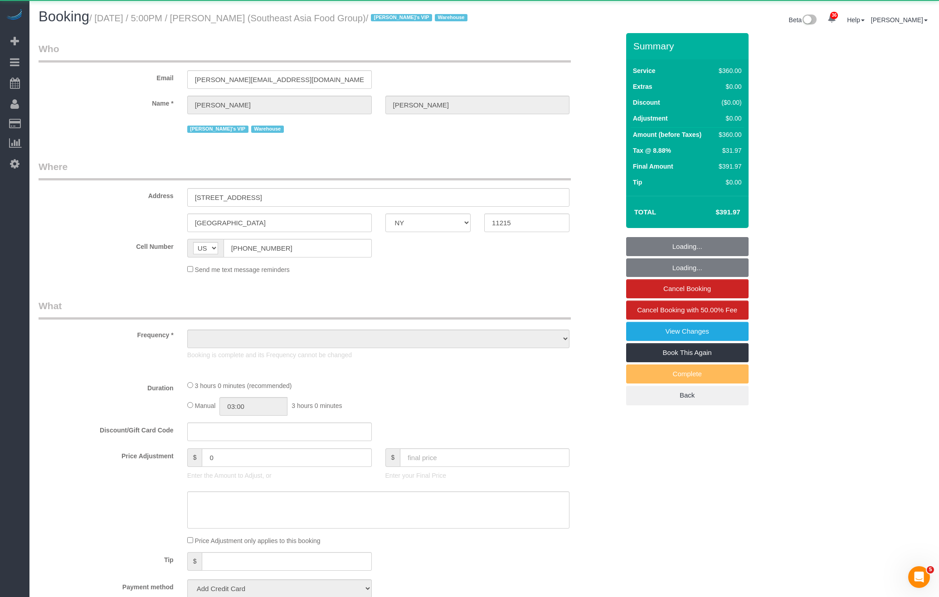
select select "object:74059"
select select "2"
select select "180"
select select "spot84"
select select "number:89"
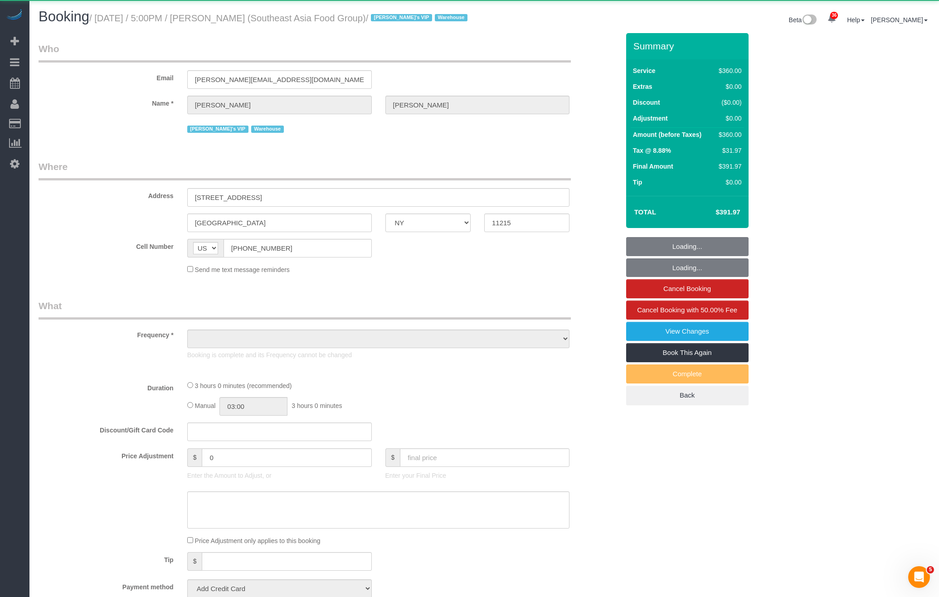
select select "number:90"
select select "number:15"
select select "number:5"
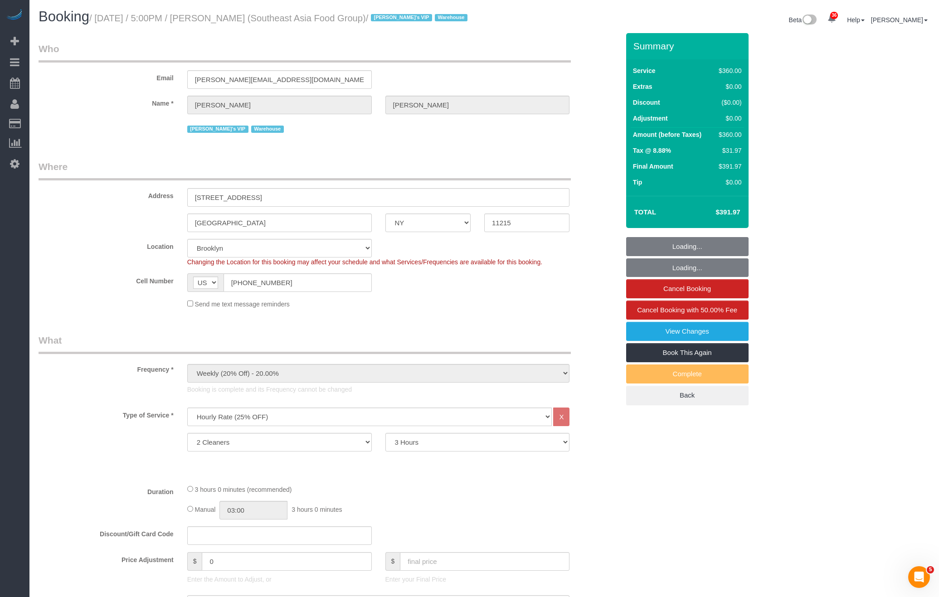
select select "object:74885"
select select "string:stripe-pm_1RZPTJ4VGloSiKo7VVBTdkx4"
select select "spot94"
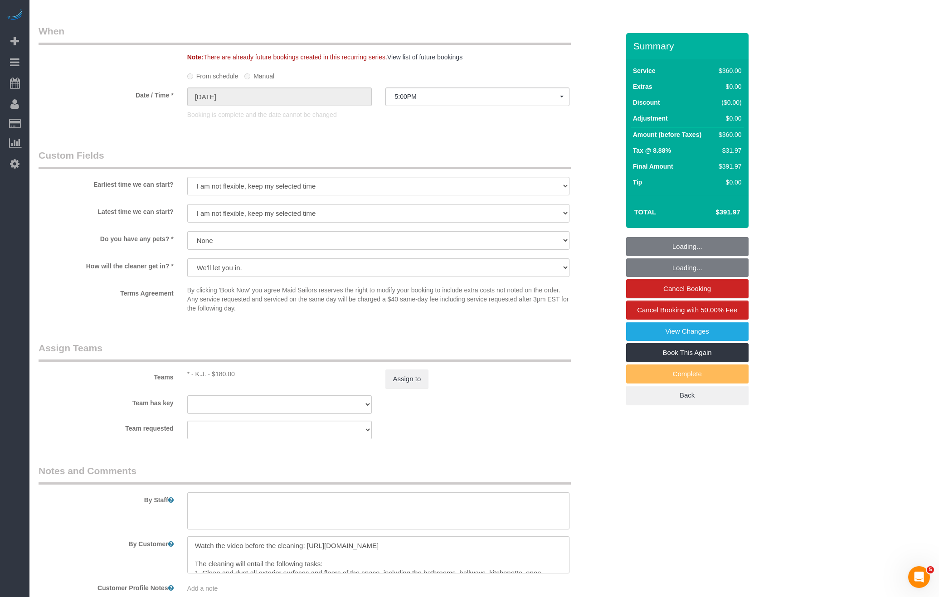
scroll to position [704, 0]
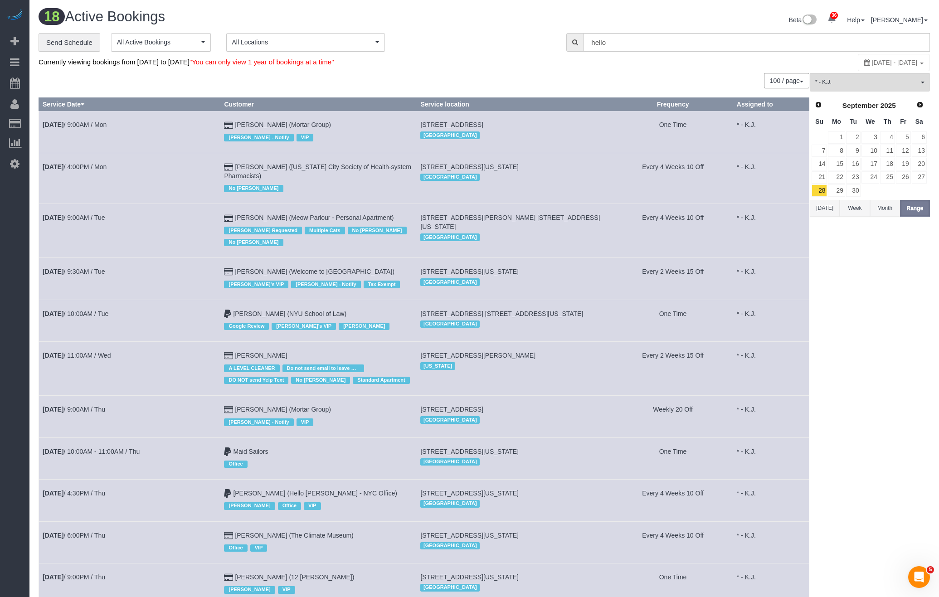
scroll to position [389, 0]
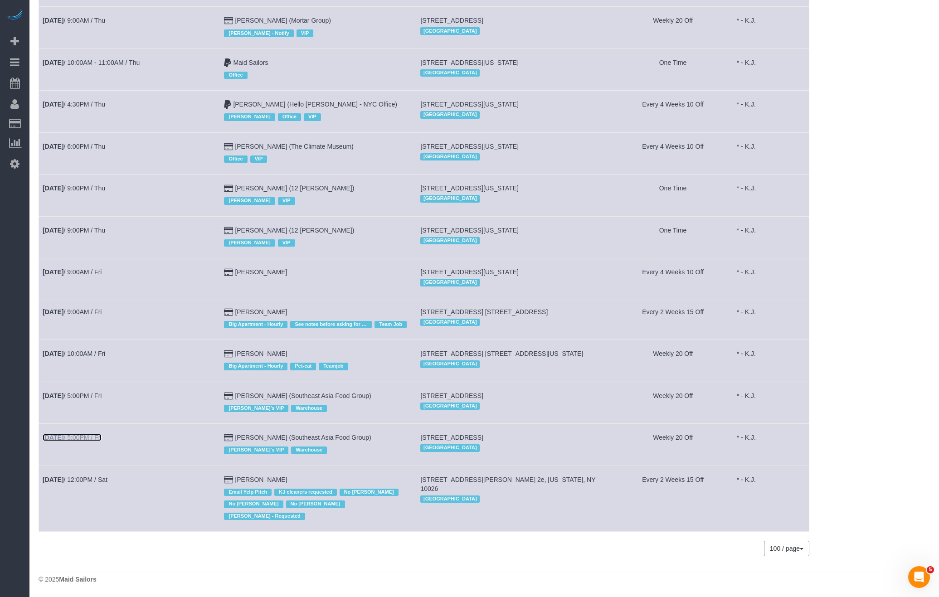
click at [85, 439] on link "[DATE] 5:00PM / Fri" at bounding box center [72, 437] width 59 height 7
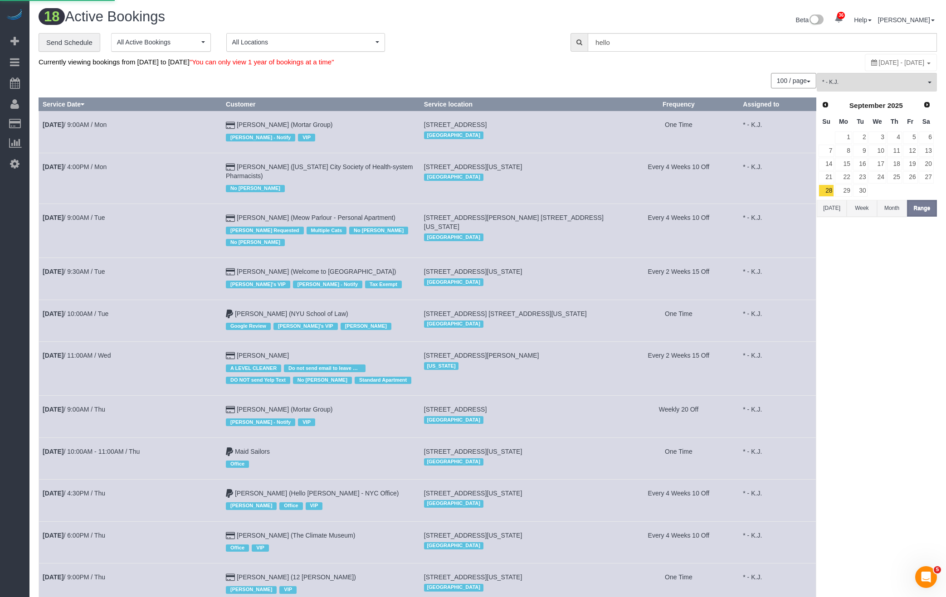
select select "NY"
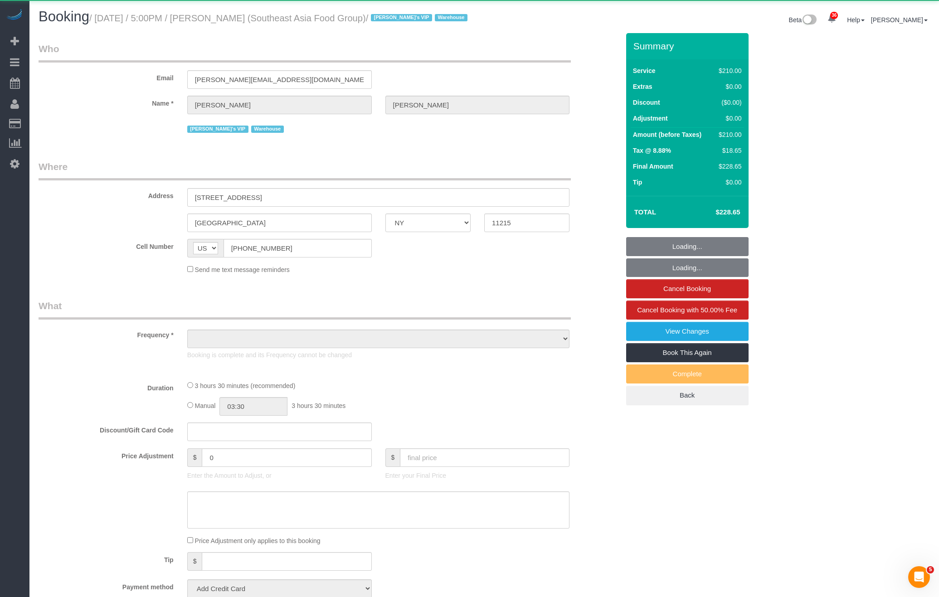
select select "object:76922"
select select "210"
select select "spot104"
select select "number:89"
select select "number:90"
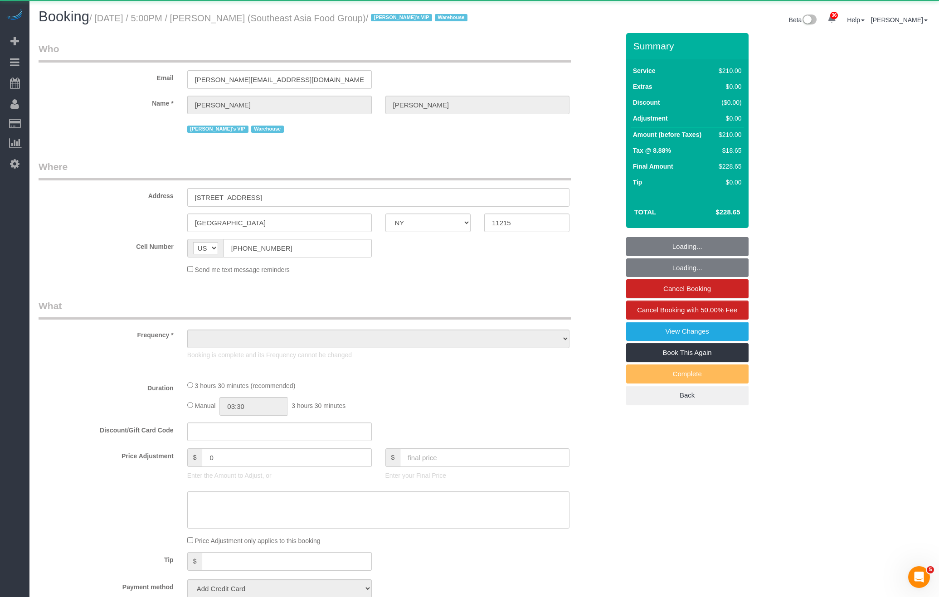
select select "number:15"
select select "number:5"
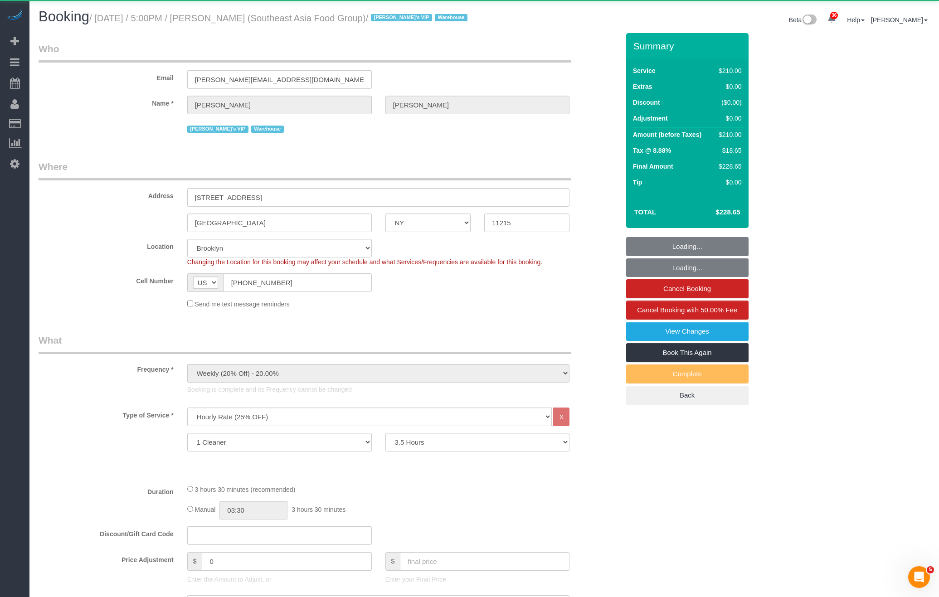
select select "string:stripe-pm_1RZPTJ4VGloSiKo7VVBTdkx4"
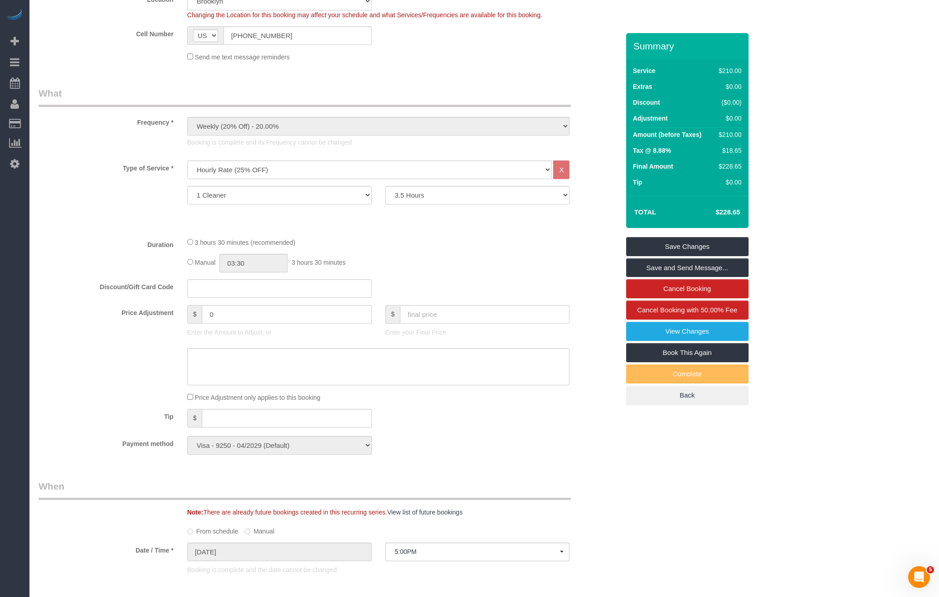
scroll to position [159, 0]
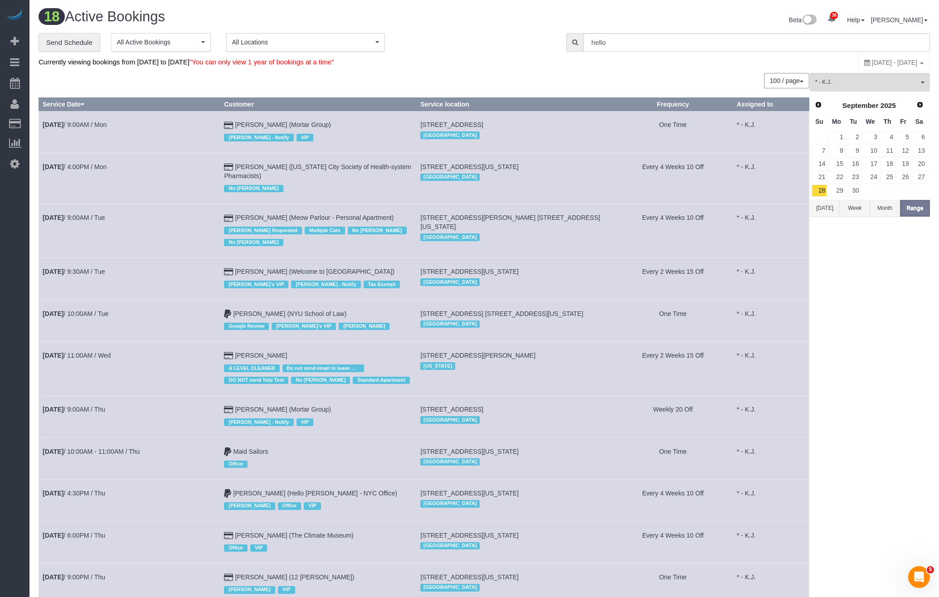
scroll to position [389, 0]
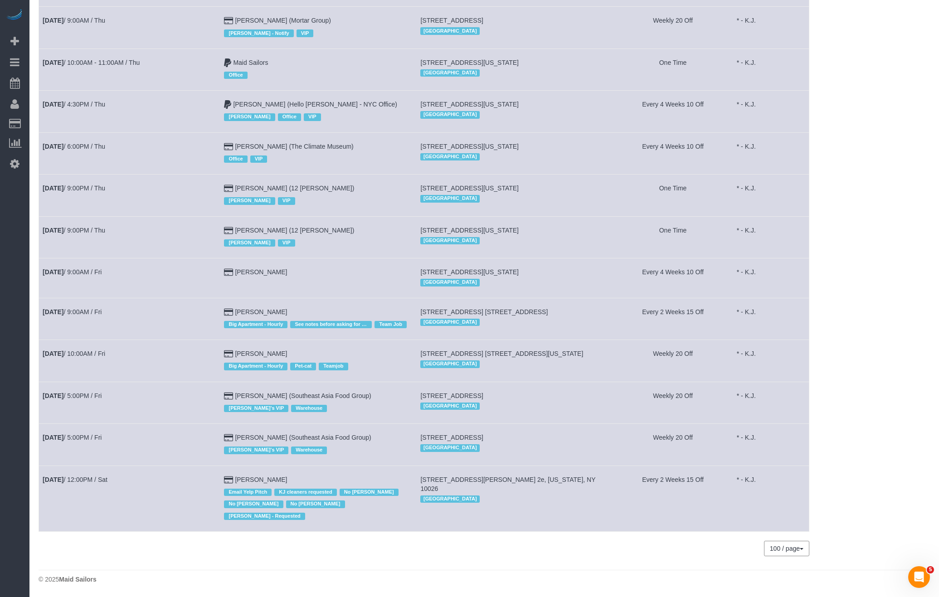
click at [83, 493] on td "[DATE] 12:00PM / Sat" at bounding box center [129, 499] width 181 height 66
click at [85, 477] on link "[DATE] 12:00PM / Sat" at bounding box center [75, 479] width 65 height 7
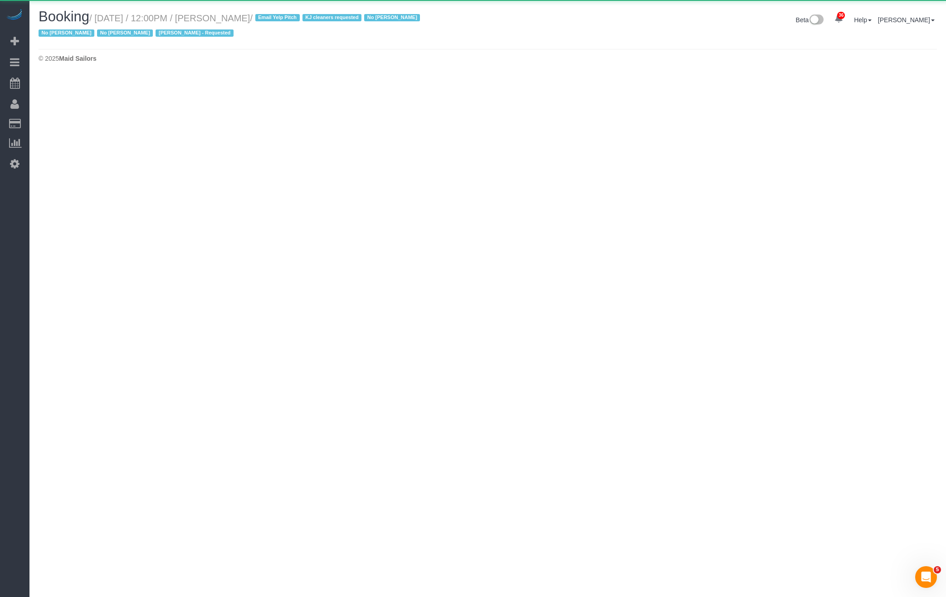
select select "NY"
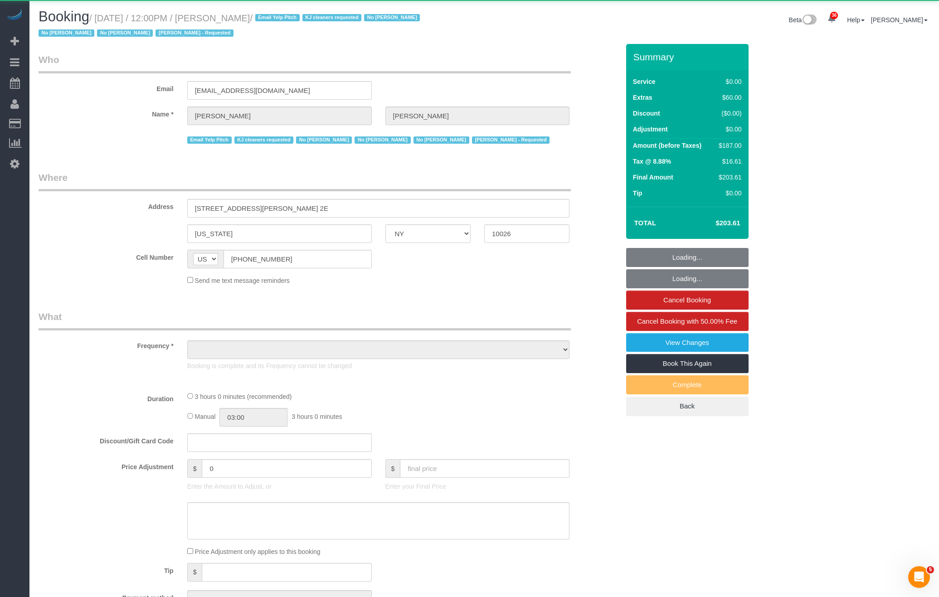
select select "object:78448"
select select "1"
select select "number:89"
select select "number:90"
select select "number:15"
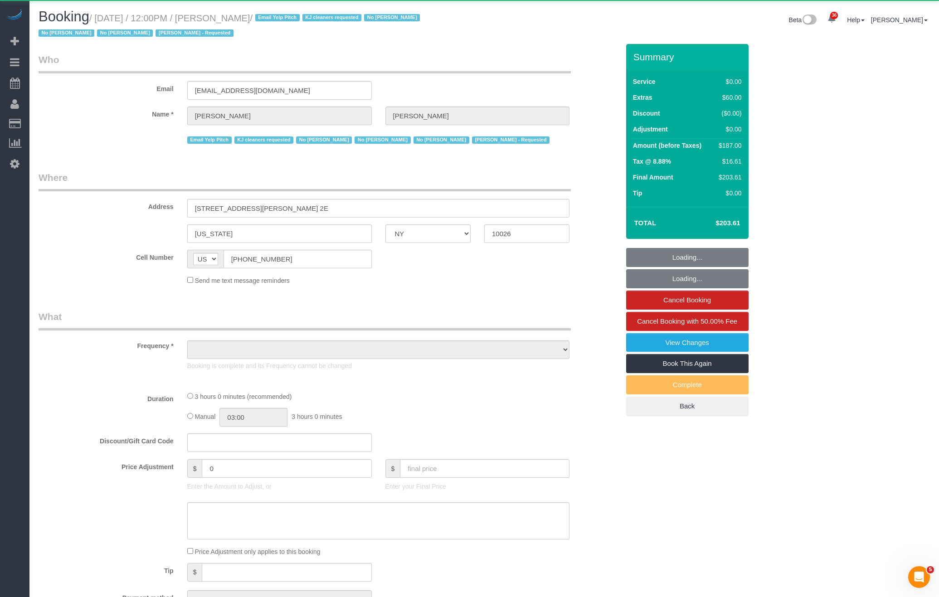
select select "number:5"
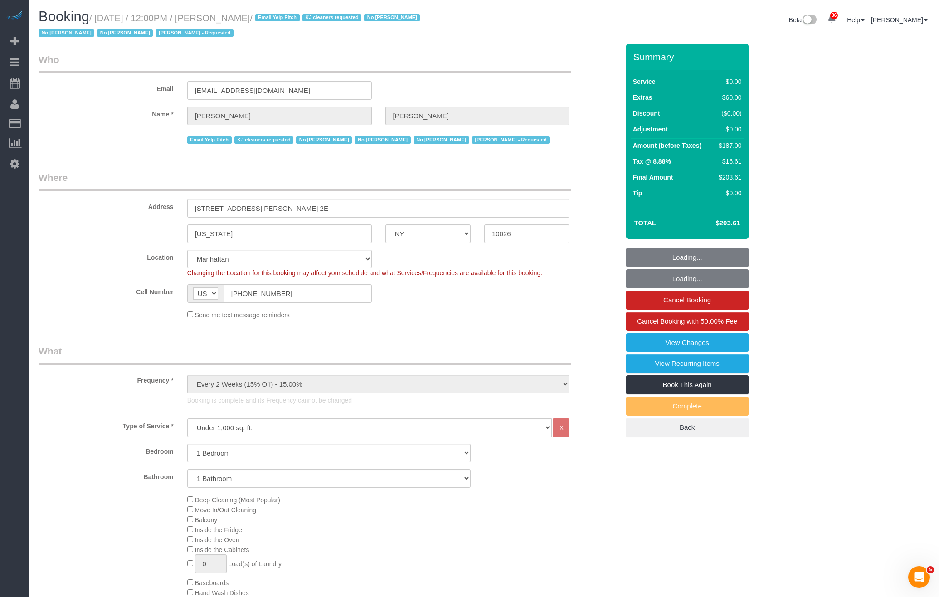
select select "string:stripe-pm_1NCPuE4VGloSiKo7ZNNYeUpB"
select select "spot114"
drag, startPoint x: 227, startPoint y: 16, endPoint x: 267, endPoint y: 17, distance: 40.8
click at [267, 17] on small "/ [DATE] / 12:00PM / [PERSON_NAME] / Email Yelp Pitch KJ cleaners requested No …" at bounding box center [231, 25] width 384 height 25
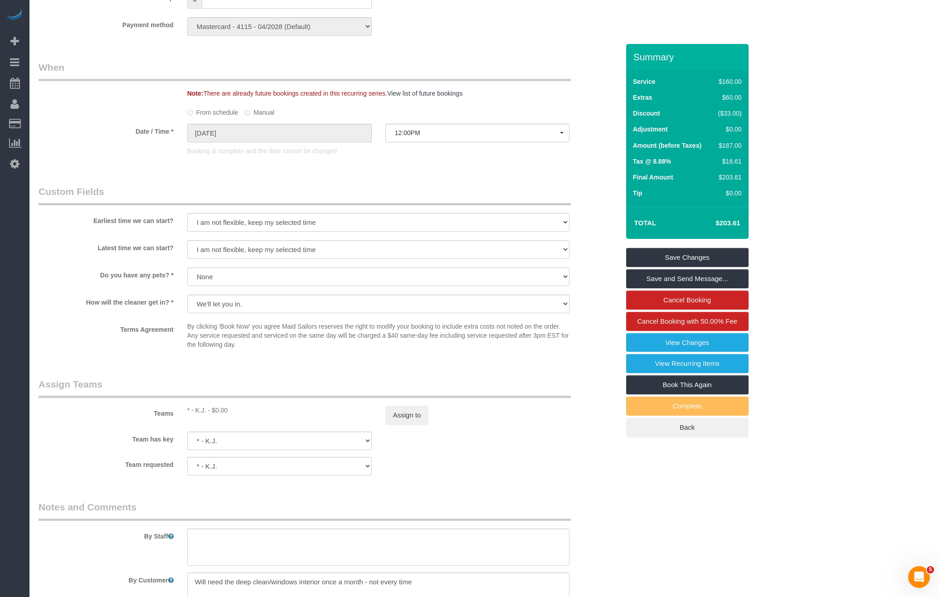
scroll to position [994, 0]
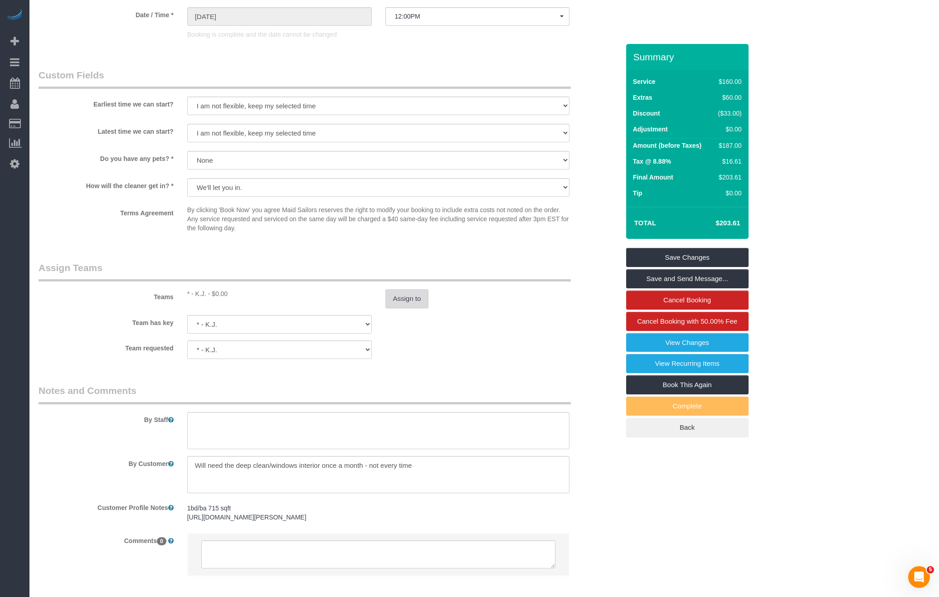
click at [404, 294] on button "Assign to" at bounding box center [407, 298] width 44 height 19
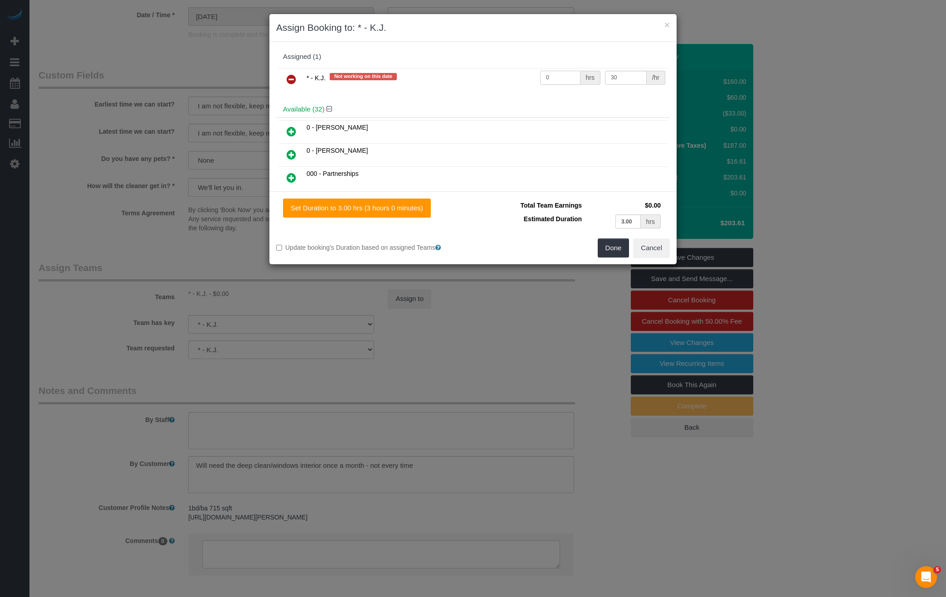
click at [558, 78] on input "0" at bounding box center [560, 78] width 40 height 14
type input "3"
click at [620, 245] on button "Done" at bounding box center [614, 247] width 32 height 19
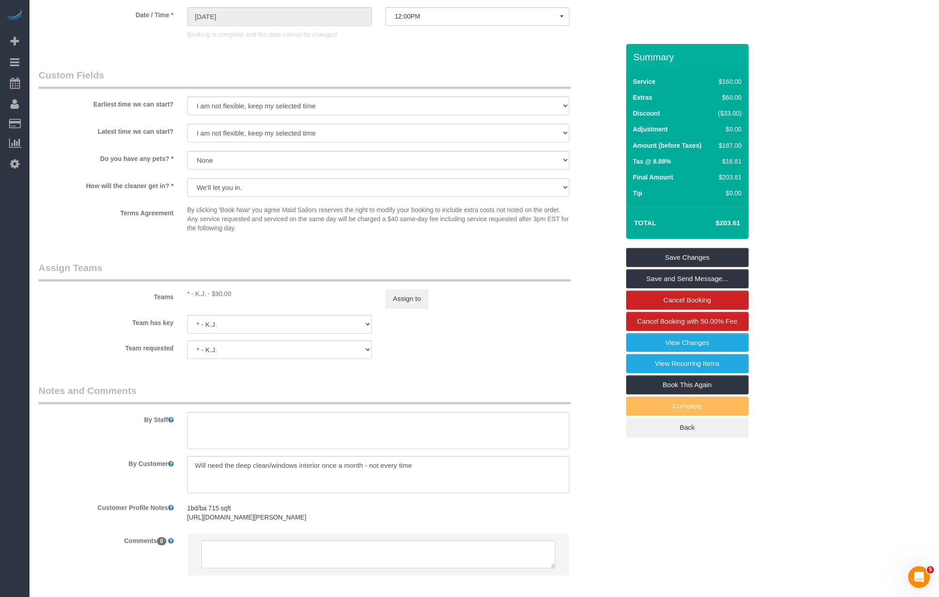
click at [689, 247] on div "Summary Service $160.00 Extras $60.00 Discount ($33.00) Adjustment $0.00 Amount…" at bounding box center [687, 250] width 122 height 412
click at [692, 254] on link "Save Changes" at bounding box center [687, 257] width 122 height 19
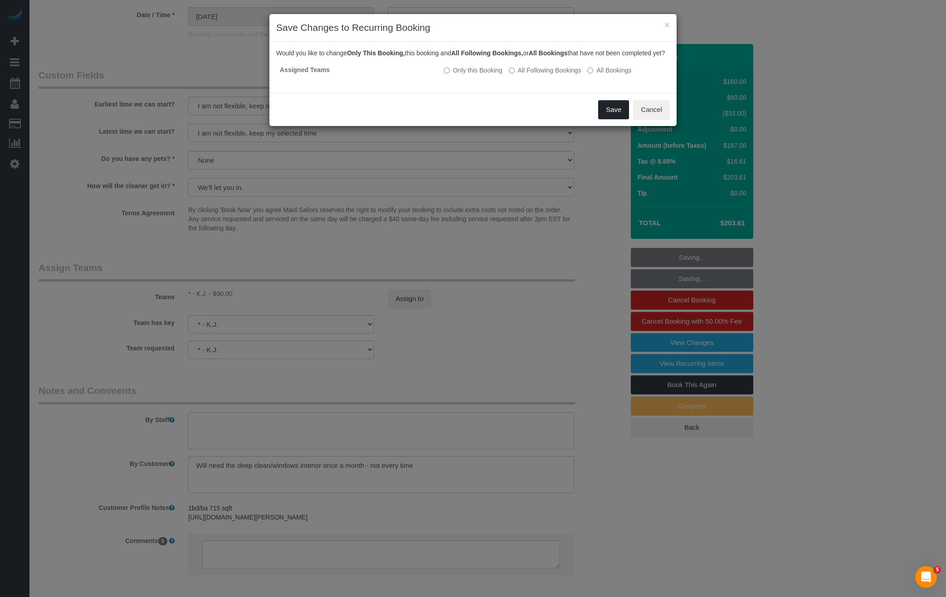
click at [617, 119] on button "Save" at bounding box center [613, 109] width 31 height 19
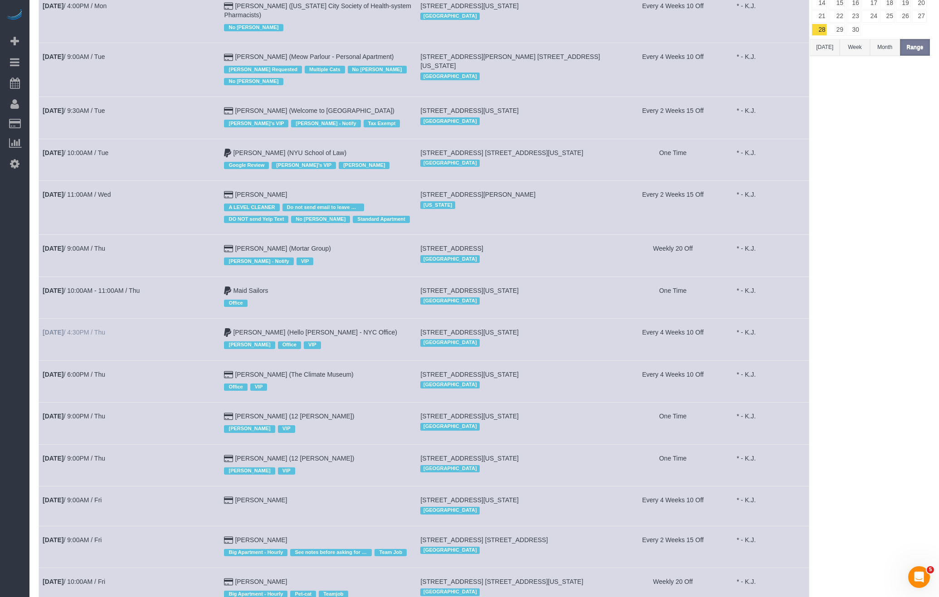
scroll to position [167, 0]
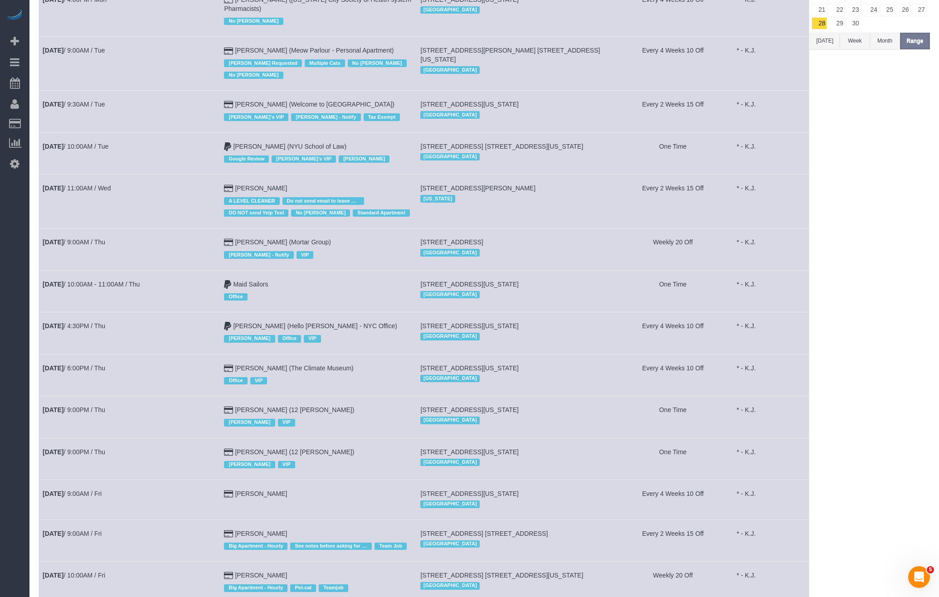
click at [132, 403] on td "[DATE] 9:00PM / Thu" at bounding box center [129, 417] width 181 height 42
click at [87, 400] on td "[DATE] 9:00PM / Thu" at bounding box center [129, 417] width 181 height 42
click at [85, 404] on td "[DATE] 9:00PM / Thu" at bounding box center [129, 417] width 181 height 42
click at [85, 409] on link "[DATE] 9:00PM / Thu" at bounding box center [74, 409] width 63 height 7
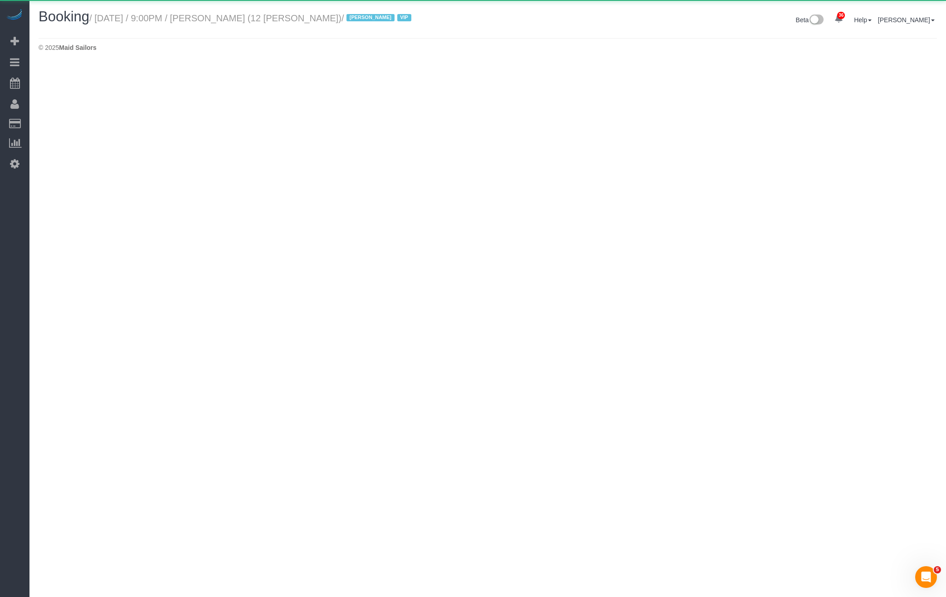
select select "NY"
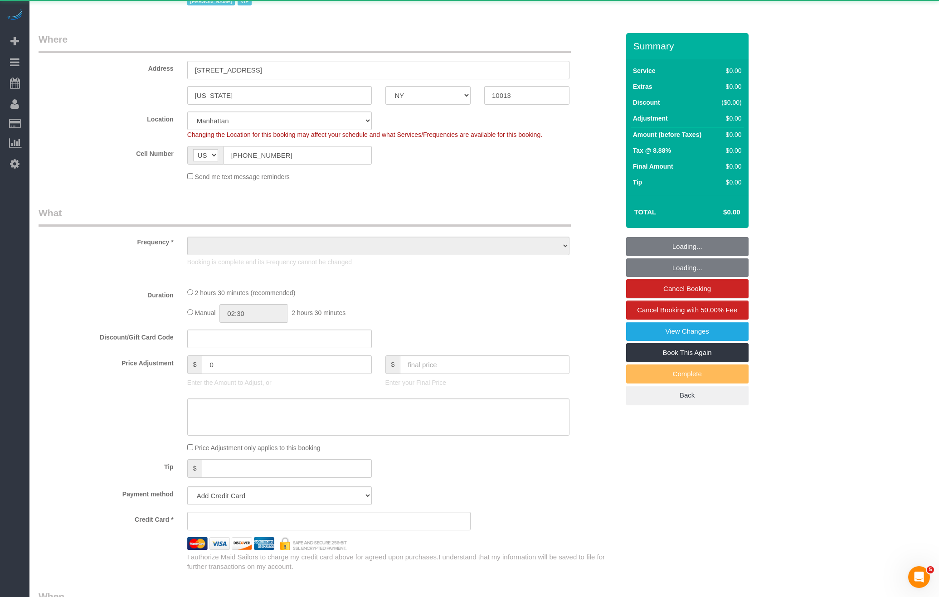
select select "3"
select select "150"
select select "number:89"
select select "number:90"
select select "number:15"
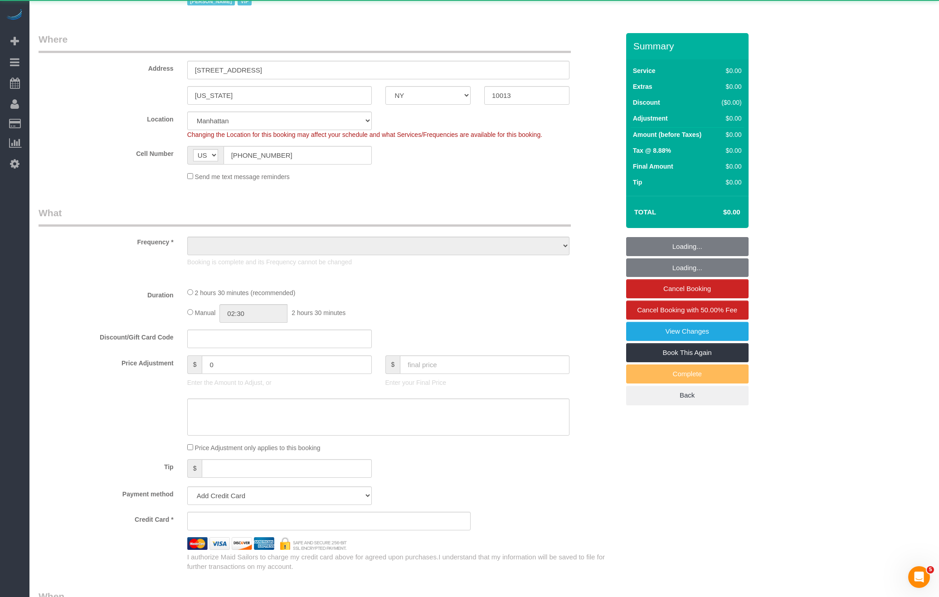
select select "number:5"
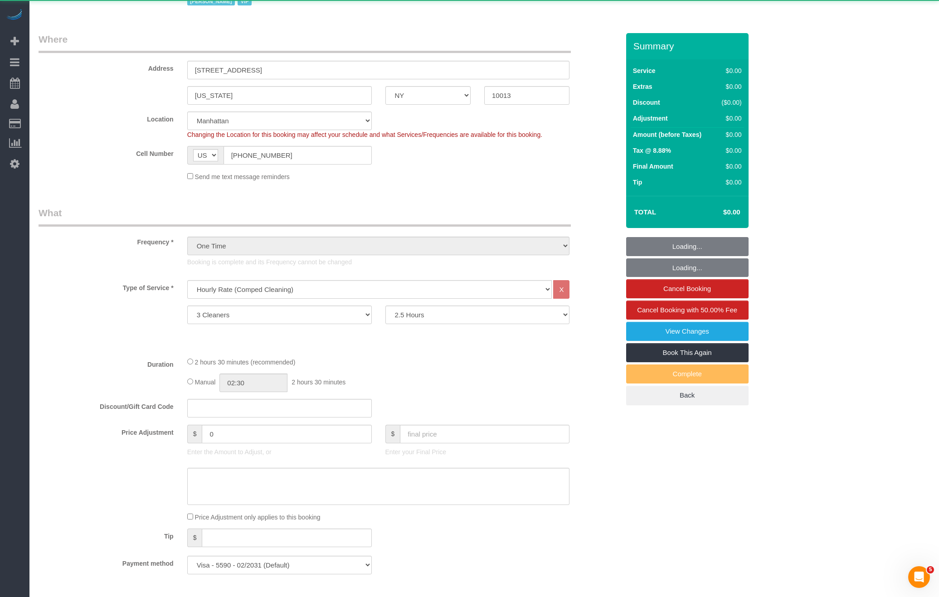
select select "object:82063"
select select "string:stripe-pm_1SAqym4VGloSiKo7S8WF0cnS"
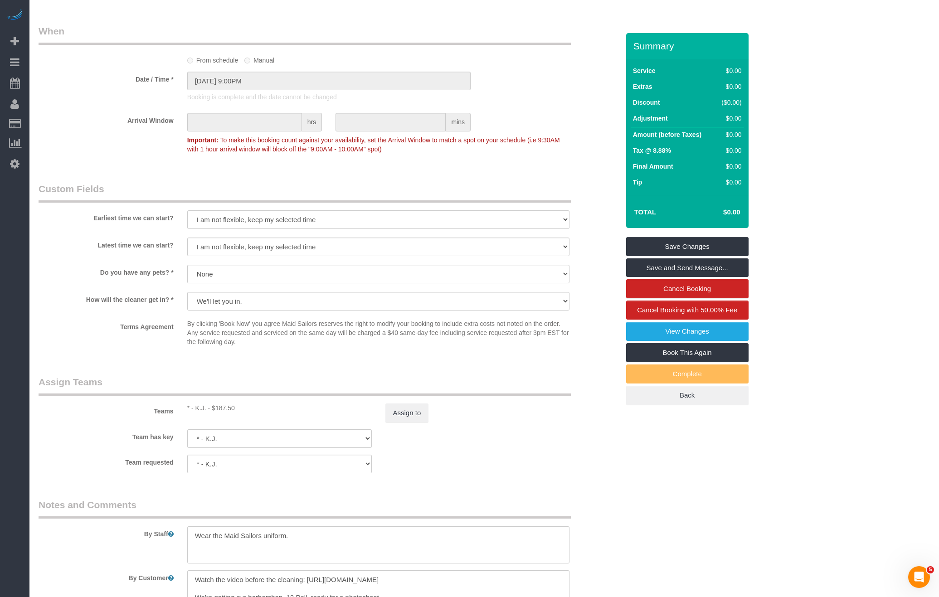
scroll to position [847, 0]
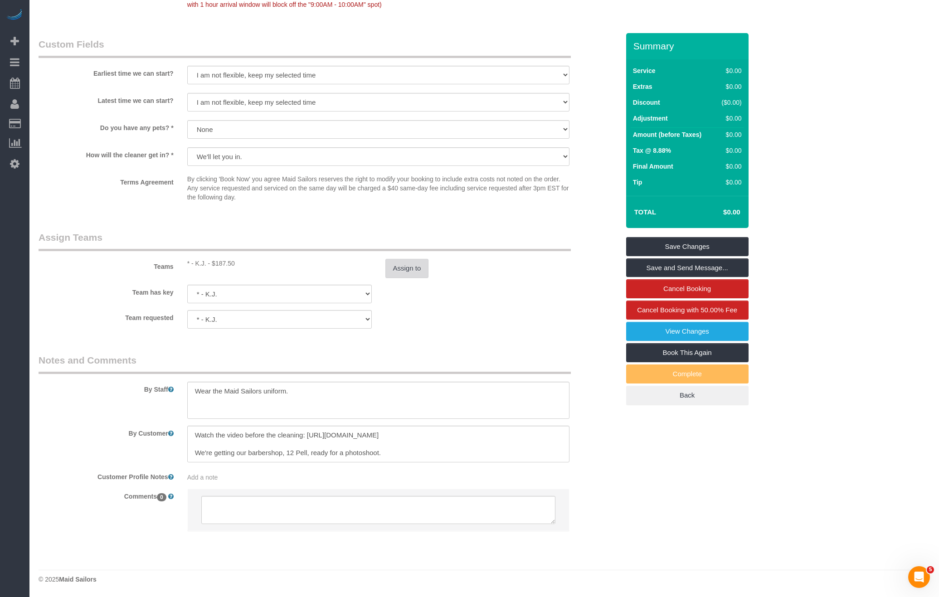
click at [392, 267] on button "Assign to" at bounding box center [407, 268] width 44 height 19
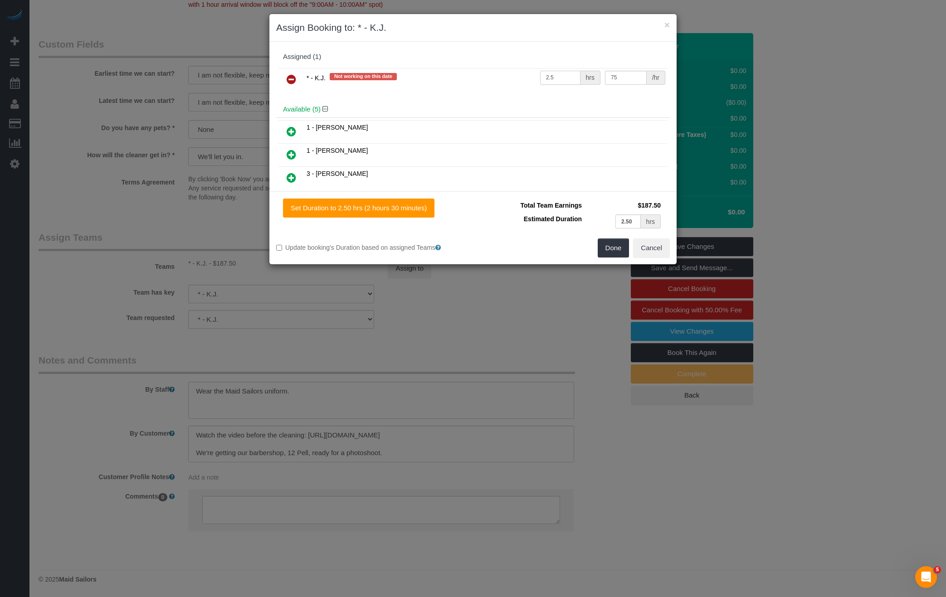
click at [563, 76] on input "2.5" at bounding box center [560, 78] width 40 height 14
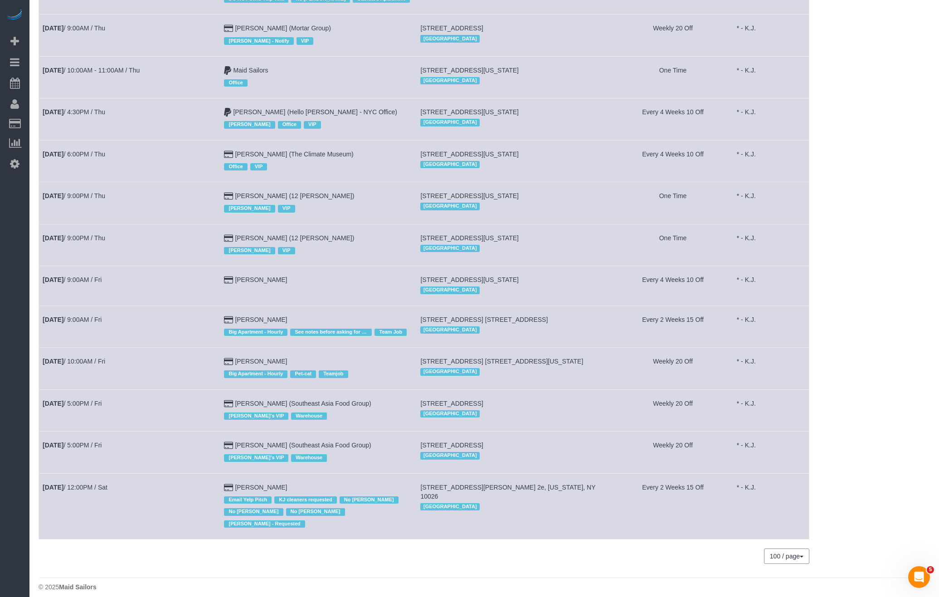
scroll to position [389, 0]
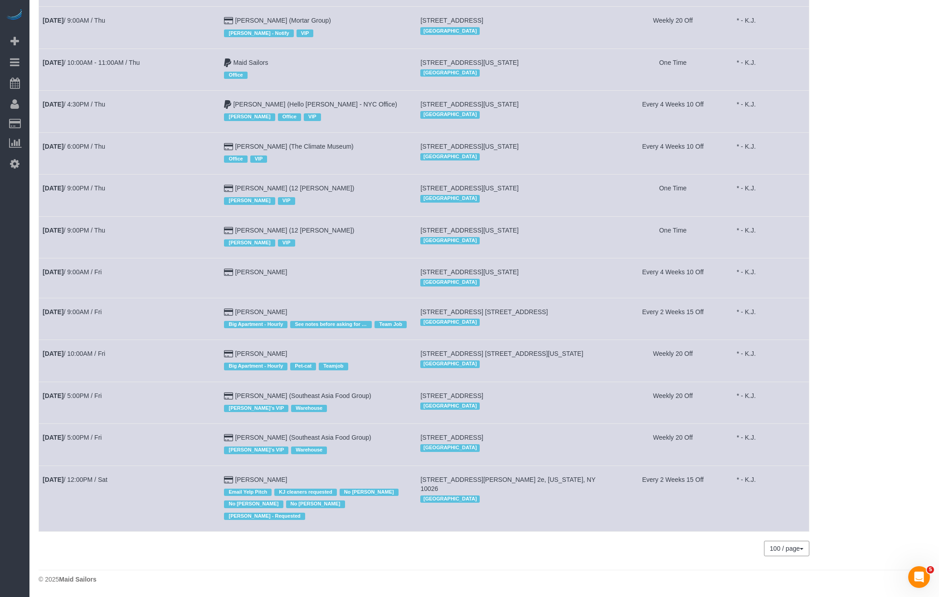
click at [82, 220] on td "[DATE] 9:00PM / Thu" at bounding box center [129, 237] width 181 height 42
click at [77, 233] on link "[DATE] 9:00PM / Thu" at bounding box center [74, 230] width 63 height 7
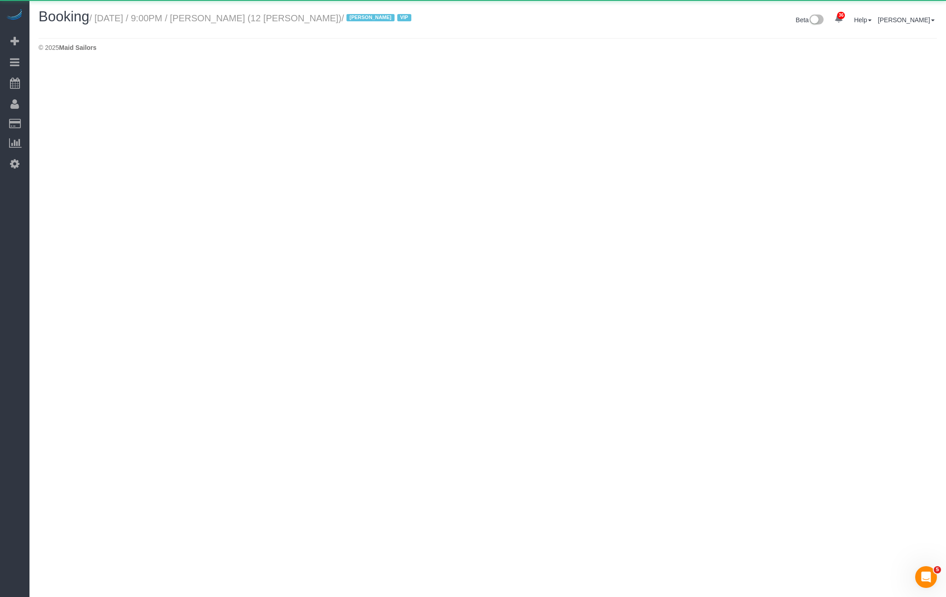
select select "NY"
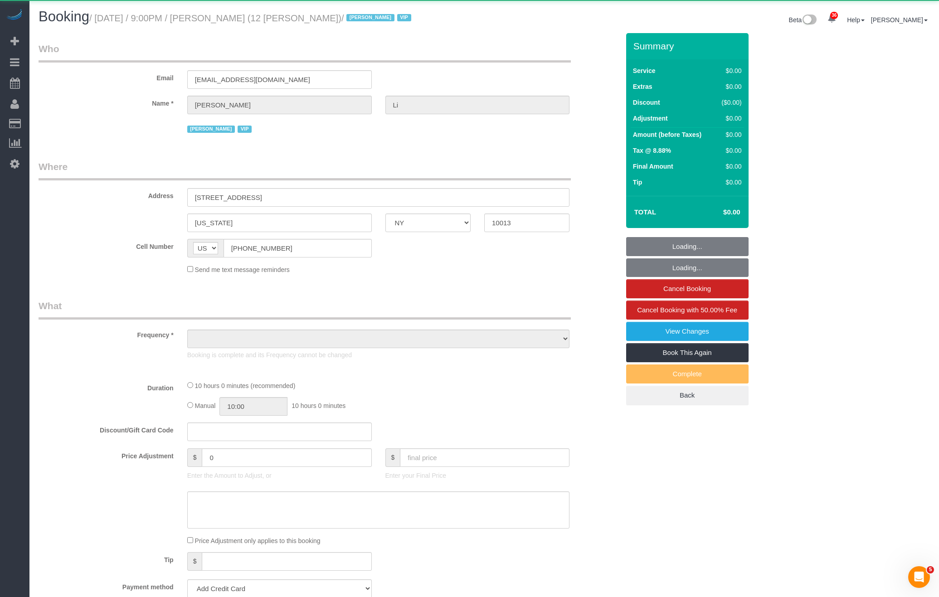
select select "object:84703"
select select "600"
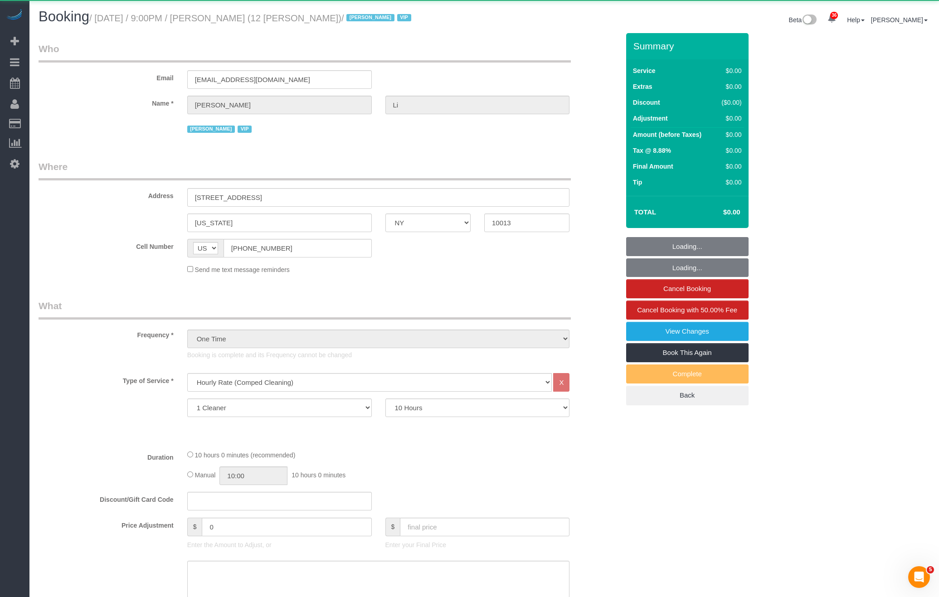
select select "number:89"
select select "number:90"
select select "number:15"
select select "number:5"
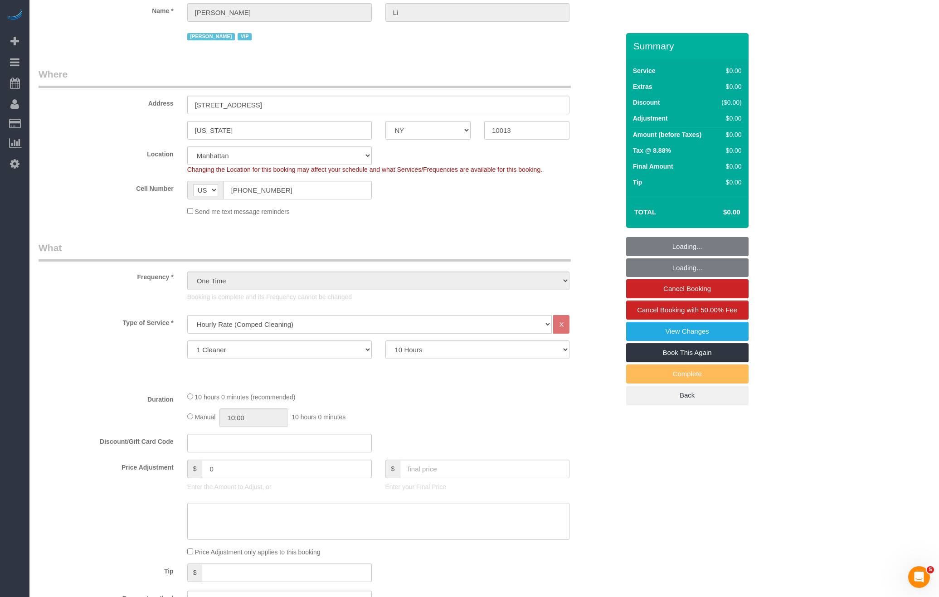
select select "object:85390"
select select "string:stripe-pm_1SAqym4VGloSiKo7S8WF0cnS"
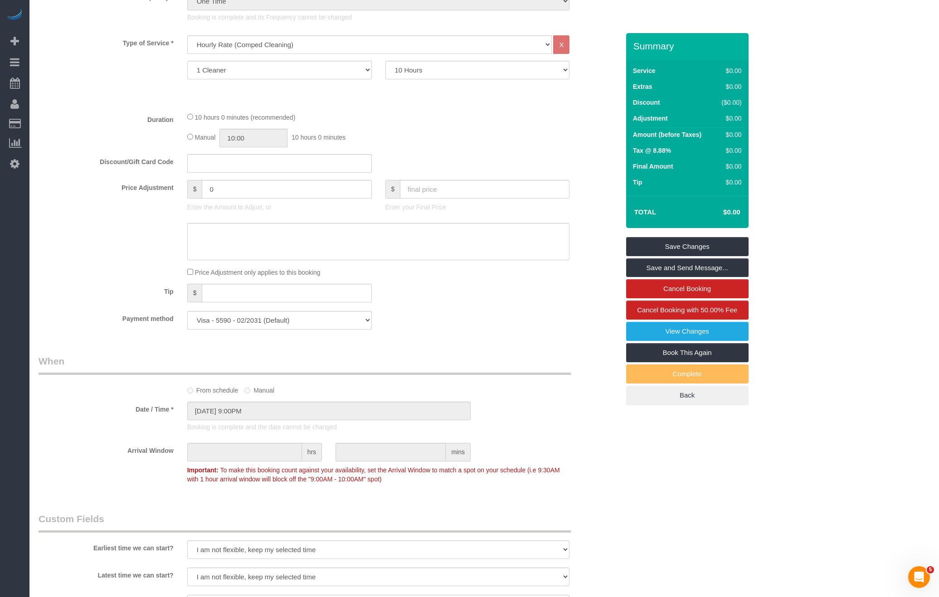
scroll to position [671, 0]
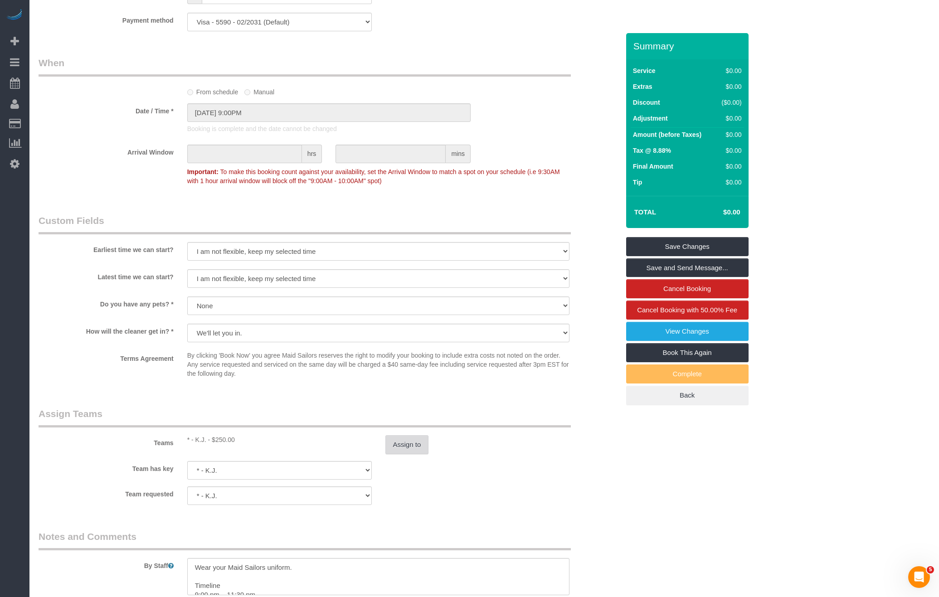
click at [426, 441] on button "Assign to" at bounding box center [407, 444] width 44 height 19
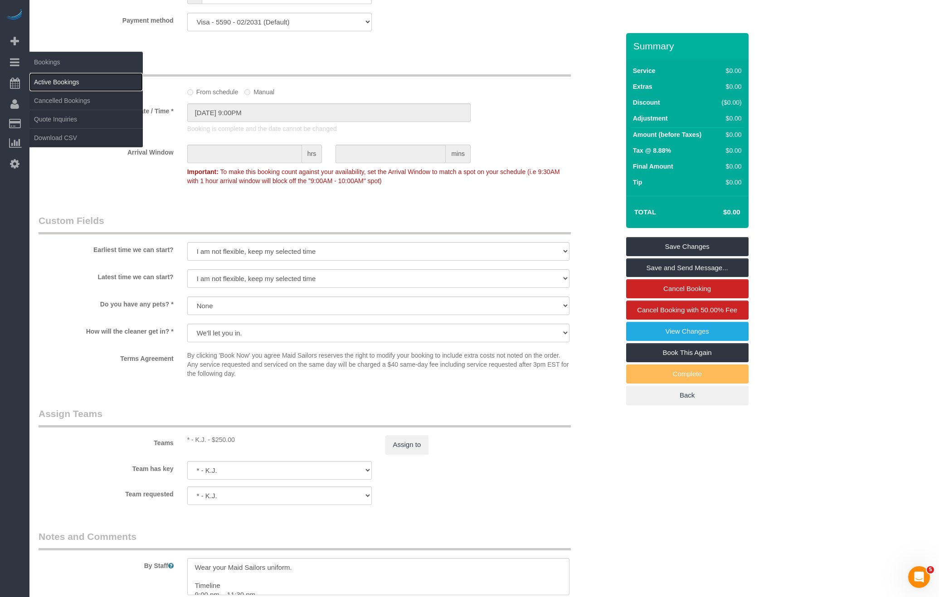
click at [69, 77] on link "Active Bookings" at bounding box center [85, 82] width 113 height 18
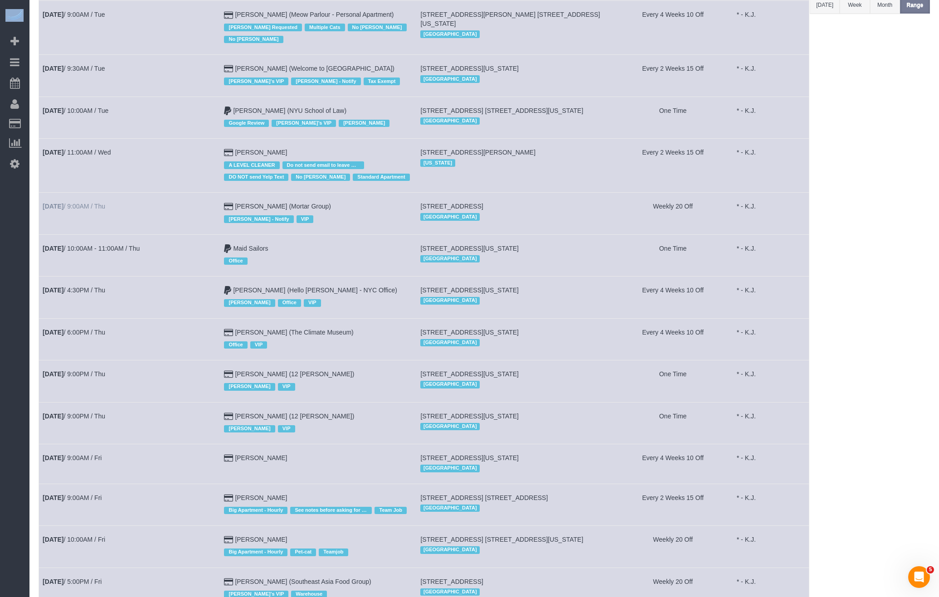
scroll to position [238, 0]
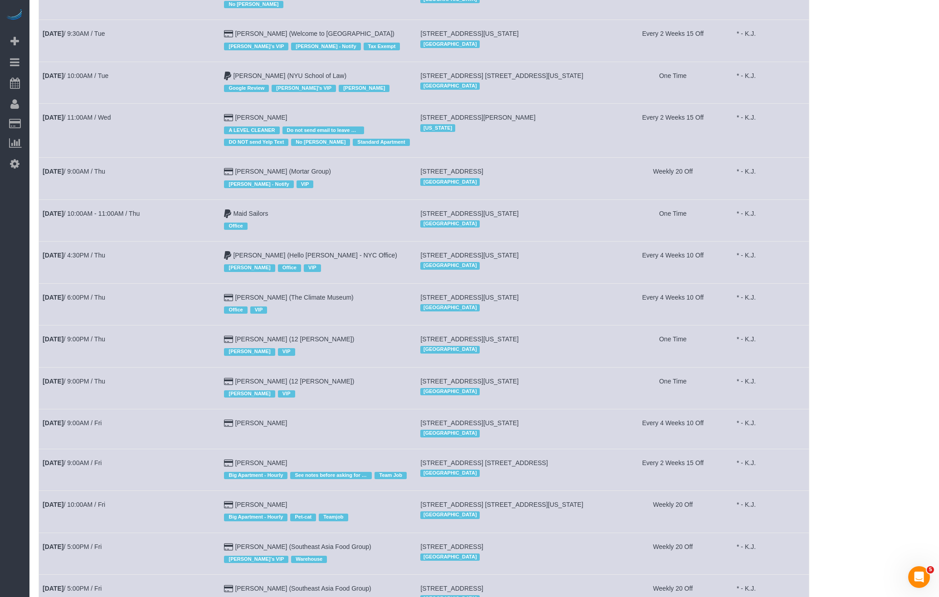
click at [282, 460] on td "[PERSON_NAME] Big Apartment - Hourly See notes before asking for more time Team…" at bounding box center [318, 470] width 196 height 42
drag, startPoint x: 282, startPoint y: 462, endPoint x: 243, endPoint y: 462, distance: 38.1
click at [243, 462] on td "[PERSON_NAME] Big Apartment - Hourly See notes before asking for more time Team…" at bounding box center [318, 470] width 196 height 42
click at [97, 459] on link "[DATE] 9:00AM / Fri" at bounding box center [72, 462] width 59 height 7
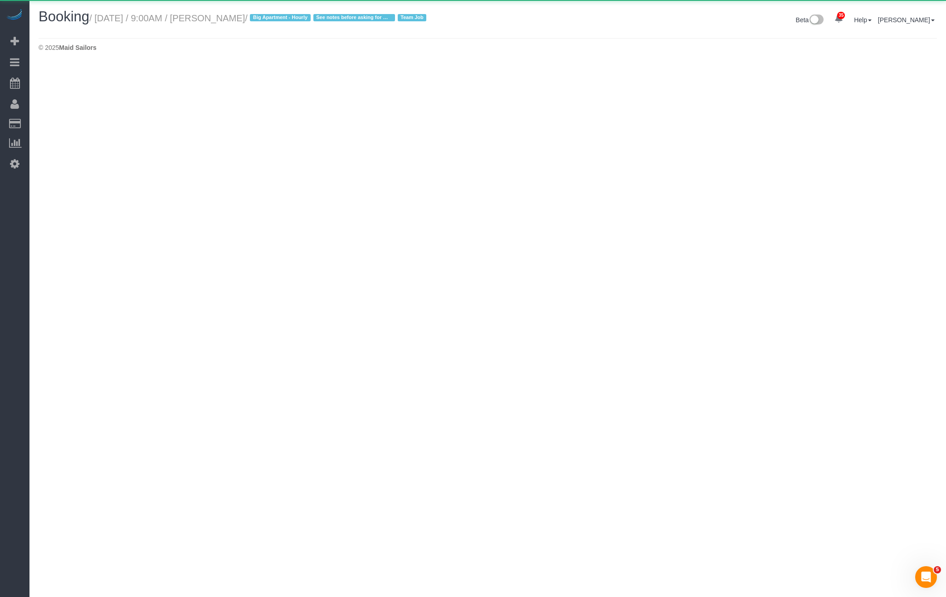
select select "NY"
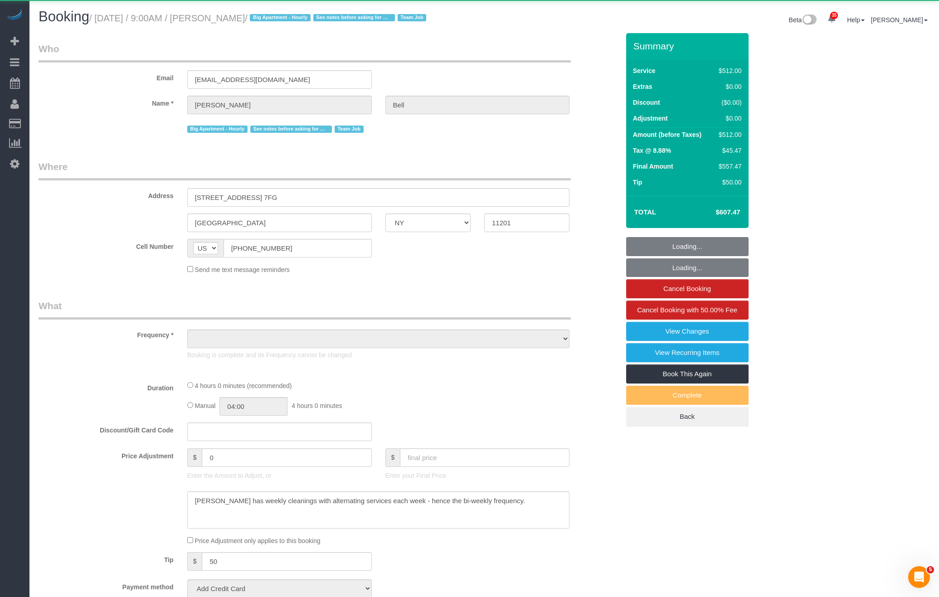
select select "object:89125"
select select "2"
select select "240"
select select "spot144"
select select "number:89"
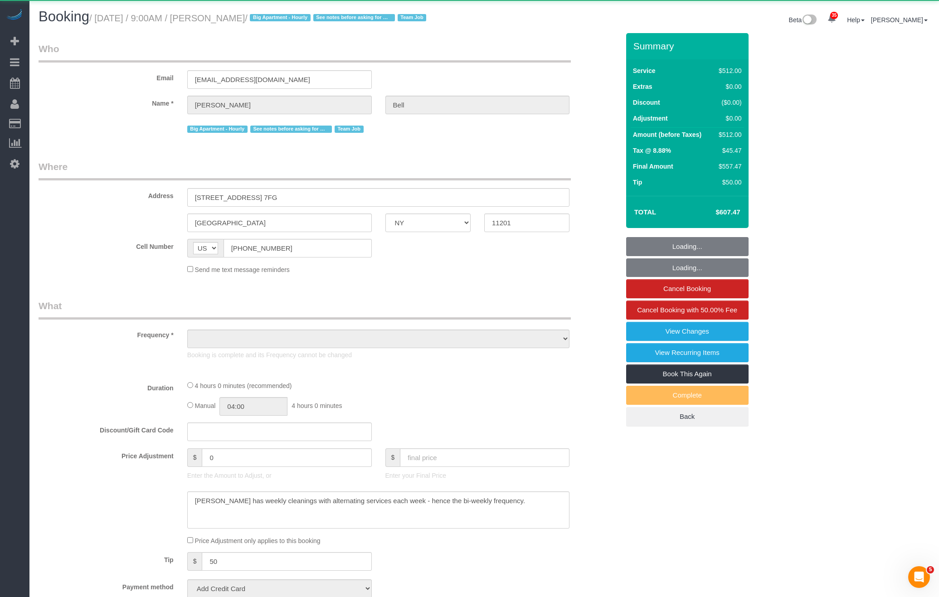
select select "number:90"
select select "number:15"
select select "number:5"
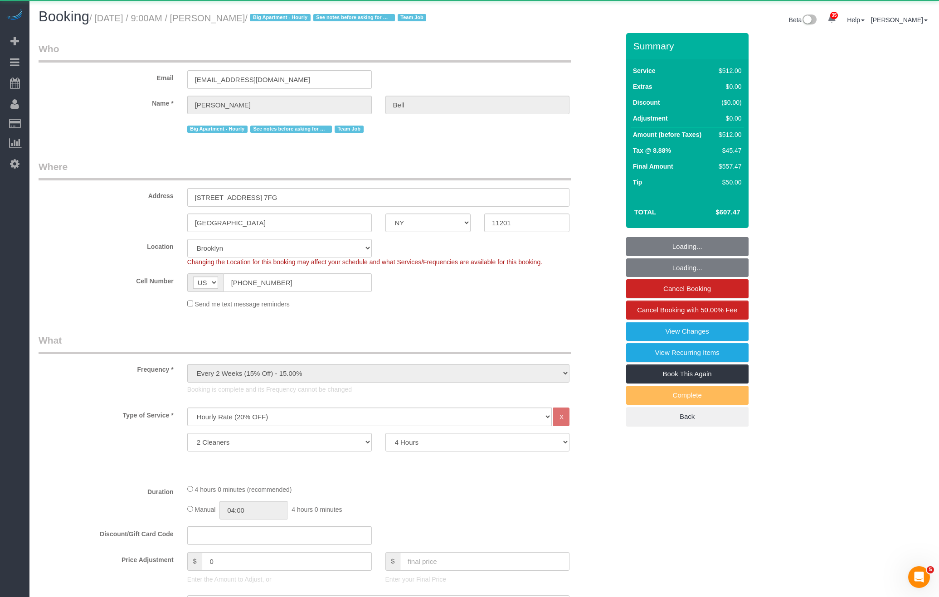
select select "string:stripe-pm_1KXFUA4VGloSiKo7ffajs4Qi"
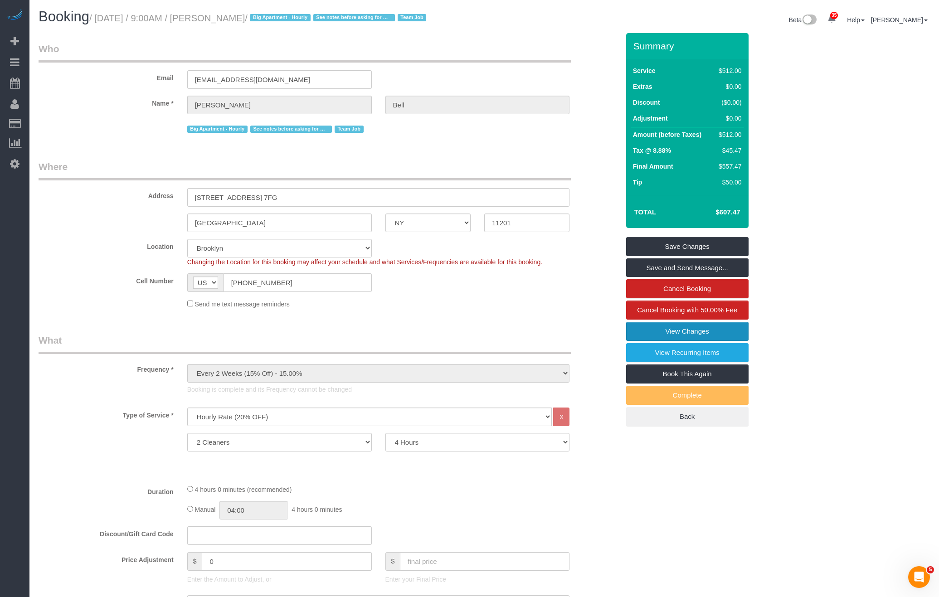
click at [683, 330] on link "View Changes" at bounding box center [687, 331] width 122 height 19
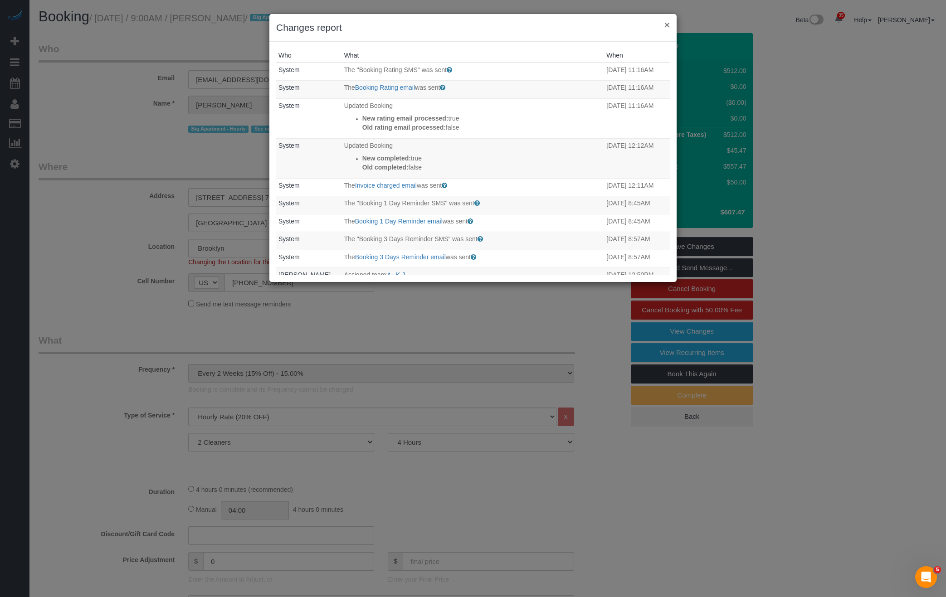
click at [669, 24] on button "×" at bounding box center [666, 25] width 5 height 10
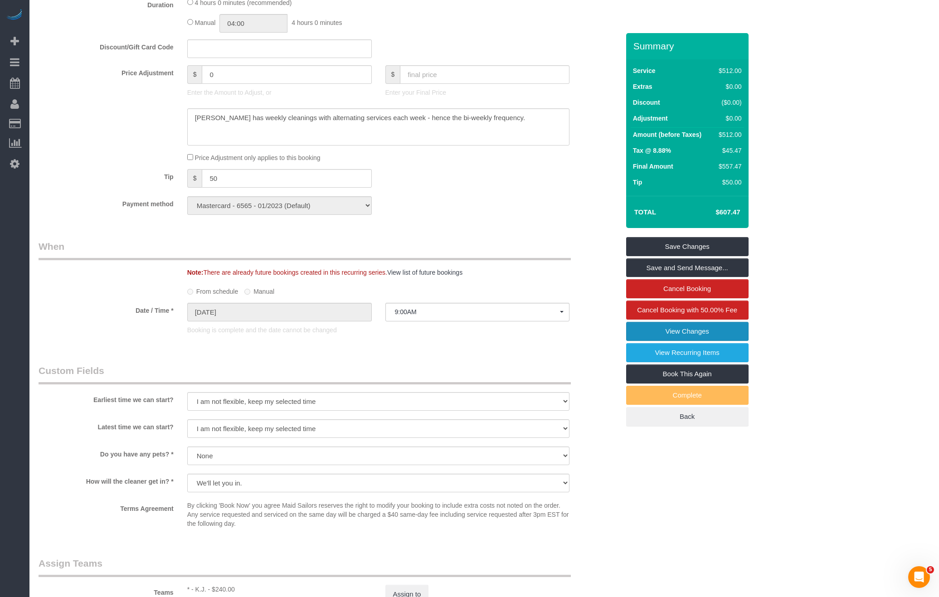
scroll to position [369, 0]
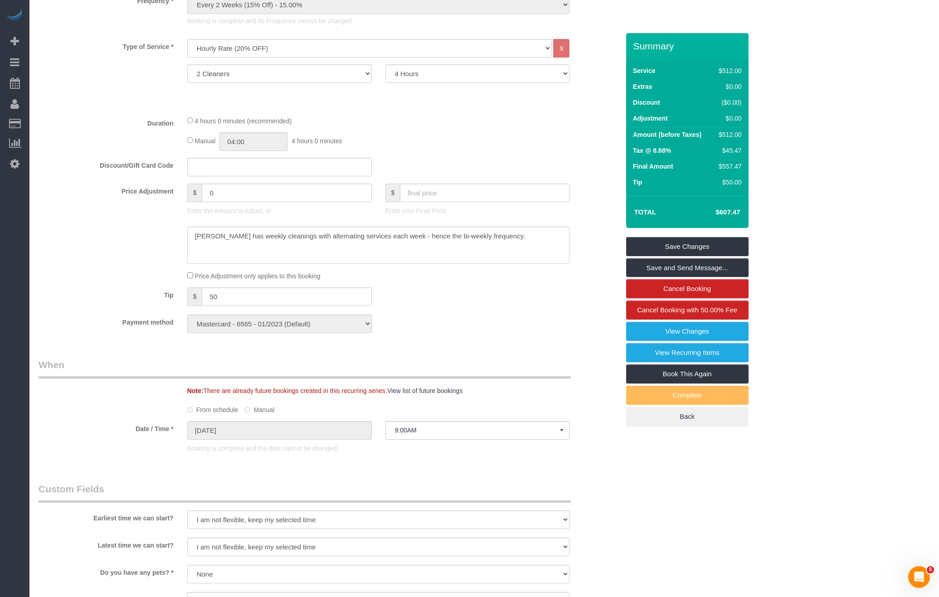
click at [189, 144] on div "Manual 04:00 4 hours 0 minutes" at bounding box center [378, 141] width 383 height 19
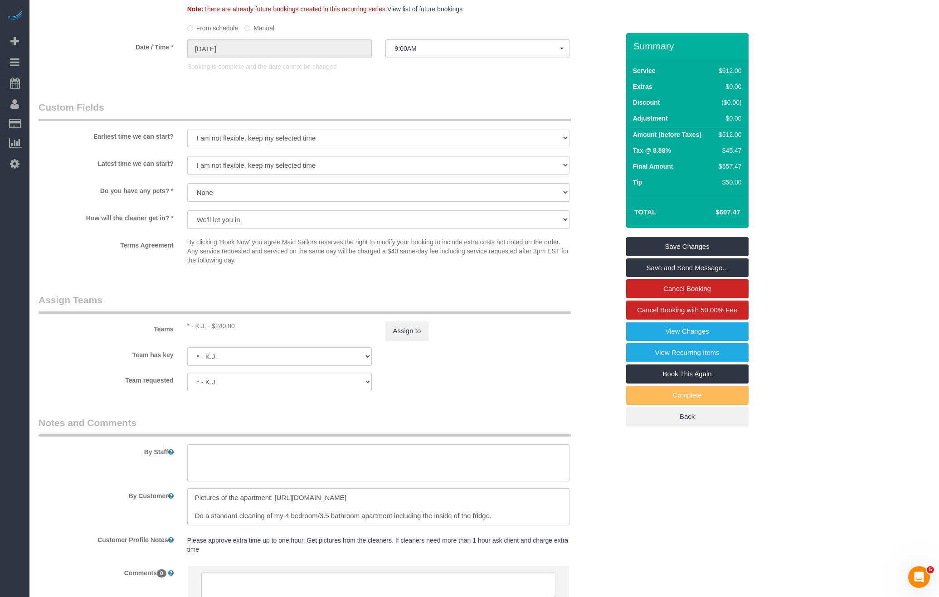
scroll to position [797, 0]
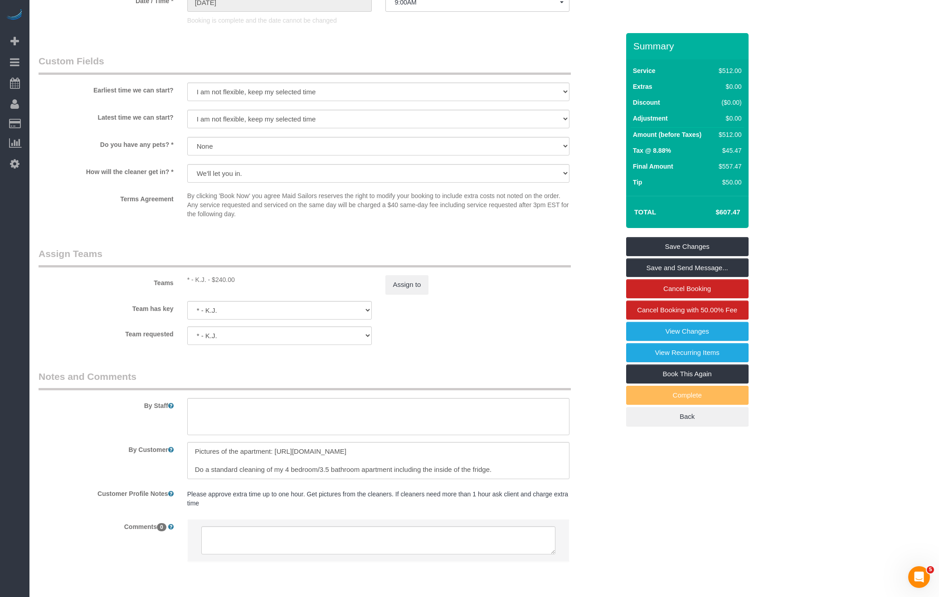
click at [384, 282] on div "Assign to" at bounding box center [478, 284] width 198 height 19
click at [391, 283] on button "Assign to" at bounding box center [407, 284] width 44 height 19
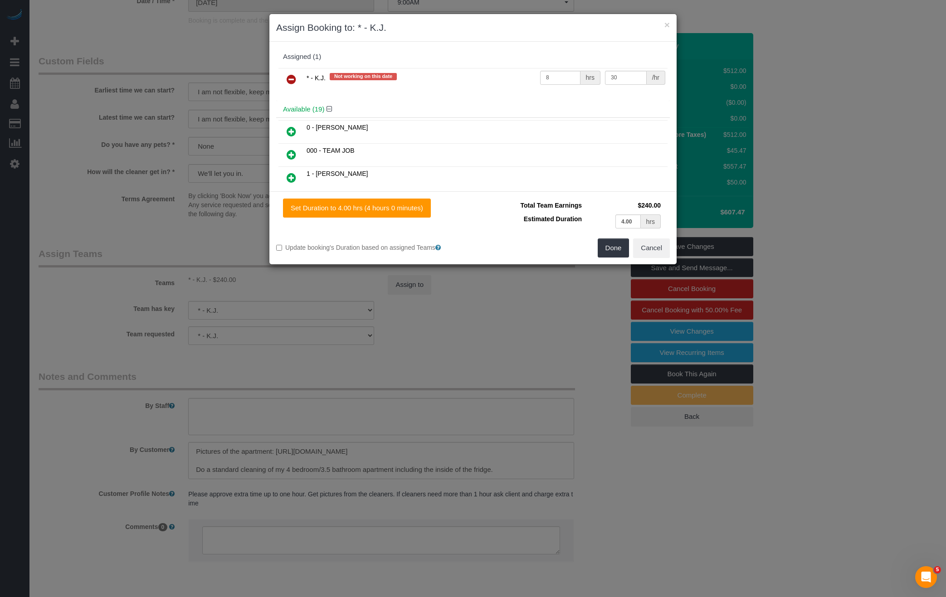
click at [564, 68] on td "8 hrs" at bounding box center [570, 79] width 65 height 23
click at [559, 83] on input "8" at bounding box center [560, 78] width 40 height 14
click at [560, 81] on input "8" at bounding box center [560, 78] width 40 height 14
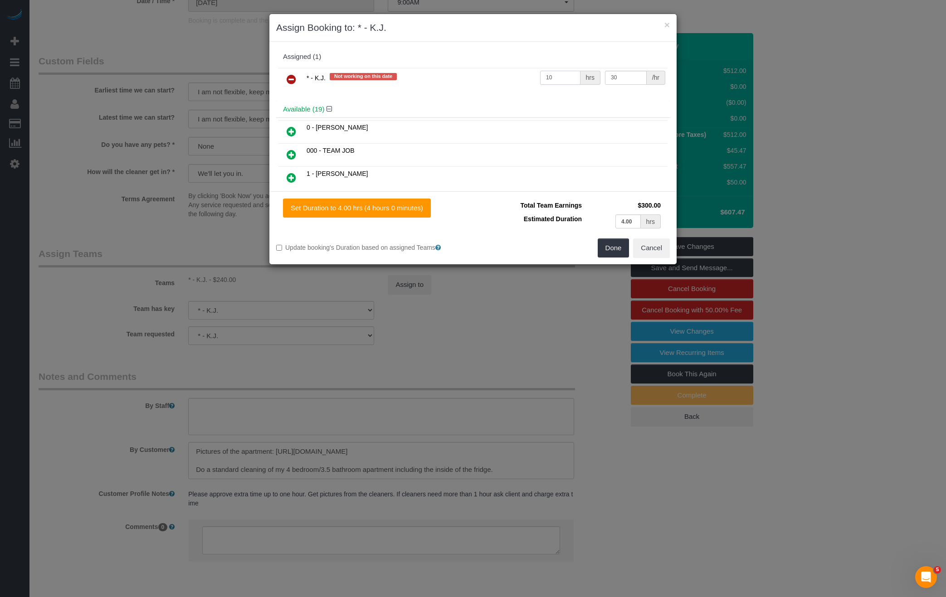
type input "10"
click at [621, 259] on div "Set Duration to 4.00 hrs (4 hours 0 minutes) Total Team Earnings $300.00 Estima…" at bounding box center [472, 227] width 407 height 73
click at [622, 250] on button "Done" at bounding box center [614, 247] width 32 height 19
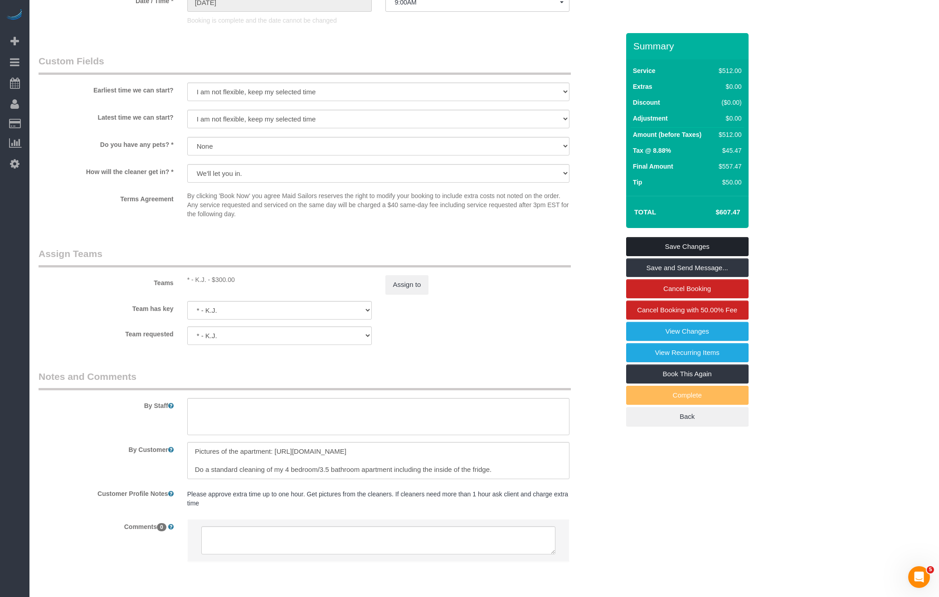
click at [687, 247] on link "Save Changes" at bounding box center [687, 246] width 122 height 19
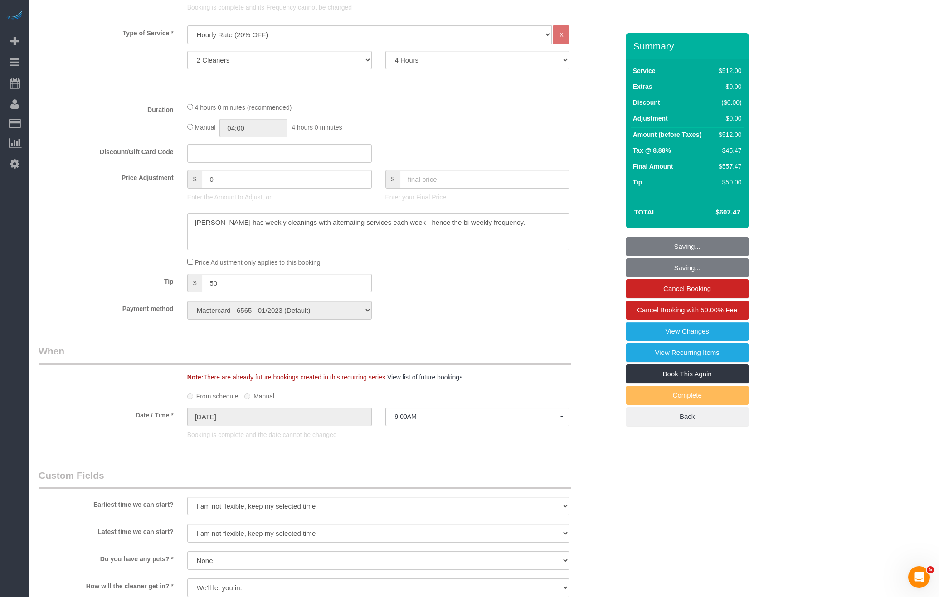
scroll to position [110, 0]
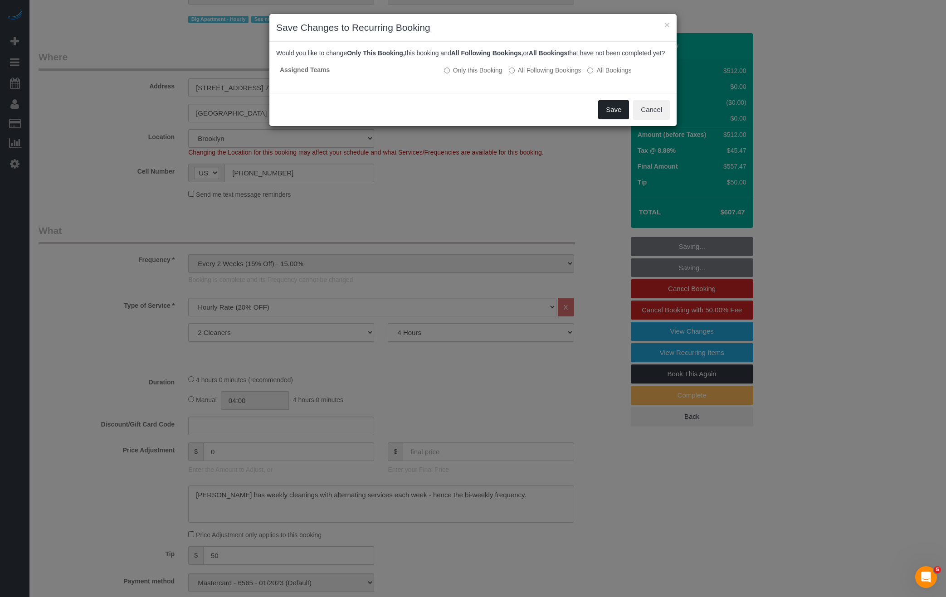
click at [623, 119] on button "Save" at bounding box center [613, 109] width 31 height 19
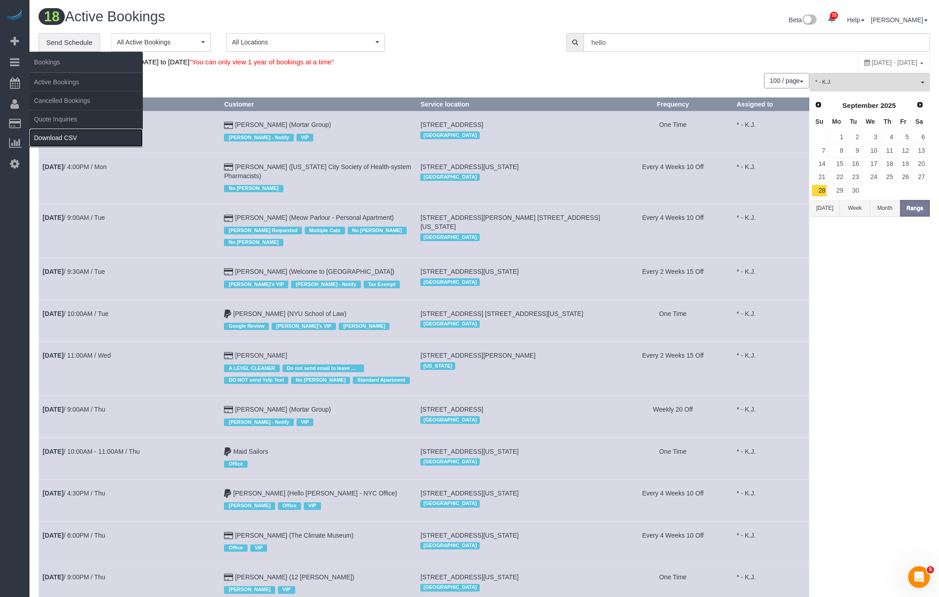
click at [63, 138] on link "Download CSV" at bounding box center [85, 138] width 113 height 18
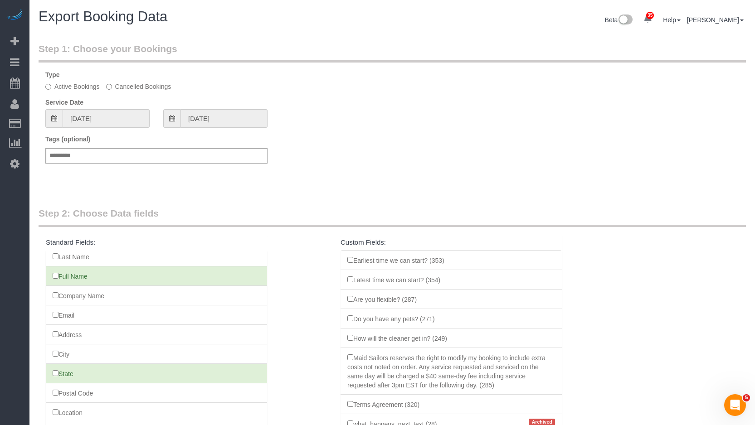
scroll to position [82, 0]
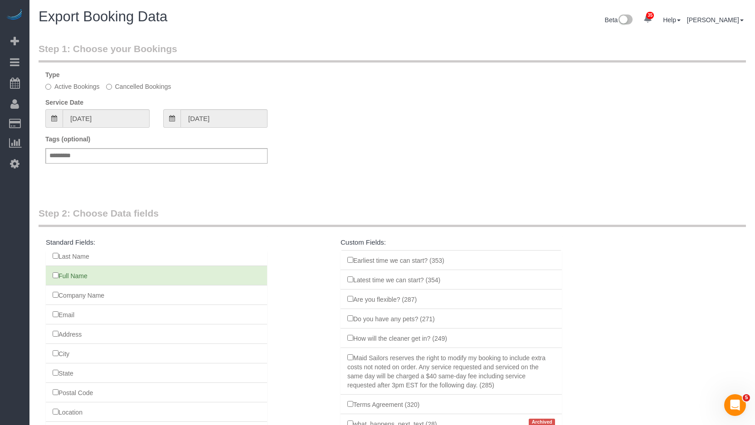
click at [56, 339] on li "Address" at bounding box center [156, 334] width 221 height 20
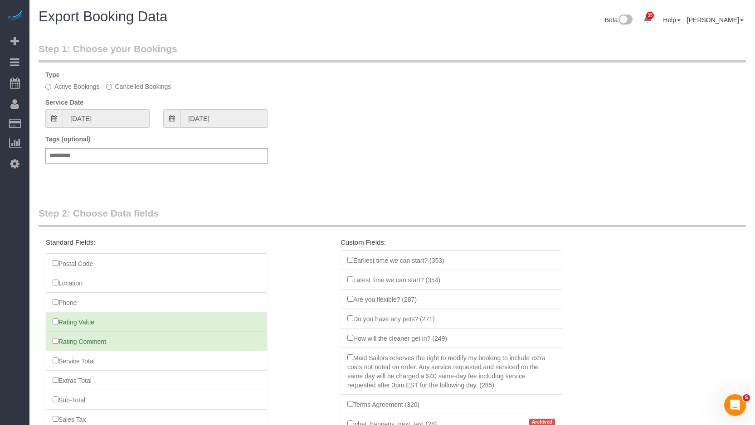
scroll to position [238, 0]
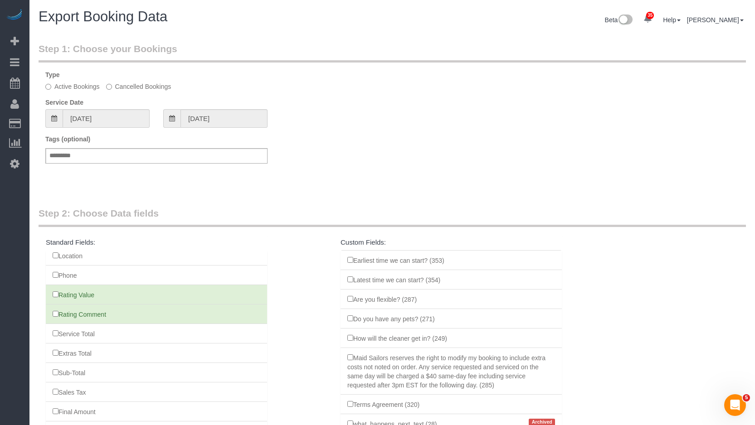
click at [53, 297] on li "Rating Value" at bounding box center [156, 295] width 221 height 20
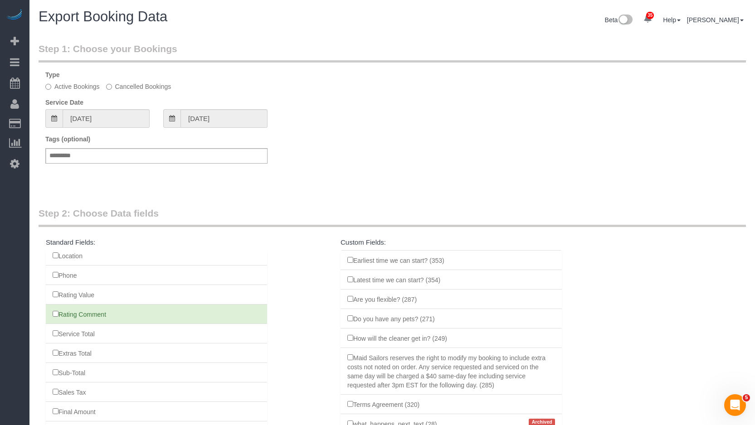
click at [55, 319] on li "Rating Comment" at bounding box center [156, 314] width 221 height 20
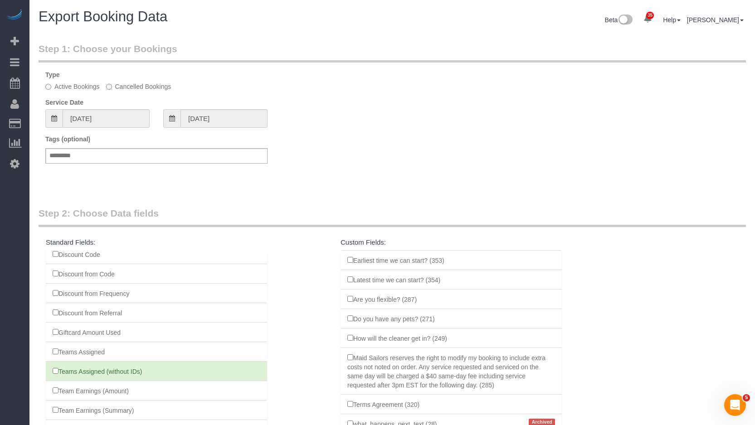
scroll to position [522, 0]
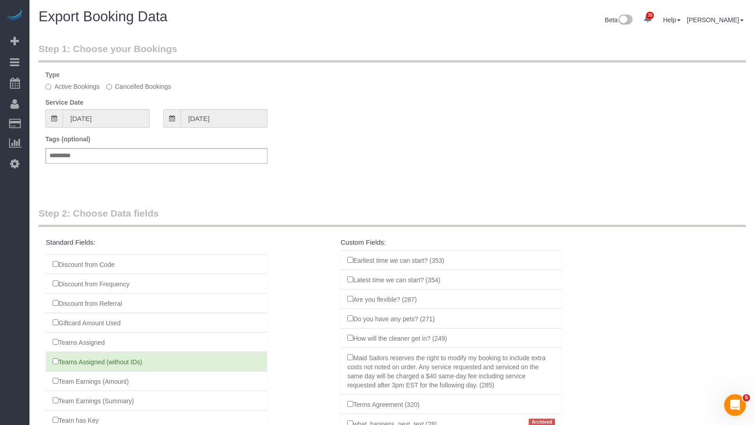
click at [59, 377] on li "Team Earnings (Amount)" at bounding box center [156, 381] width 221 height 20
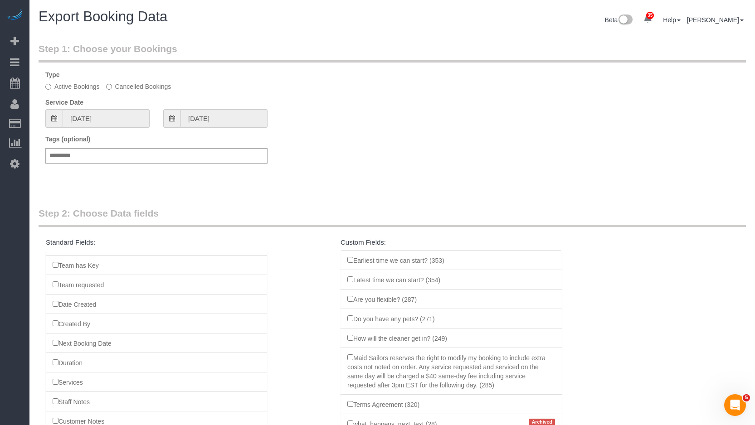
scroll to position [696, 0]
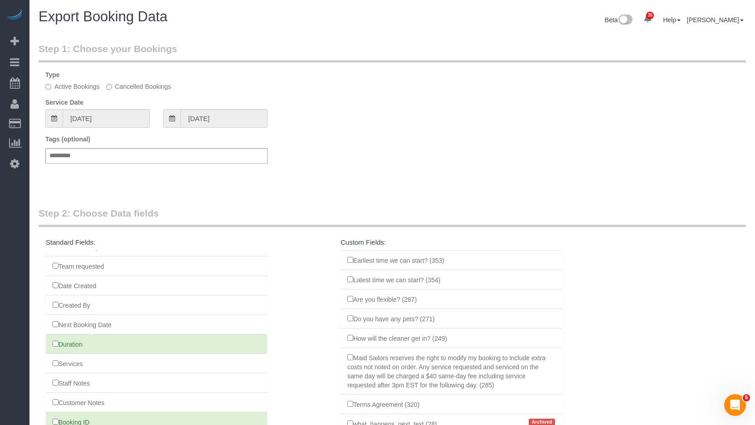
click at [56, 367] on li "Services" at bounding box center [156, 364] width 221 height 20
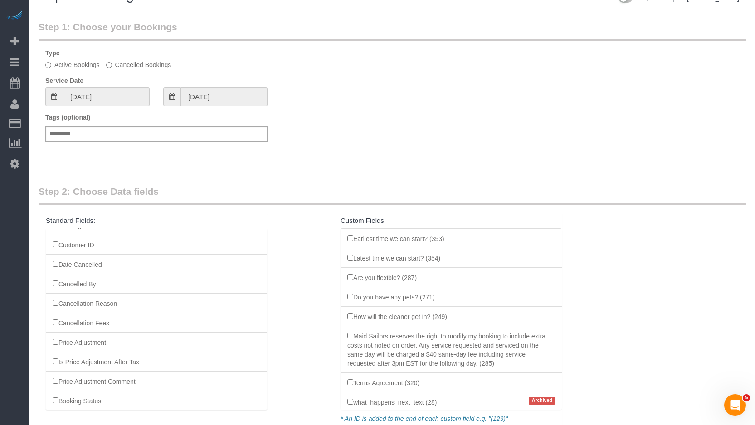
scroll to position [872, 0]
click at [109, 107] on fieldset "Step 1: Choose your Bookings Type Active Bookings Cancelled Bookings Service Da…" at bounding box center [392, 88] width 707 height 137
click at [106, 102] on input "[DATE]" at bounding box center [106, 97] width 87 height 19
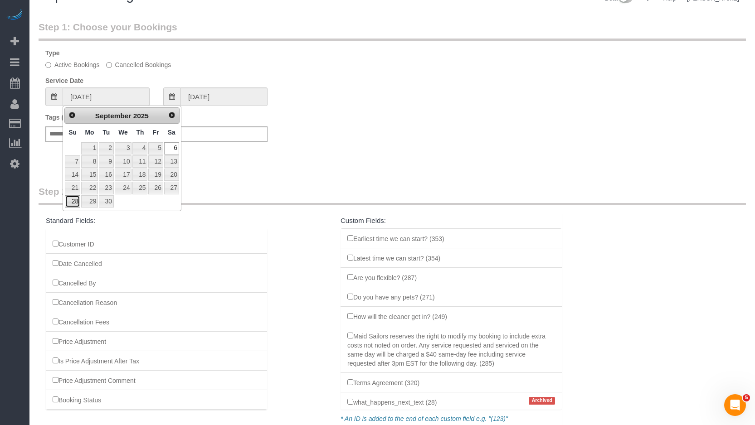
click at [74, 205] on link "28" at bounding box center [72, 201] width 15 height 12
type input "[DATE]"
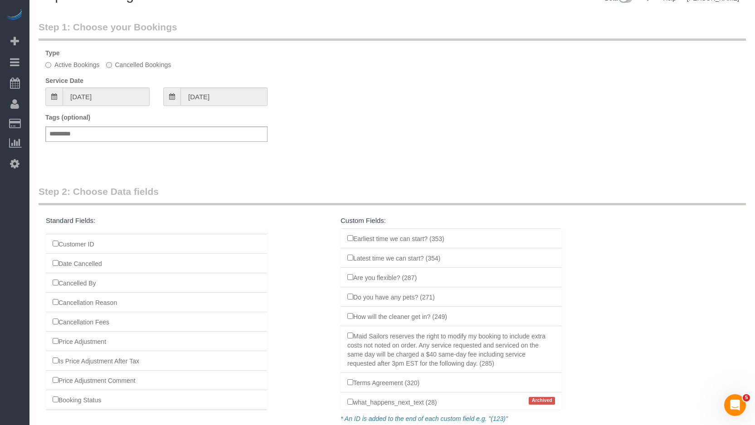
click at [210, 106] on fieldset "Step 1: Choose your Bookings Type Active Bookings Cancelled Bookings Service Da…" at bounding box center [392, 88] width 707 height 137
click at [213, 97] on input "[DATE]" at bounding box center [223, 97] width 87 height 19
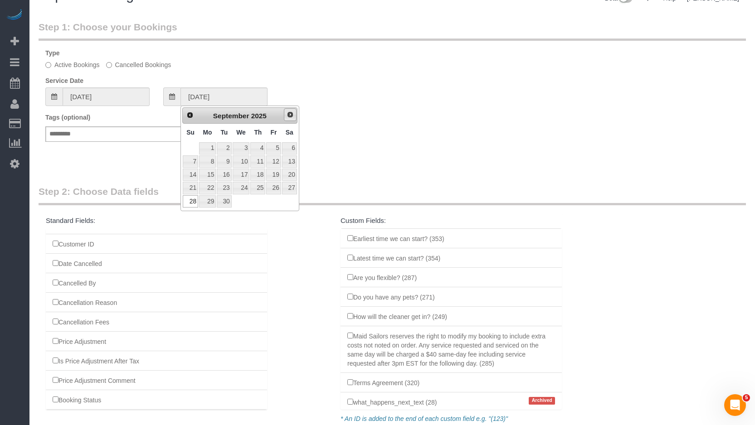
click at [290, 111] on link "Next" at bounding box center [290, 114] width 13 height 13
click at [294, 149] on link "4" at bounding box center [289, 148] width 15 height 12
type input "[DATE]"
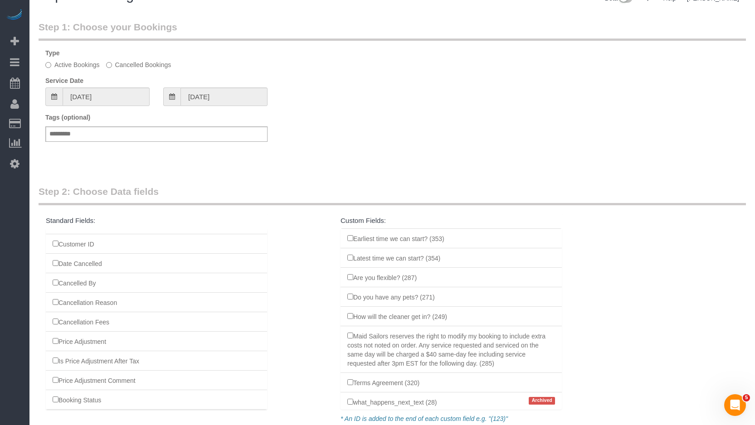
click at [364, 160] on div "Step 1: Choose your Bookings Type Active Bookings Cancelled Bookings Service Da…" at bounding box center [392, 93] width 721 height 165
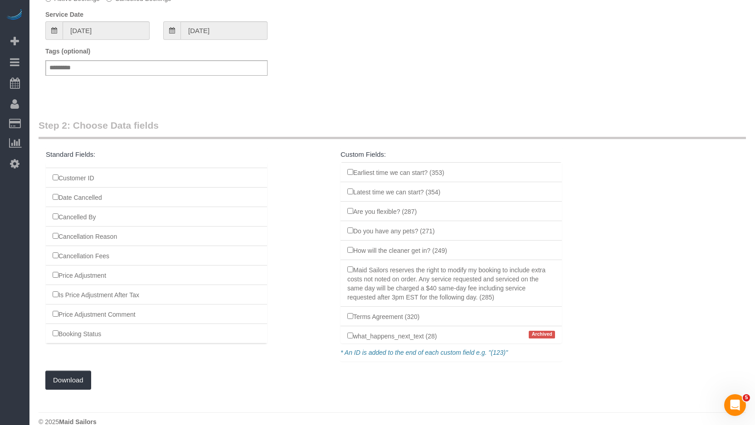
scroll to position [102, 0]
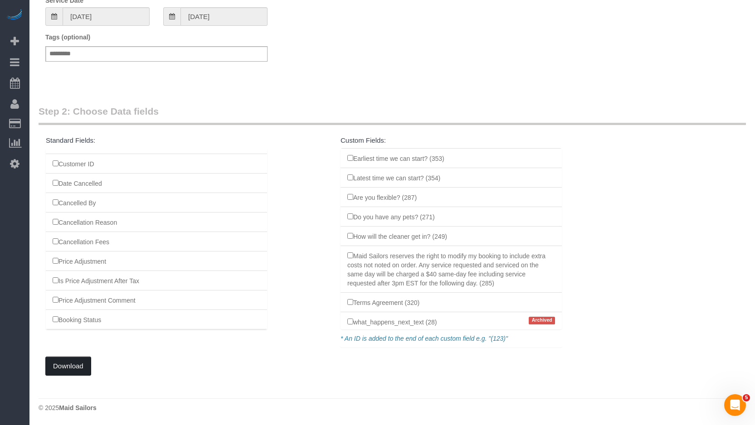
click at [85, 366] on button "Download" at bounding box center [68, 366] width 46 height 19
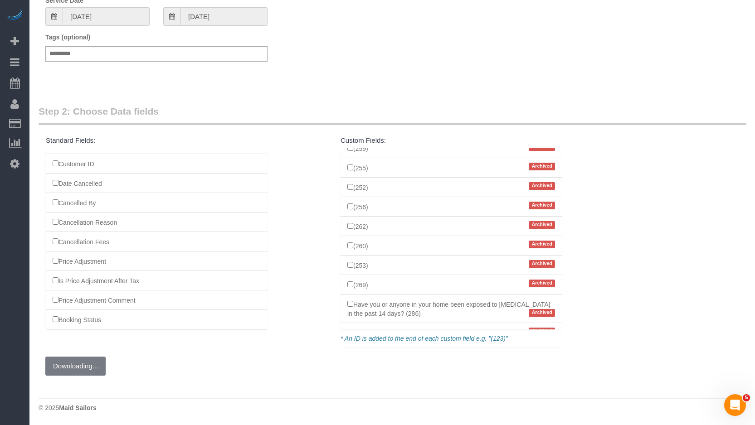
scroll to position [437, 0]
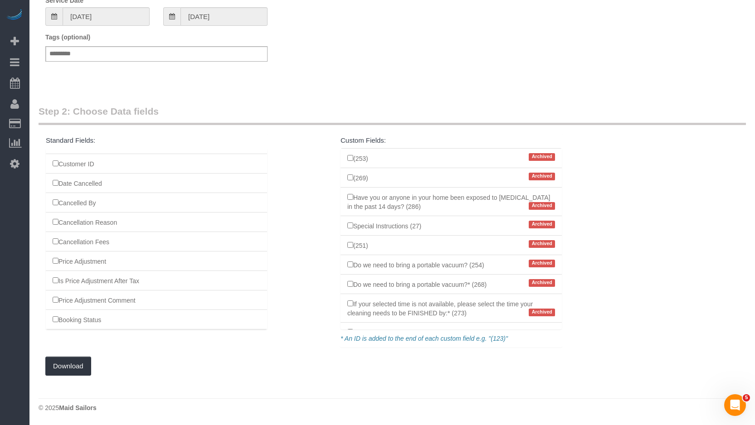
click at [410, 56] on div "Tags (optional) Add a tag" at bounding box center [392, 52] width 707 height 38
